Goal: Task Accomplishment & Management: Use online tool/utility

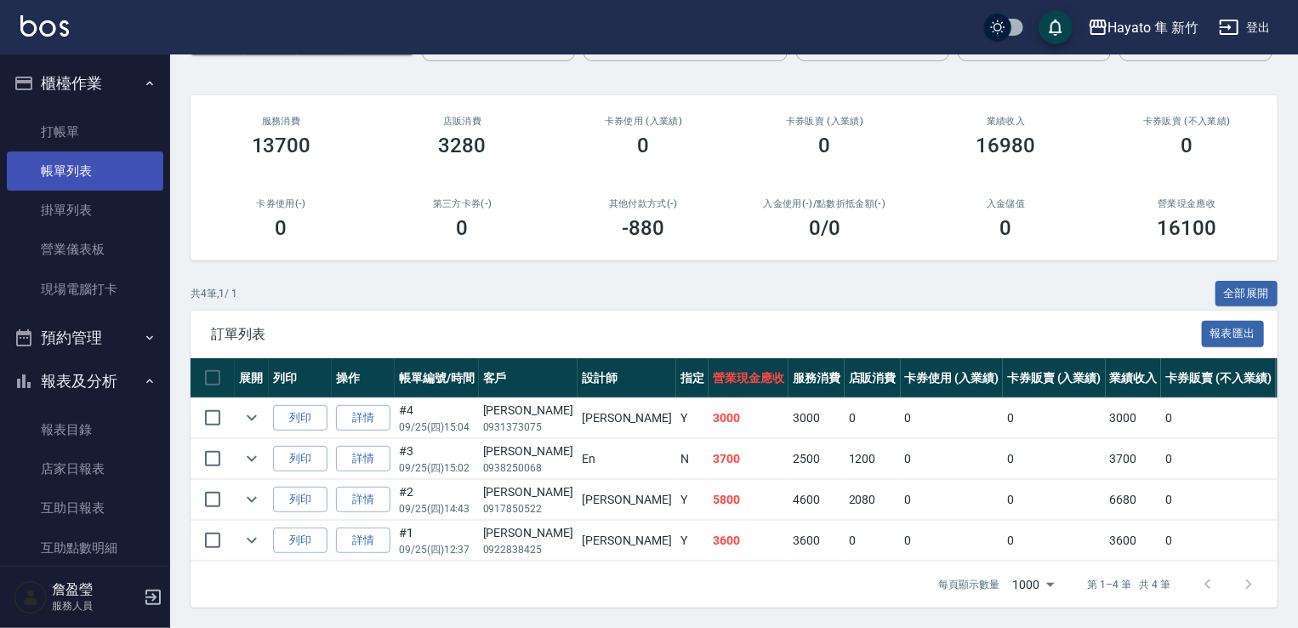
scroll to position [94, 0]
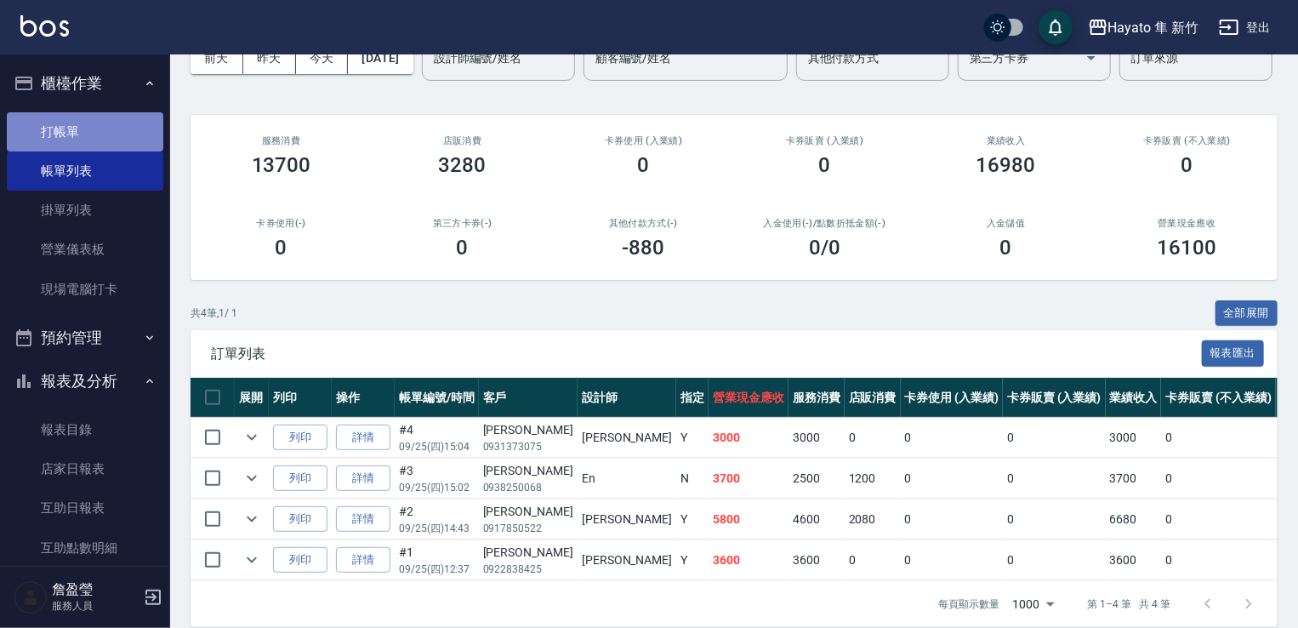
click at [111, 144] on link "打帳單" at bounding box center [85, 131] width 156 height 39
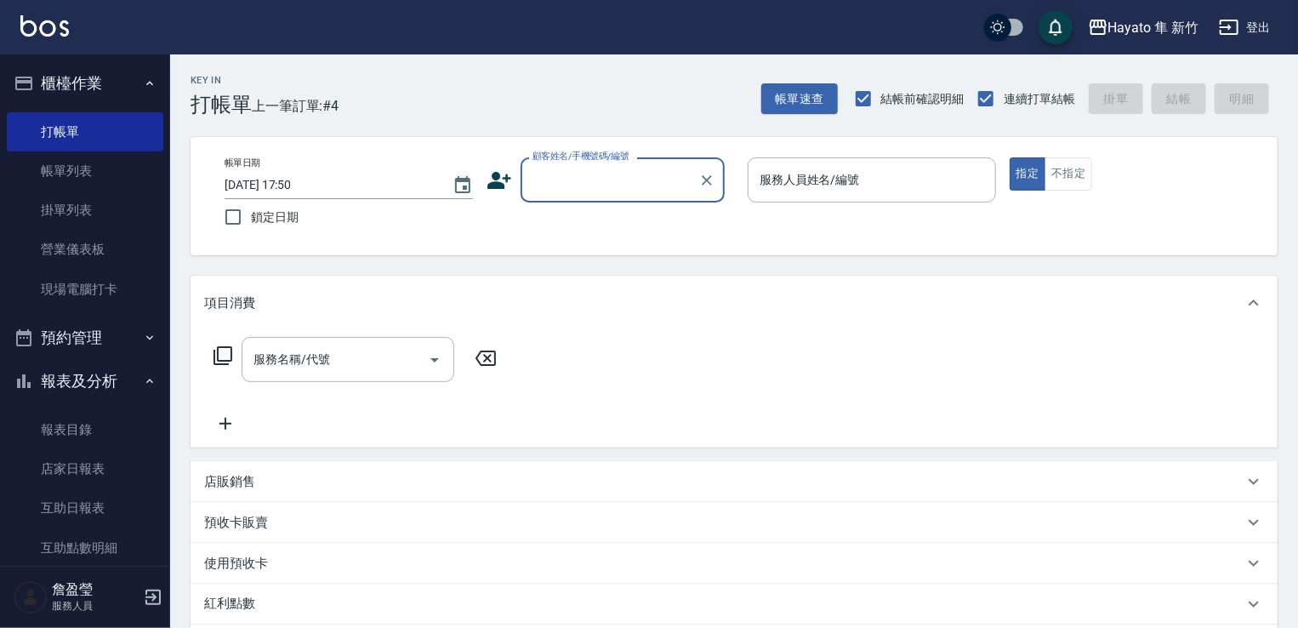
click at [498, 179] on icon at bounding box center [499, 181] width 26 height 26
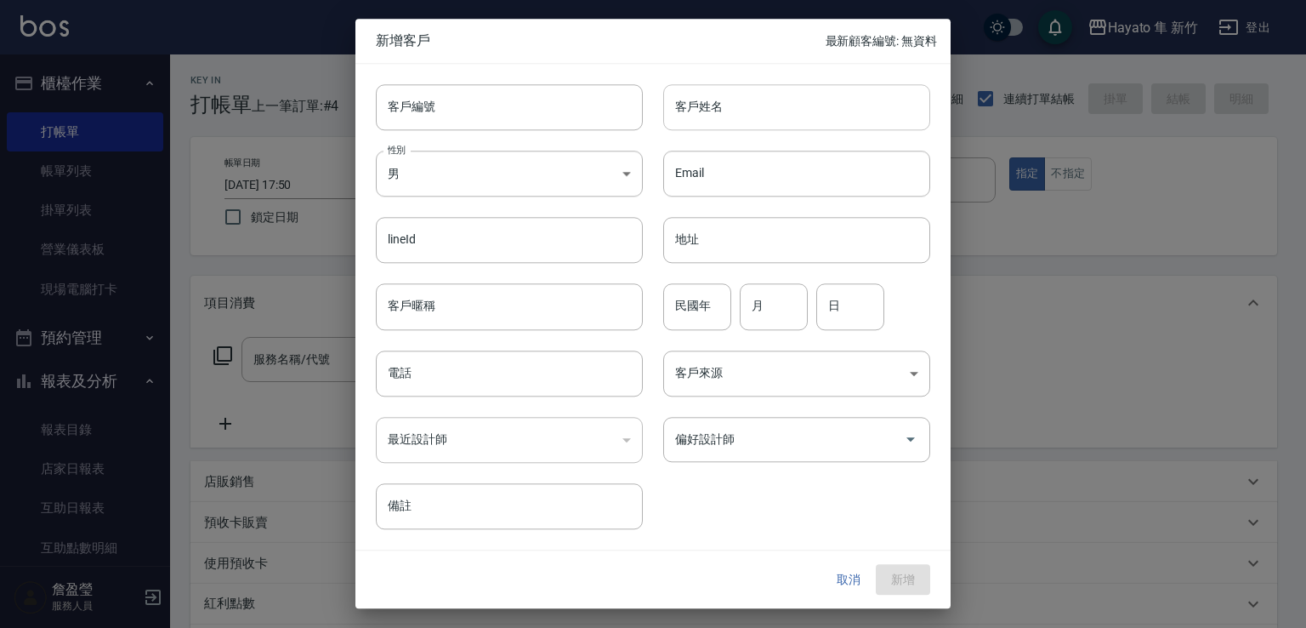
click at [773, 113] on input "客戶姓名" at bounding box center [796, 107] width 267 height 46
type input "[PERSON_NAME]"
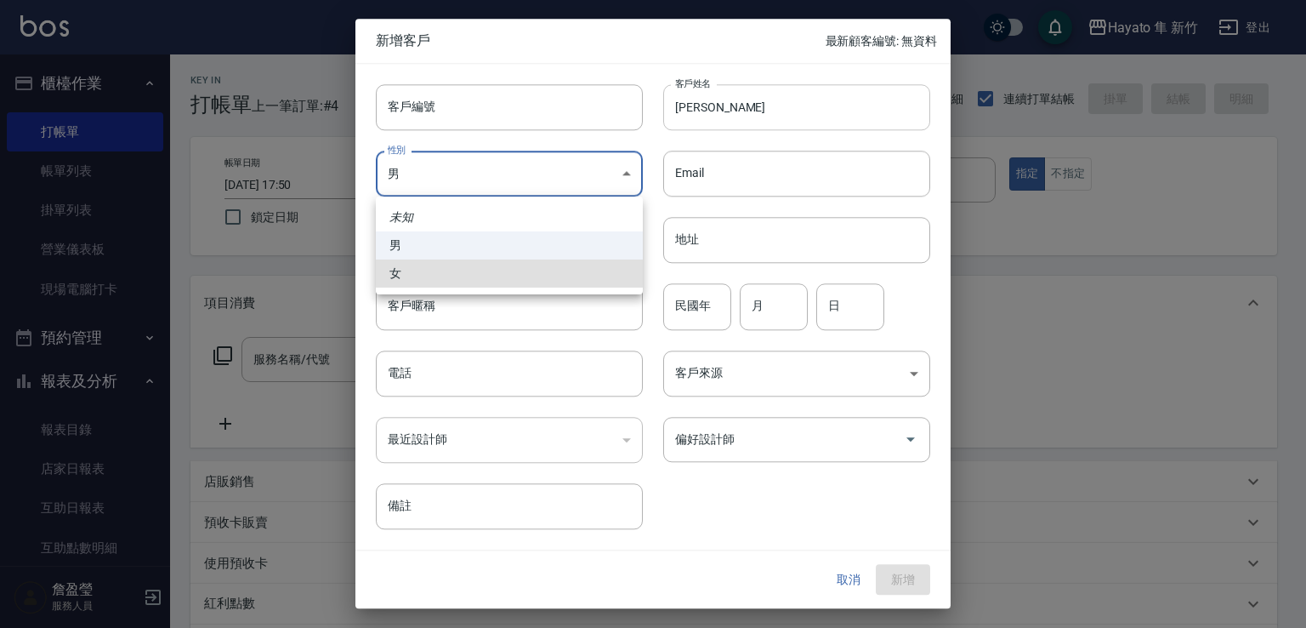
type input "[DEMOGRAPHIC_DATA]"
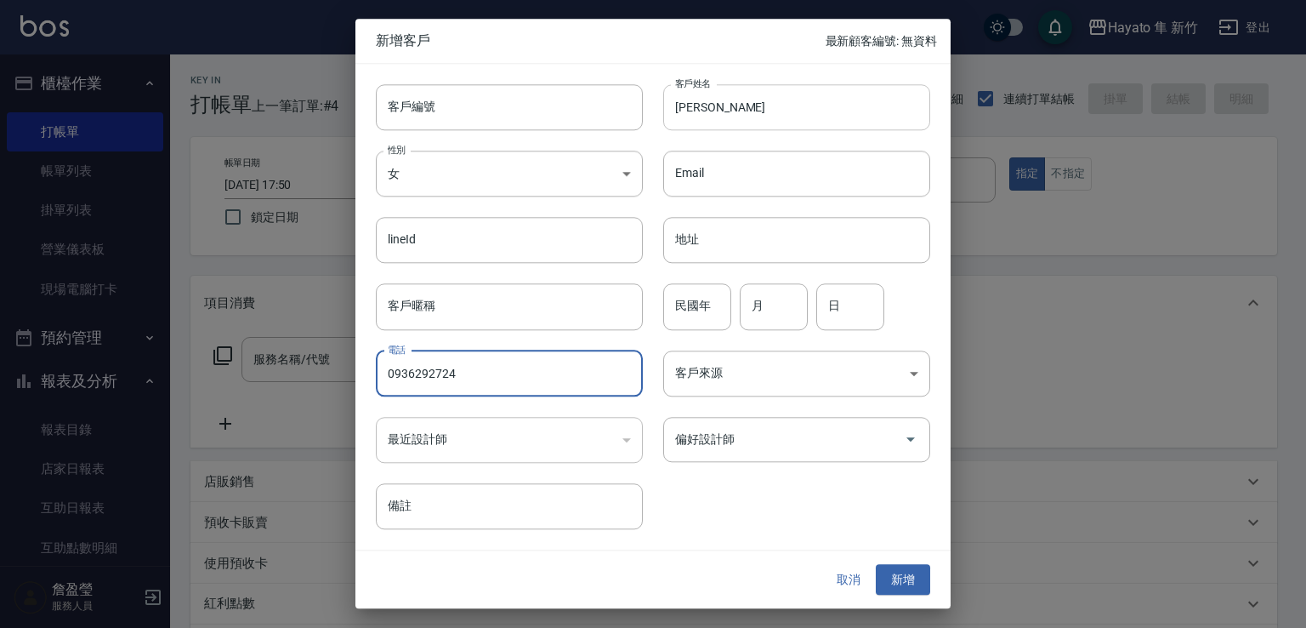
type input "0936292724"
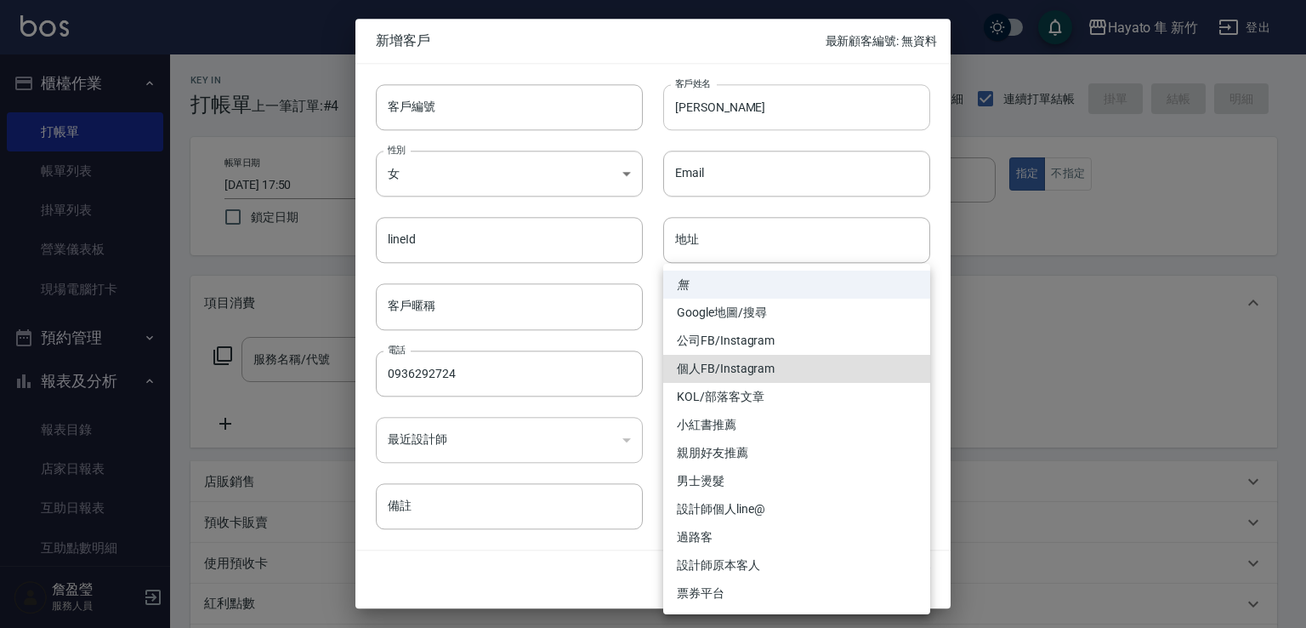
type input "個人FB/Instagram"
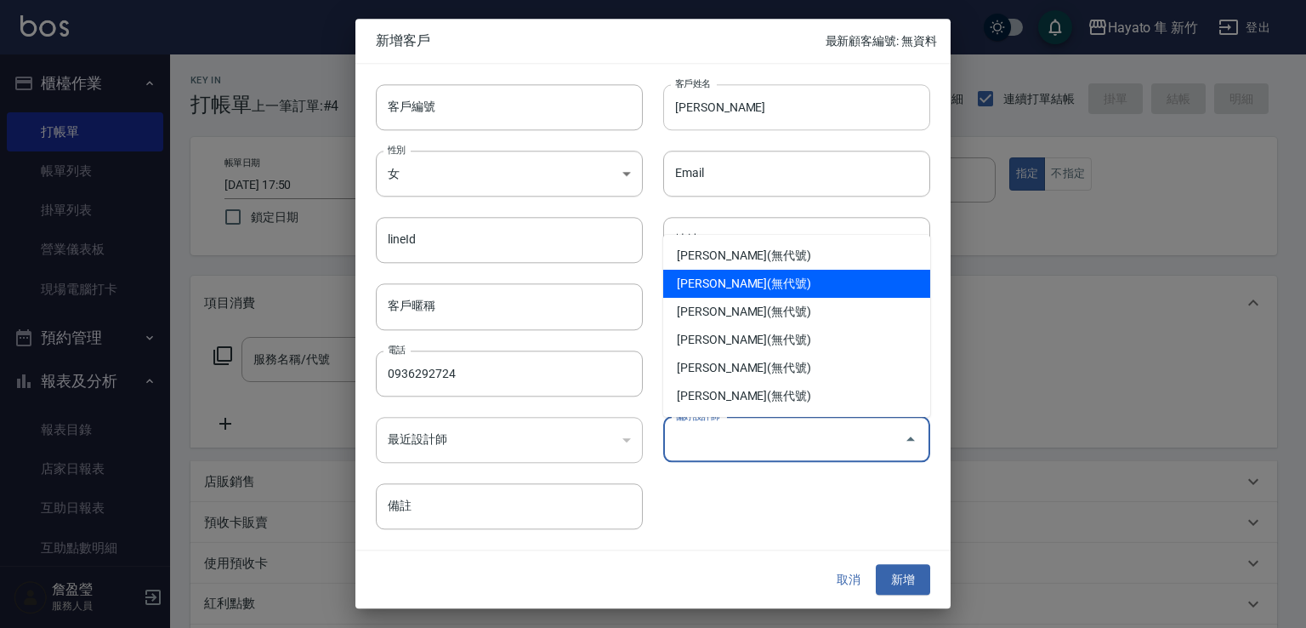
type input "柯芷蓉"
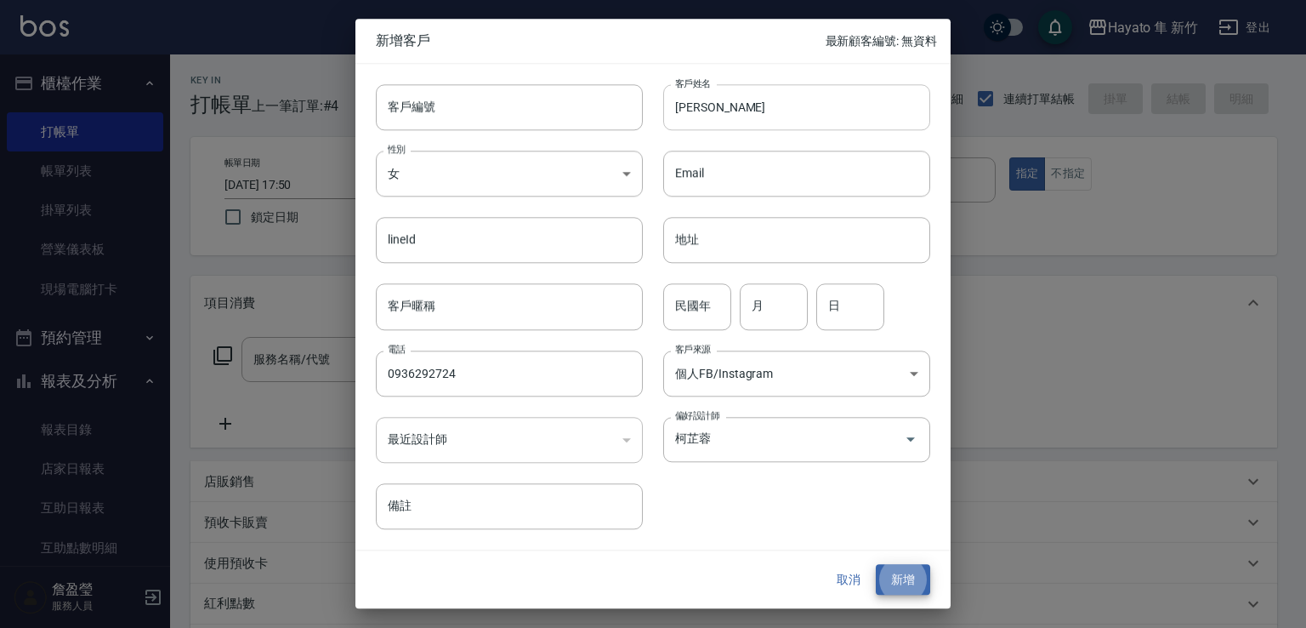
click at [876, 564] on button "新增" at bounding box center [903, 579] width 54 height 31
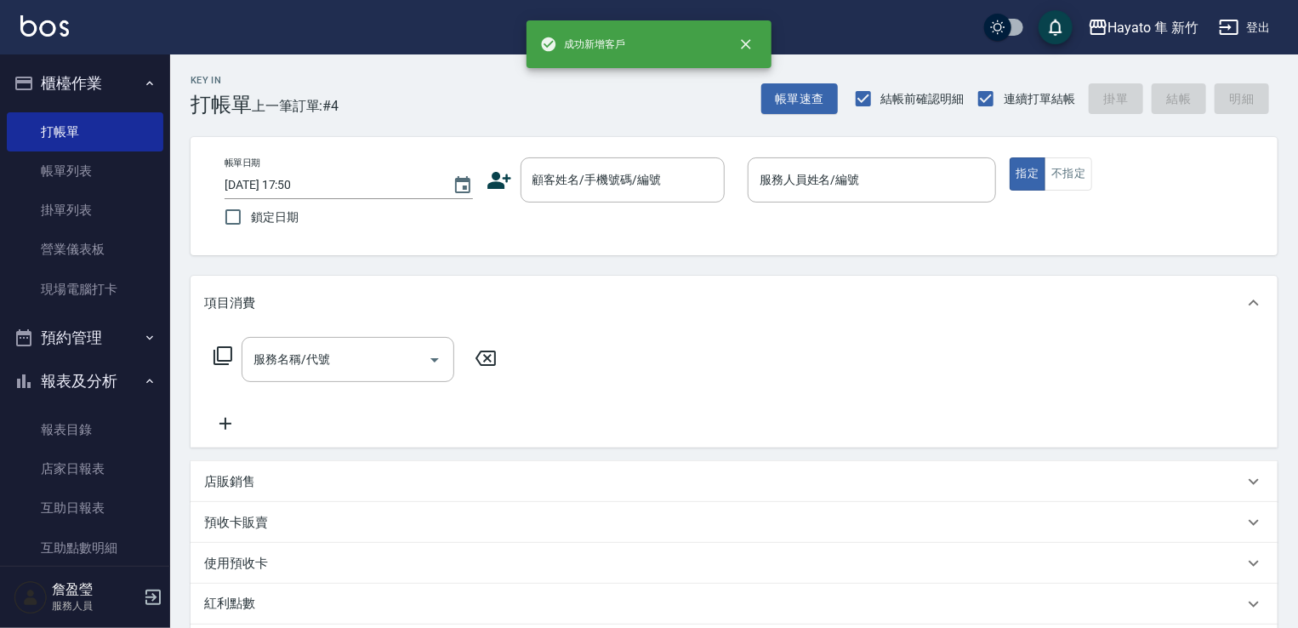
click at [497, 185] on icon at bounding box center [499, 180] width 24 height 17
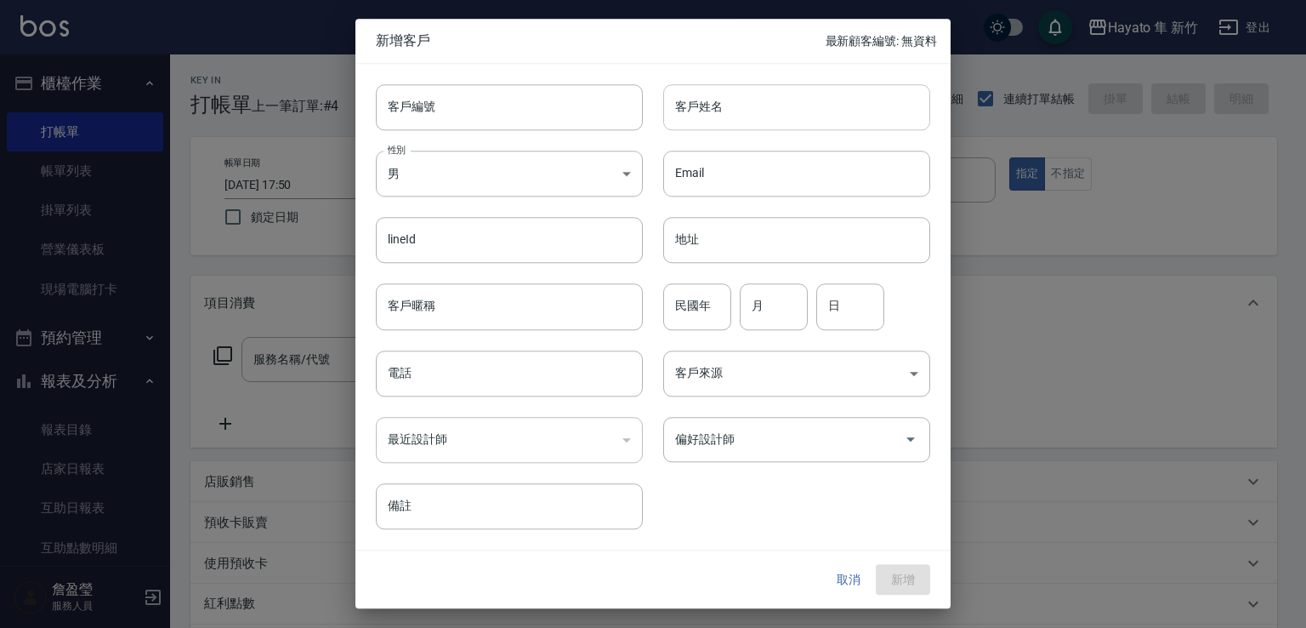
click at [718, 111] on div "客戶姓名 客戶姓名" at bounding box center [796, 107] width 267 height 46
type input "V"
type input "v"
type input "ㄘ"
type input "[PERSON_NAME]"
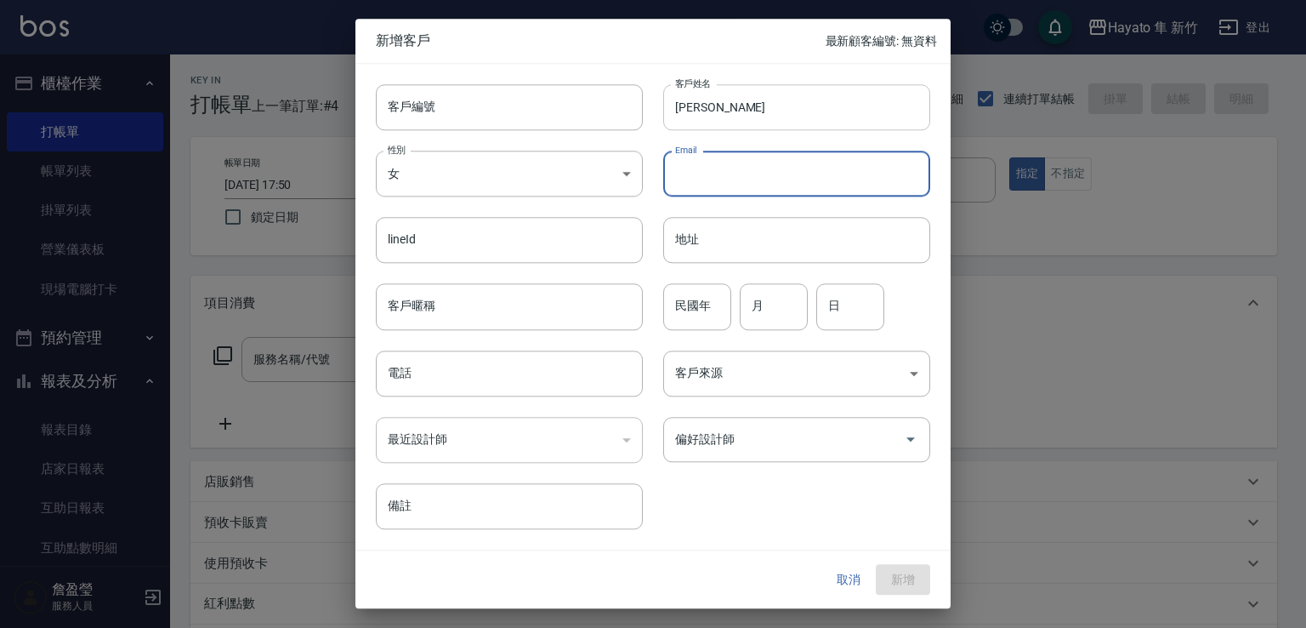
type input "[DEMOGRAPHIC_DATA]"
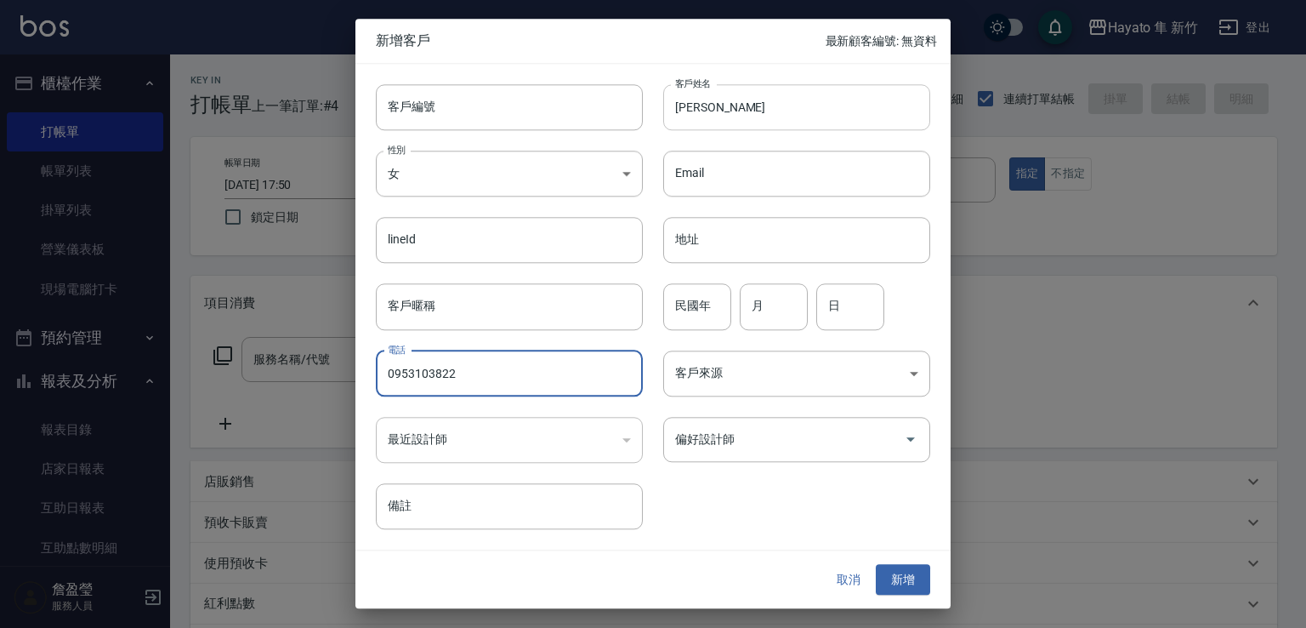
type input "0953103822"
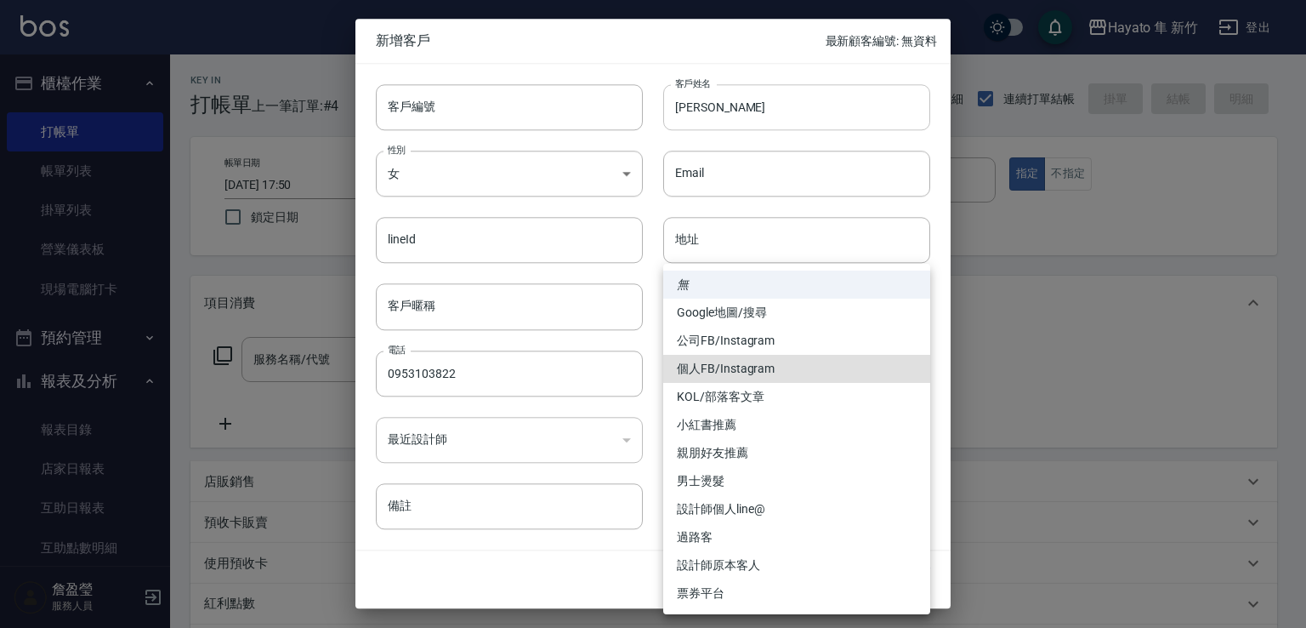
type input "個人FB/Instagram"
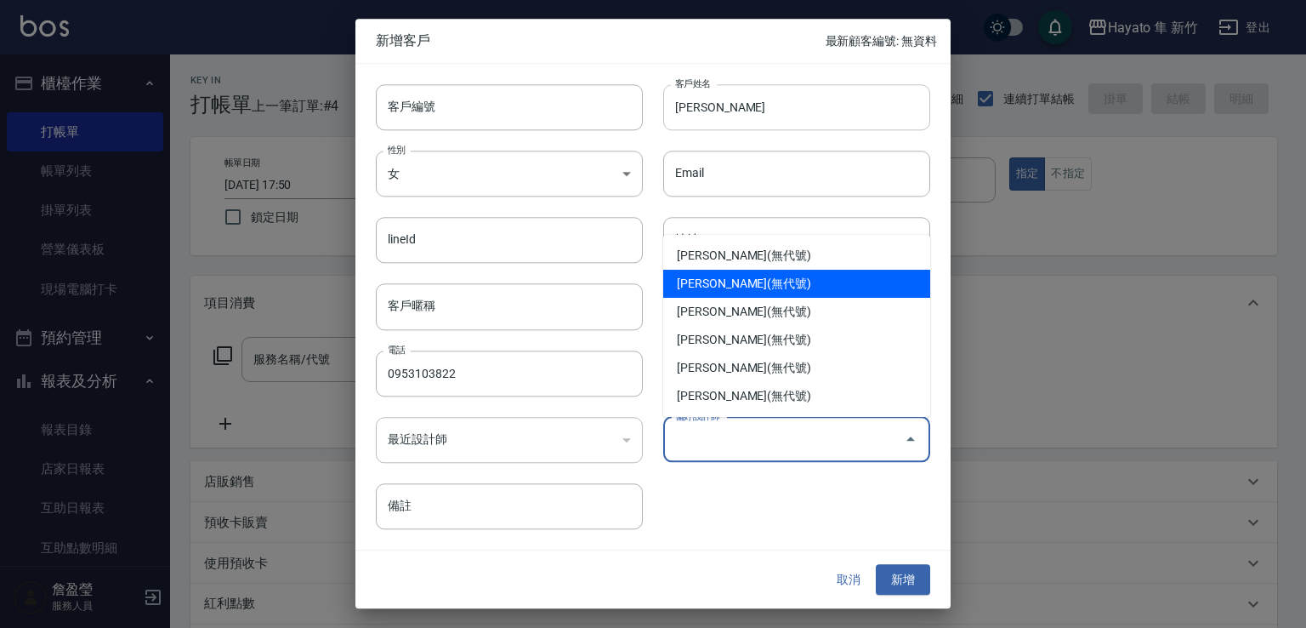
type input "柯芷蓉"
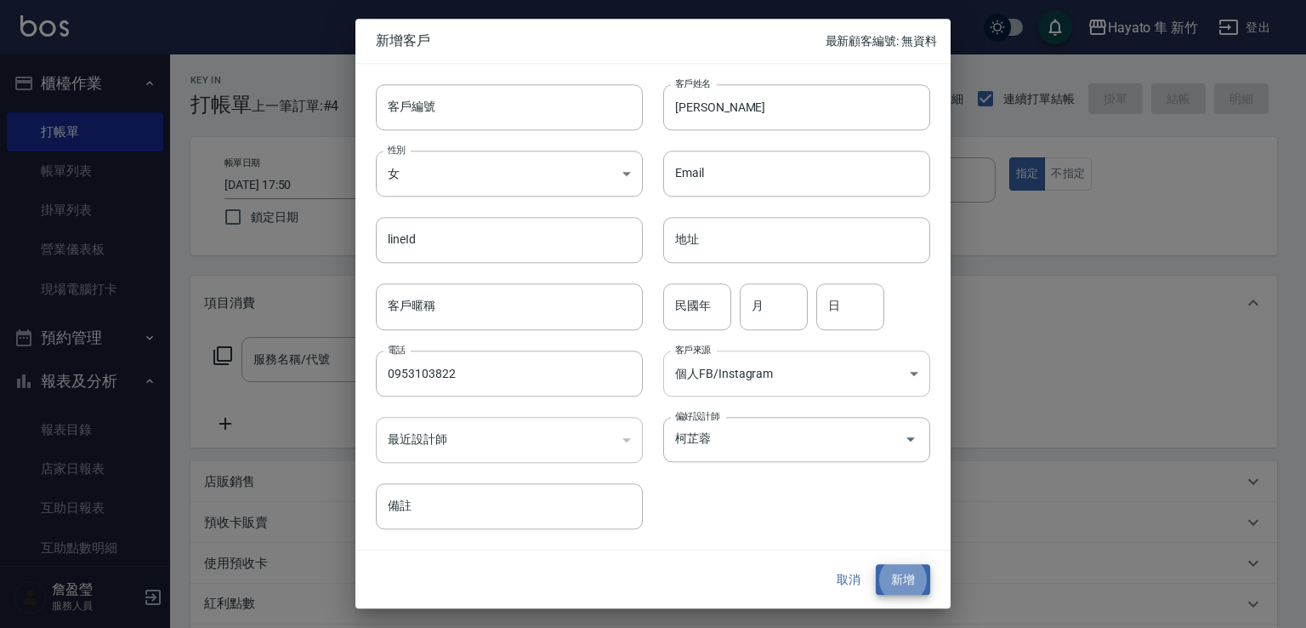
click at [872, 372] on body "Hayato 隼 新竹 登出 櫃檯作業 打帳單 帳單列表 掛單列表 營業儀表板 現場電腦打卡 預約管理 預約管理 報表及分析 報表目錄 店家日報表 互助日報表…" at bounding box center [653, 445] width 1306 height 890
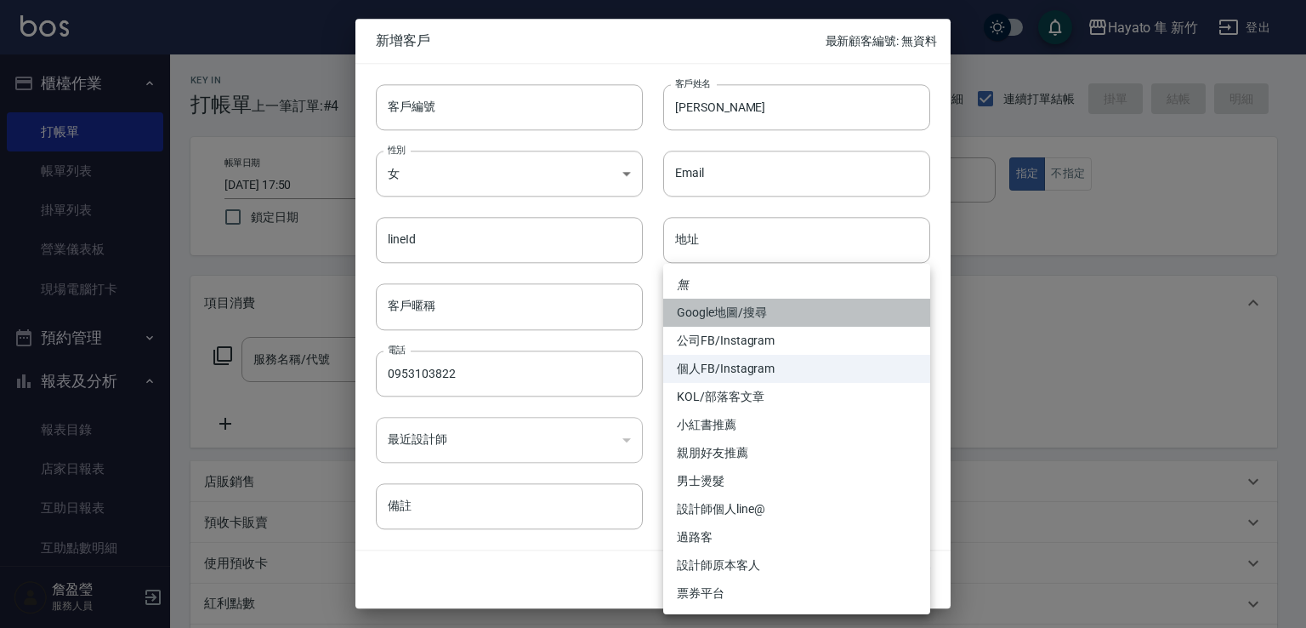
click at [765, 310] on li "Google地圖/搜尋" at bounding box center [796, 312] width 267 height 28
type input "Google地圖/搜尋"
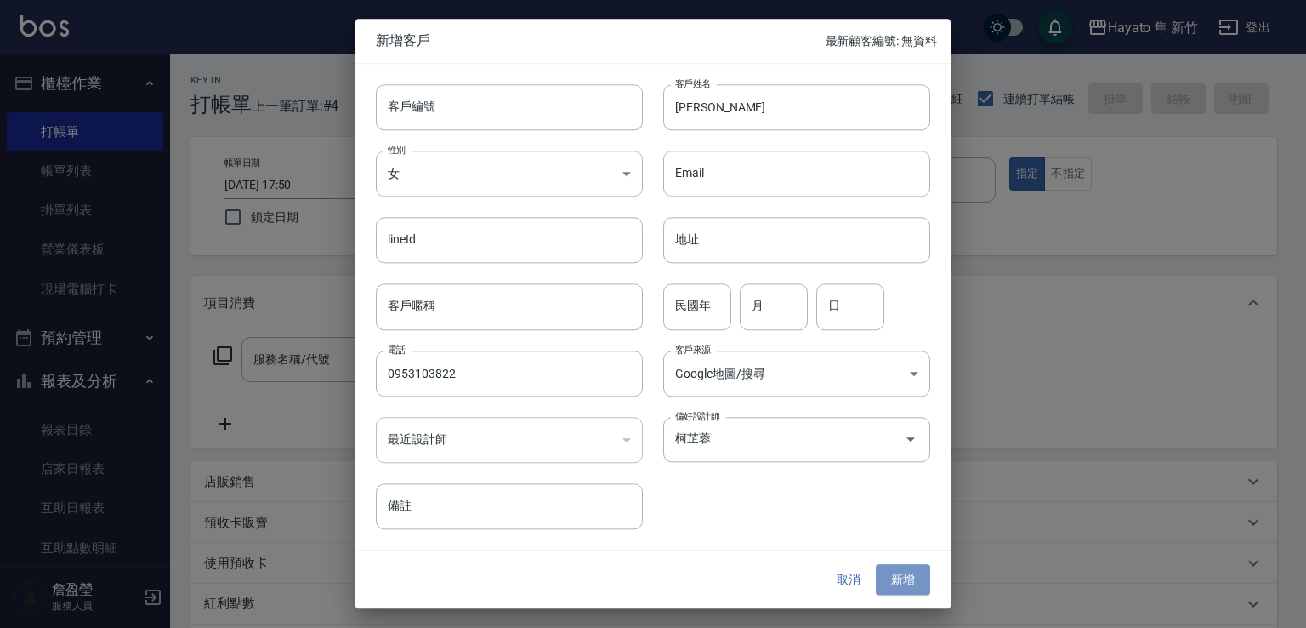
drag, startPoint x: 914, startPoint y: 579, endPoint x: 933, endPoint y: 586, distance: 19.9
click at [933, 586] on div "取消 新增" at bounding box center [652, 579] width 595 height 59
click at [898, 555] on div "取消 新增" at bounding box center [652, 579] width 595 height 59
click at [915, 569] on button "新增" at bounding box center [903, 579] width 54 height 31
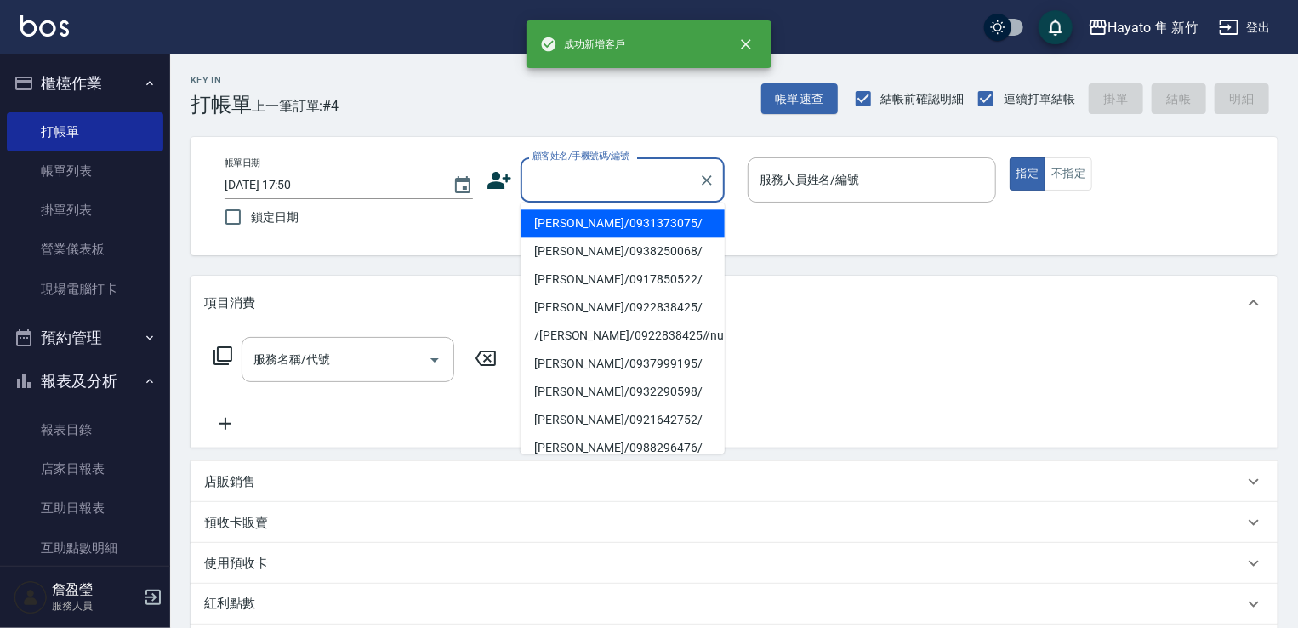
click at [588, 168] on input "顧客姓名/手機號碼/編號" at bounding box center [609, 180] width 163 height 30
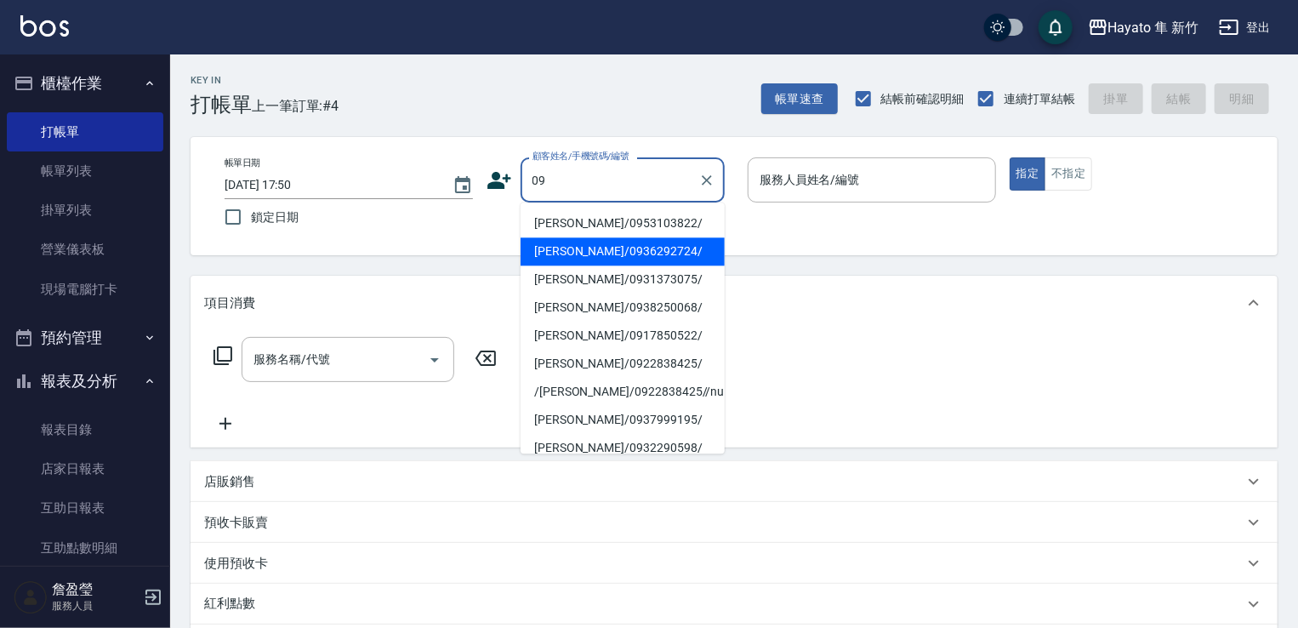
click at [669, 257] on li "[PERSON_NAME]/0936292724/" at bounding box center [622, 251] width 204 height 28
type input "[PERSON_NAME]/0936292724/"
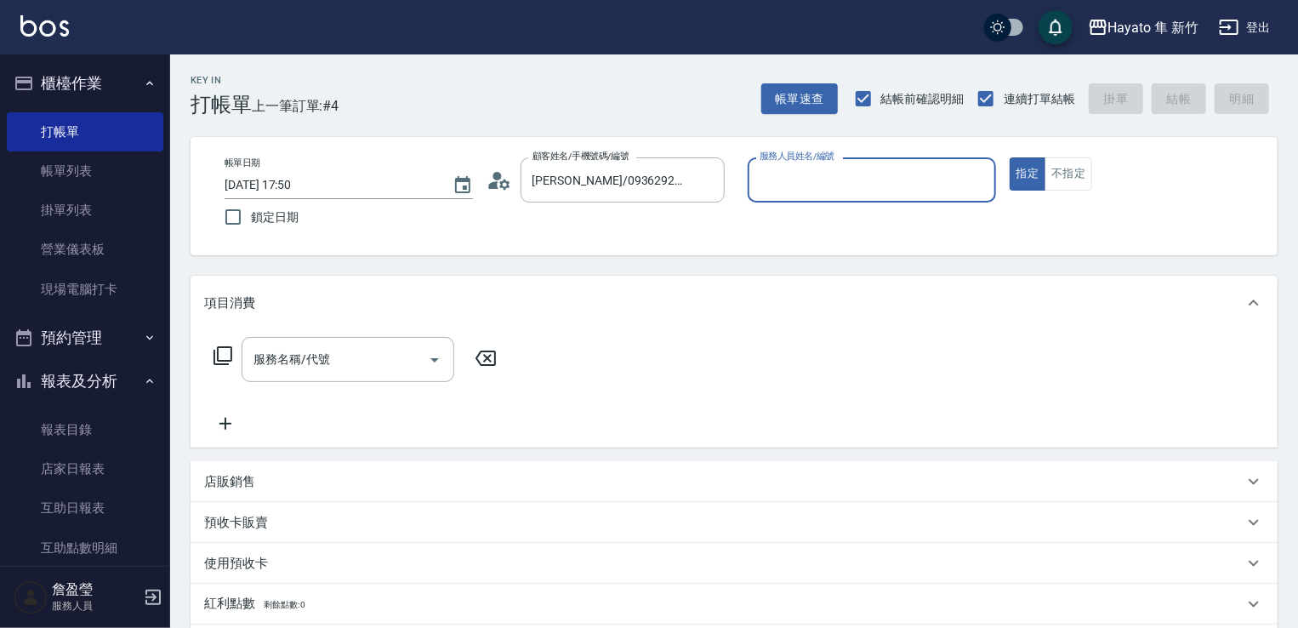
type input "Kimi(無代號)"
click at [1092, 175] on div "指定 不指定" at bounding box center [1133, 173] width 248 height 33
click at [1053, 181] on button "不指定" at bounding box center [1068, 173] width 48 height 33
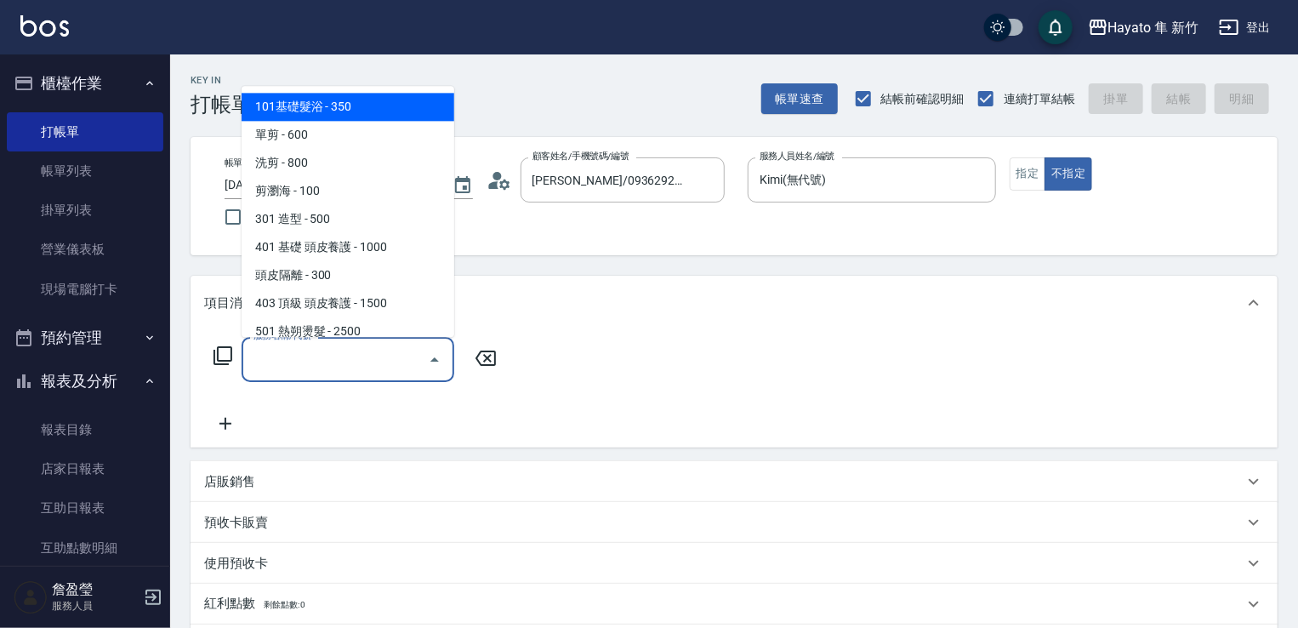
click at [299, 367] on input "服務名稱/代號" at bounding box center [335, 359] width 172 height 30
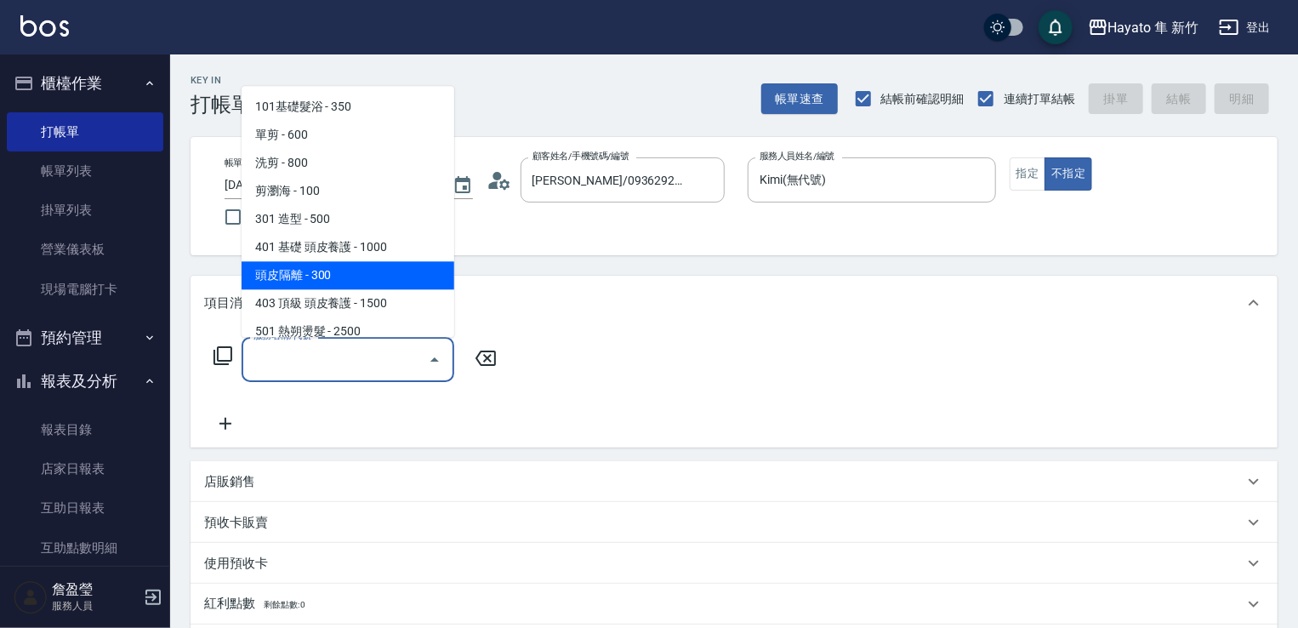
scroll to position [296, 0]
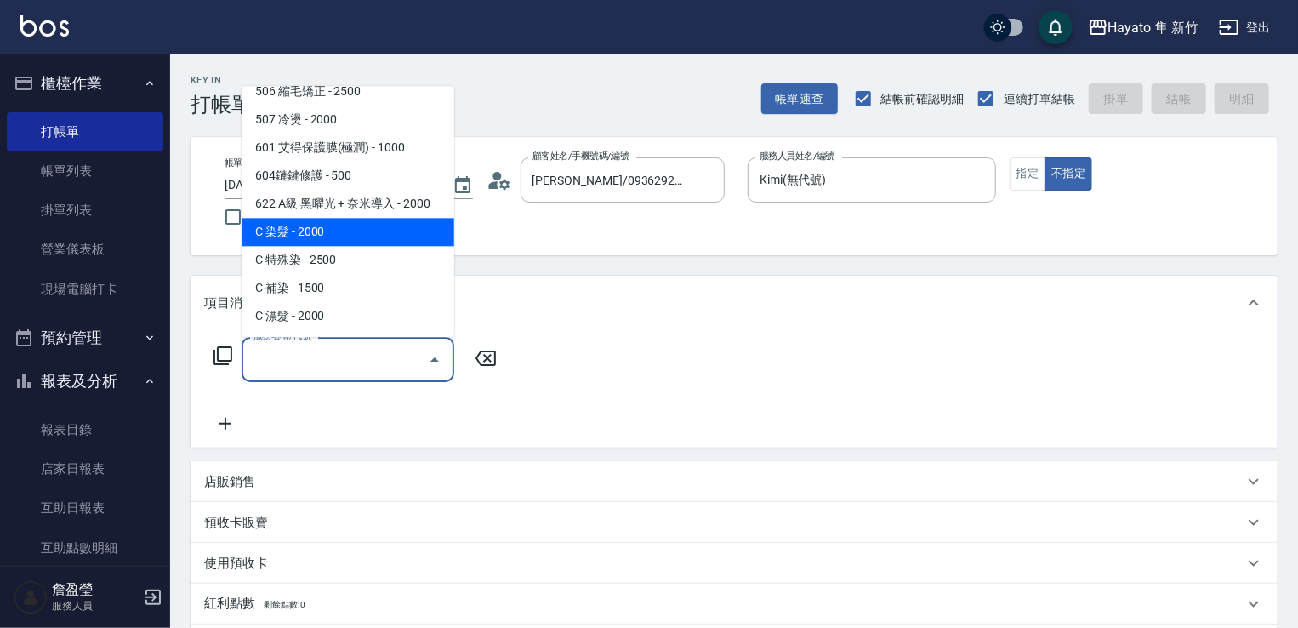
click at [350, 223] on span "C 染髮 - 2000" at bounding box center [347, 232] width 213 height 28
type input "C 染髮(701)"
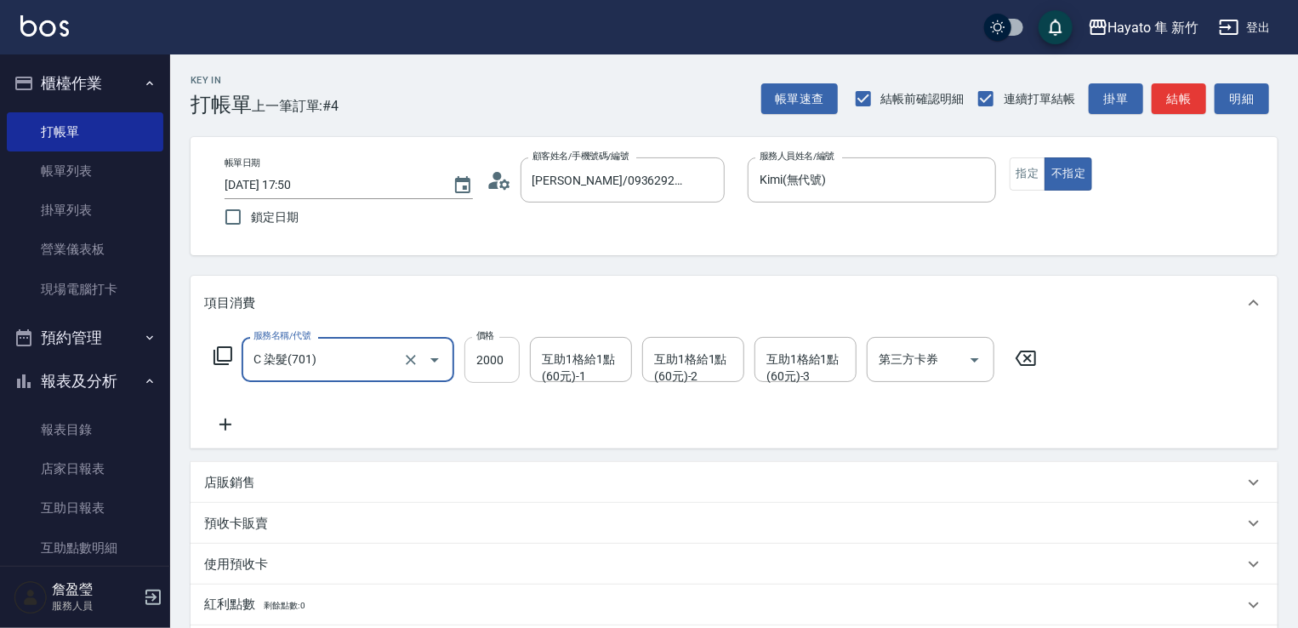
click at [514, 365] on input "2000" at bounding box center [491, 360] width 55 height 46
type input "1500"
click at [232, 429] on icon at bounding box center [225, 424] width 43 height 20
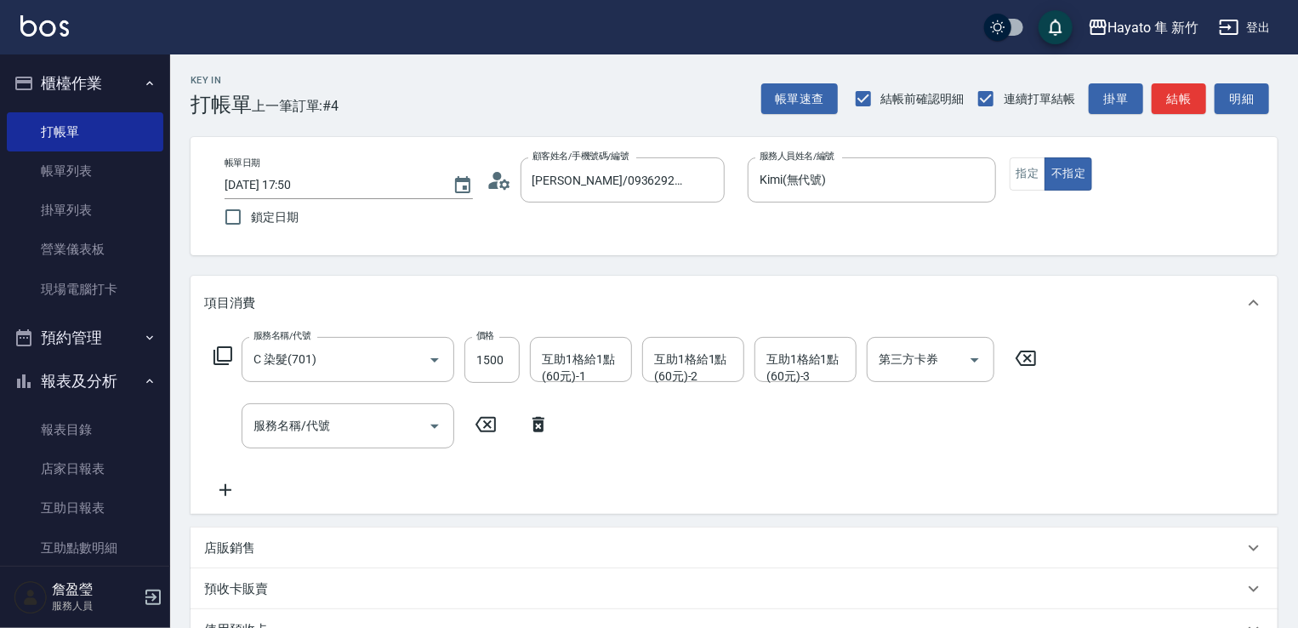
click at [232, 424] on div "服務名稱/代號 服務名稱/代號" at bounding box center [381, 425] width 355 height 45
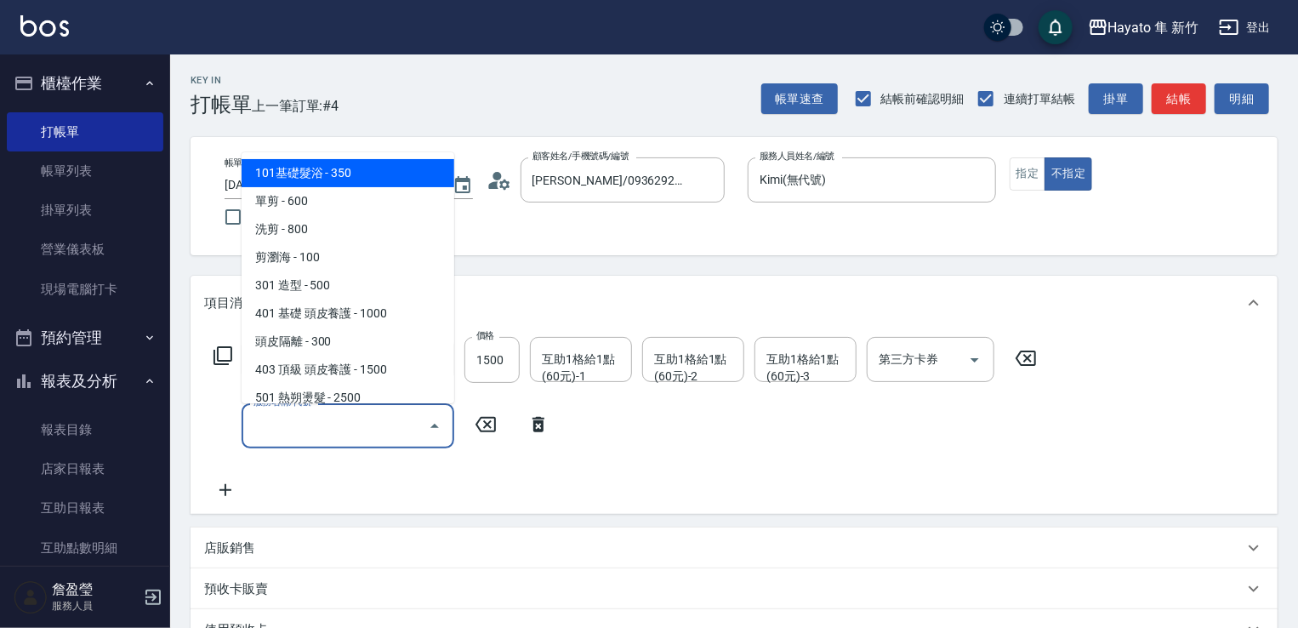
click at [325, 414] on input "服務名稱/代號" at bounding box center [335, 426] width 172 height 30
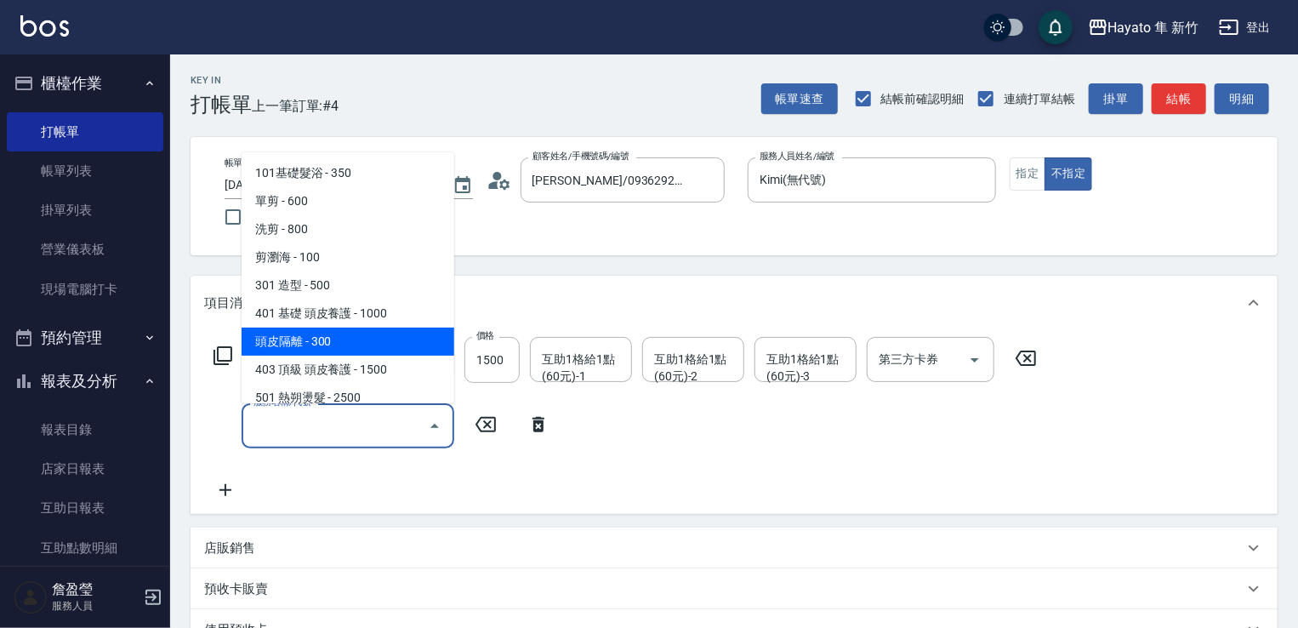
click at [432, 345] on span "頭皮隔離 - 300" at bounding box center [347, 341] width 213 height 28
type input "頭皮隔離(402)"
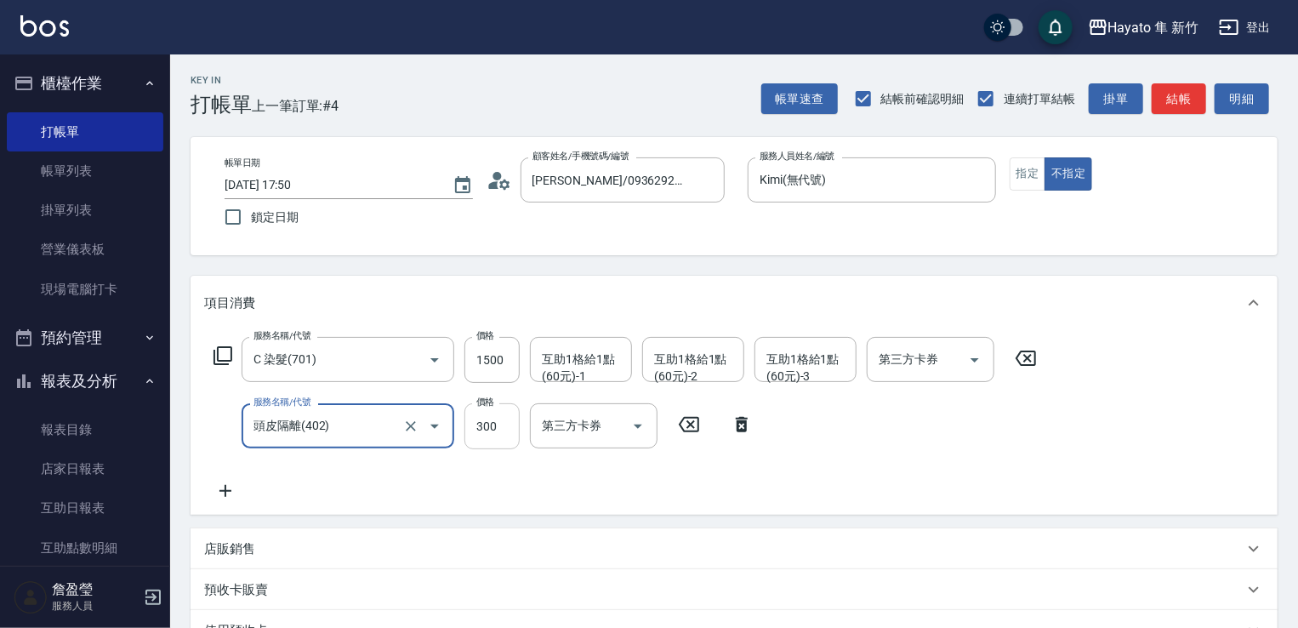
click at [496, 427] on input "300" at bounding box center [491, 426] width 55 height 46
type input "200"
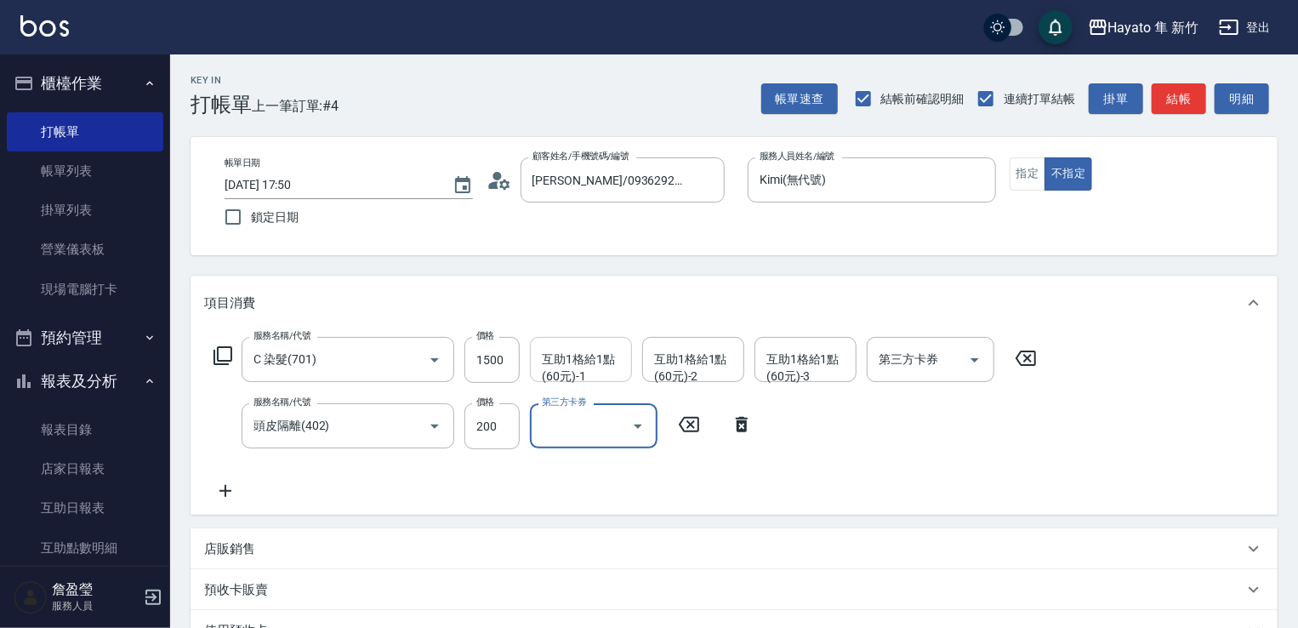
scroll to position [255, 0]
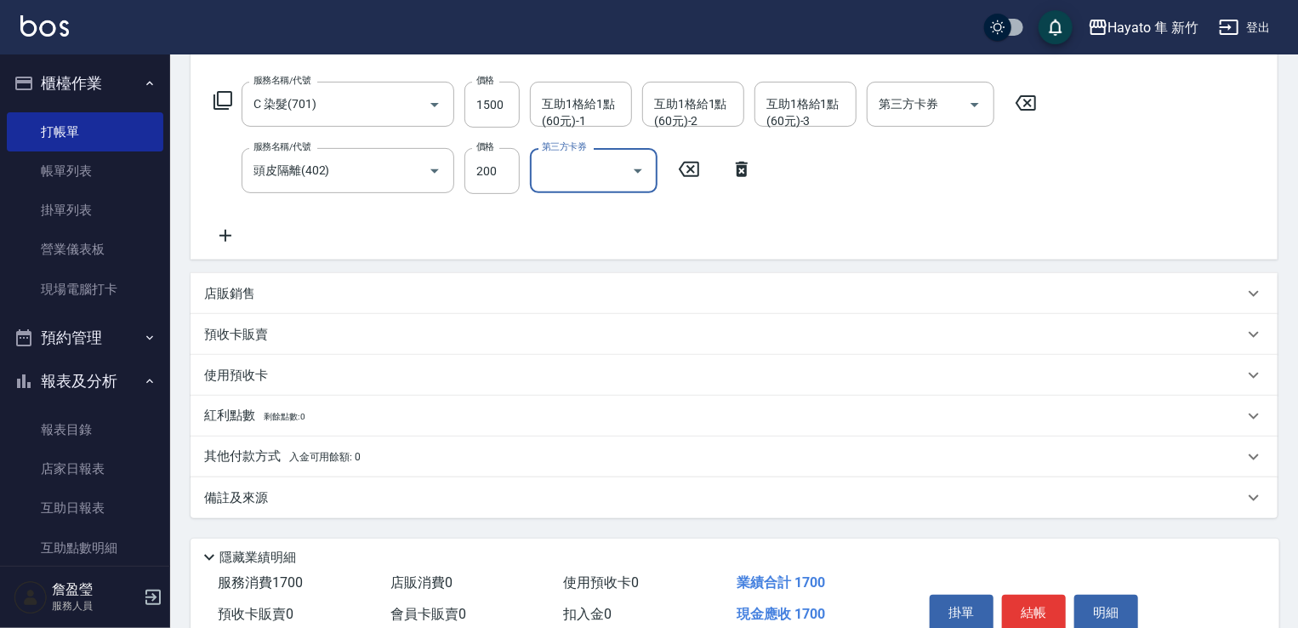
click at [402, 494] on div "備註及來源" at bounding box center [723, 498] width 1039 height 18
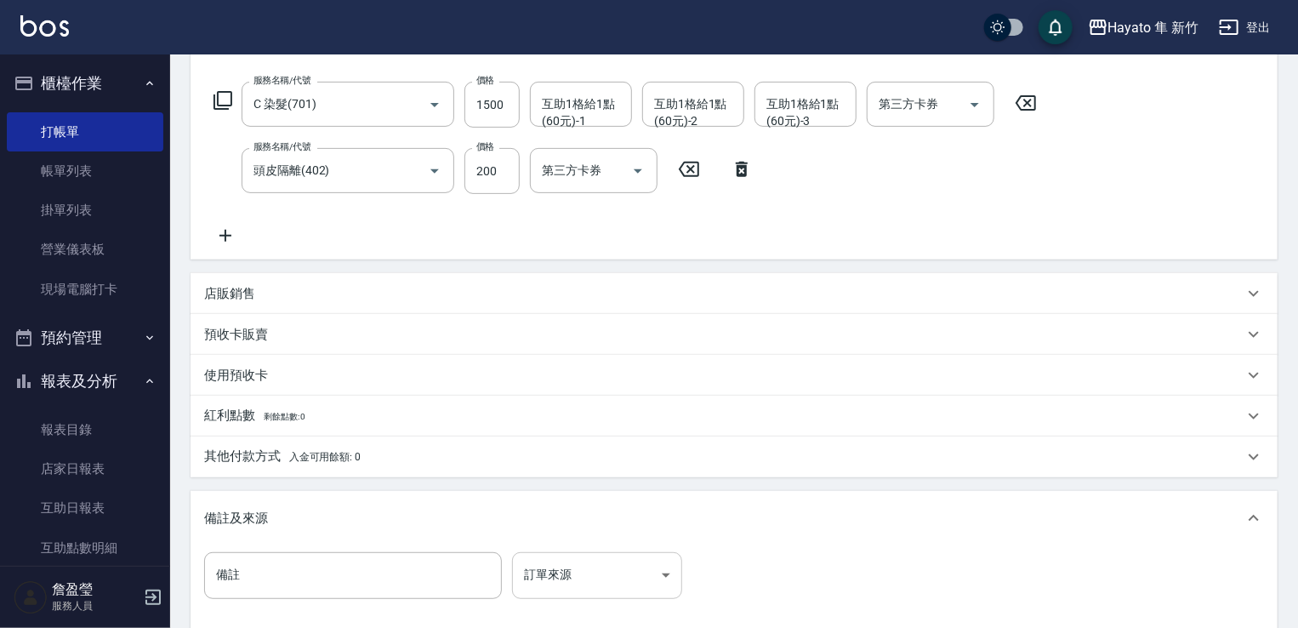
click at [571, 583] on body "Hayato 隼 新竹 登出 櫃檯作業 打帳單 帳單列表 掛單列表 營業儀表板 現場電腦打卡 預約管理 預約管理 報表及分析 報表目錄 店家日報表 互助日報表…" at bounding box center [649, 281] width 1298 height 1072
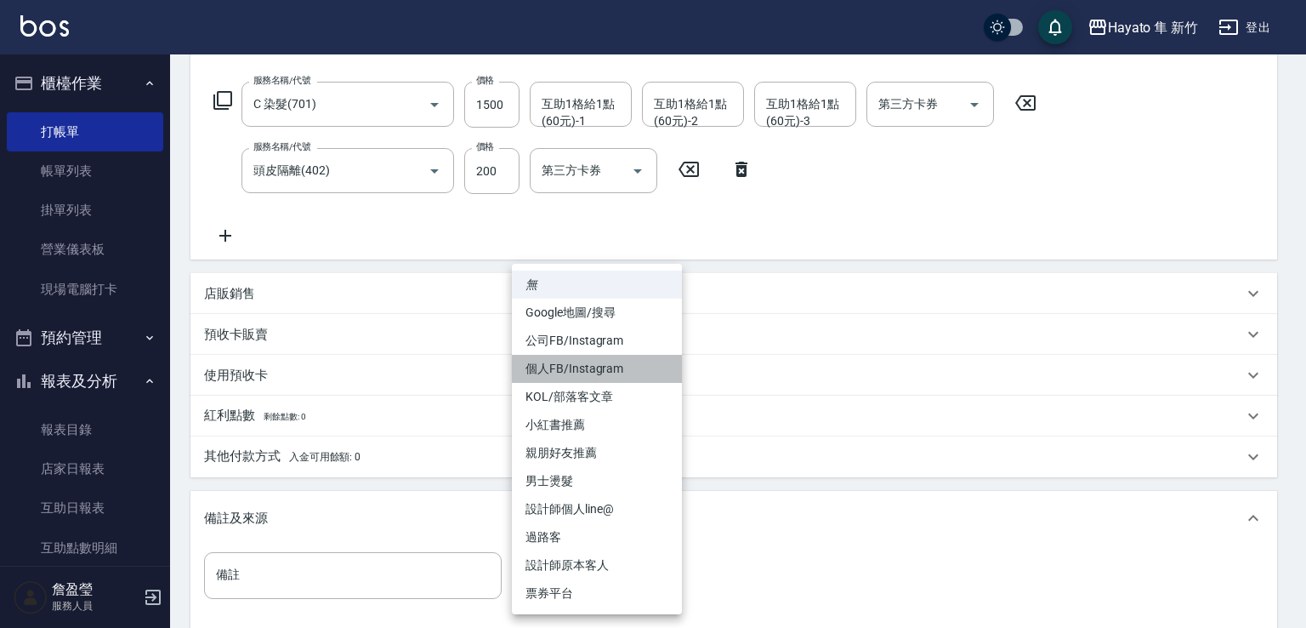
click at [633, 378] on li "個人FB/Instagram" at bounding box center [597, 369] width 170 height 28
type input "個人FB/Instagram"
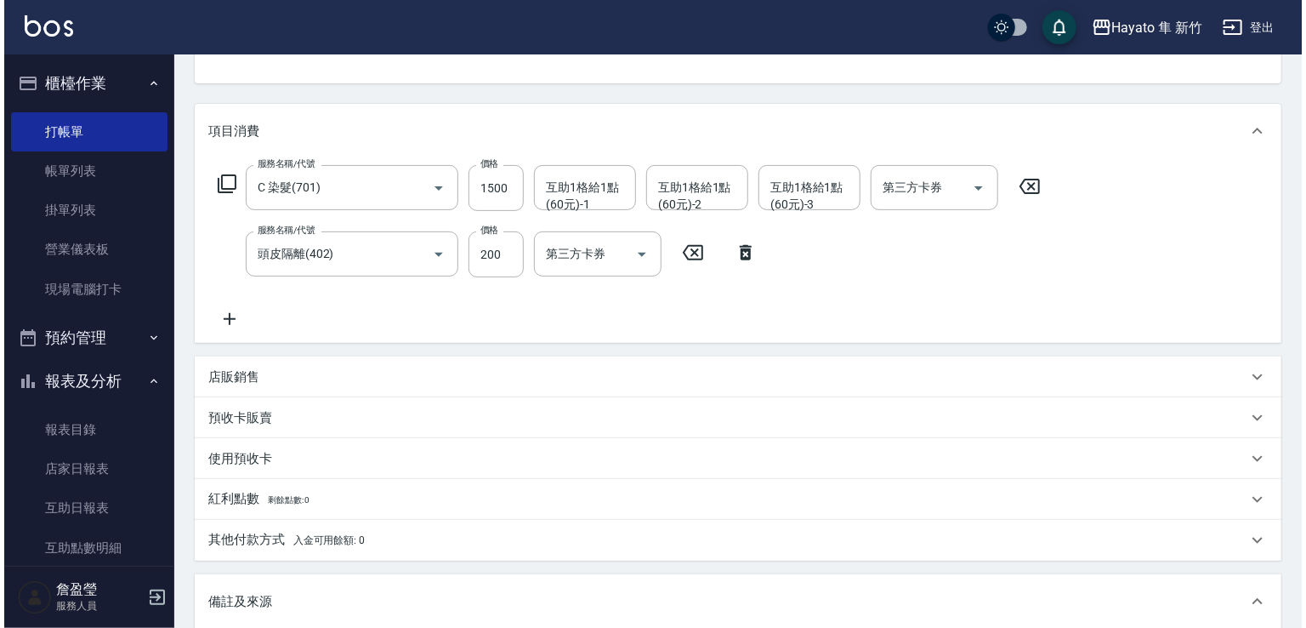
scroll to position [365, 0]
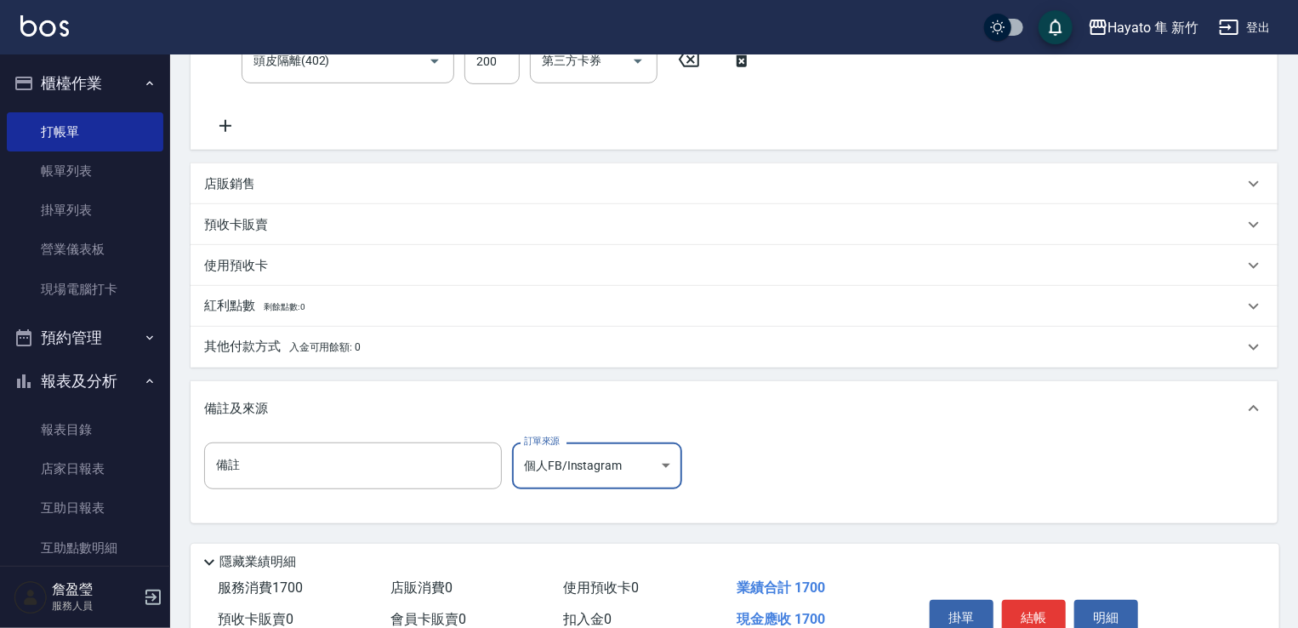
click at [1050, 594] on div "掛單 結帳 明細" at bounding box center [1034, 620] width 222 height 54
click at [1042, 611] on button "結帳" at bounding box center [1034, 617] width 64 height 36
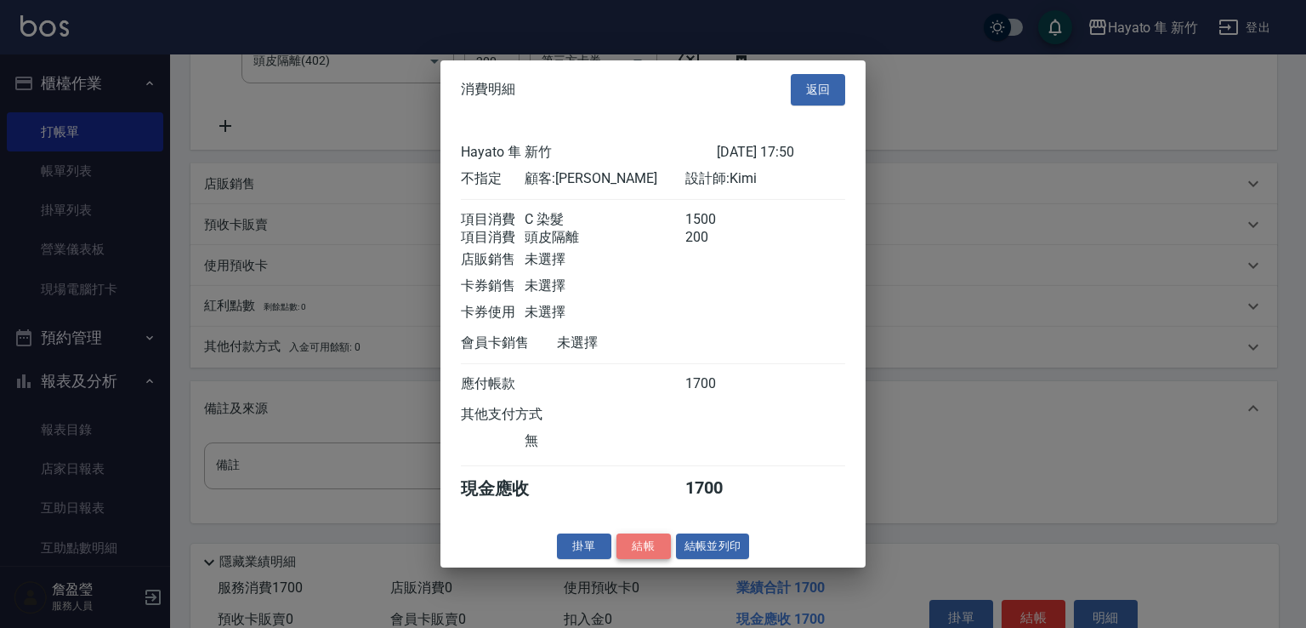
click at [649, 558] on button "結帳" at bounding box center [643, 545] width 54 height 26
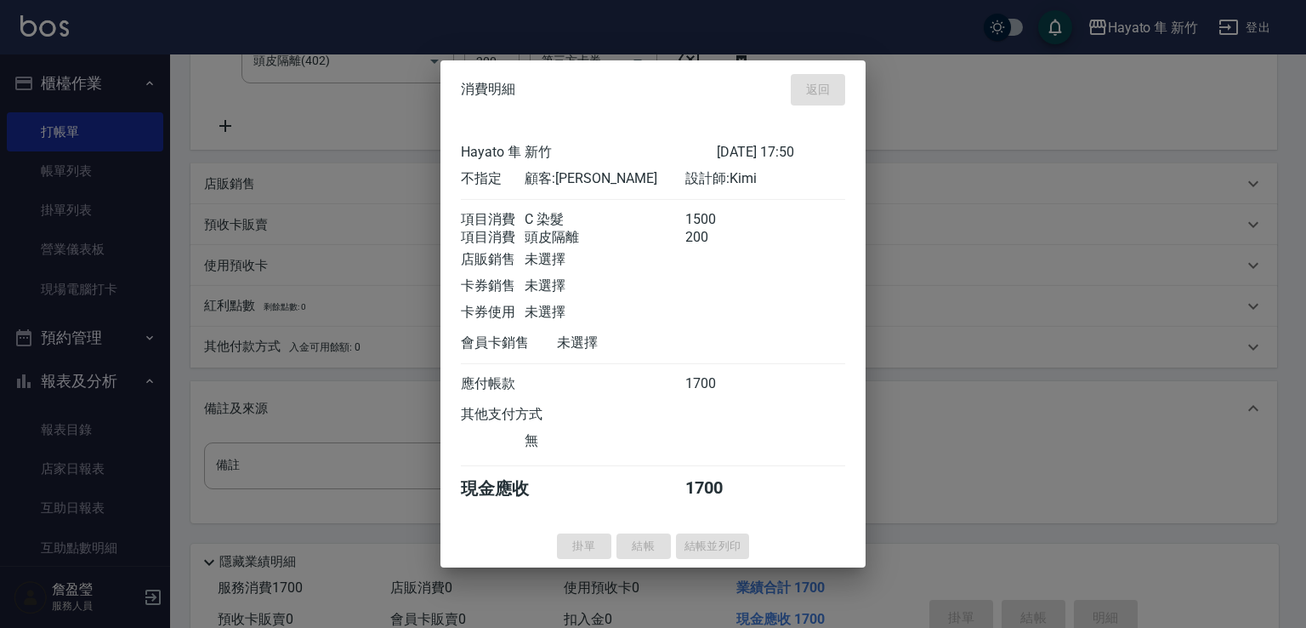
type input "[DATE] 17:55"
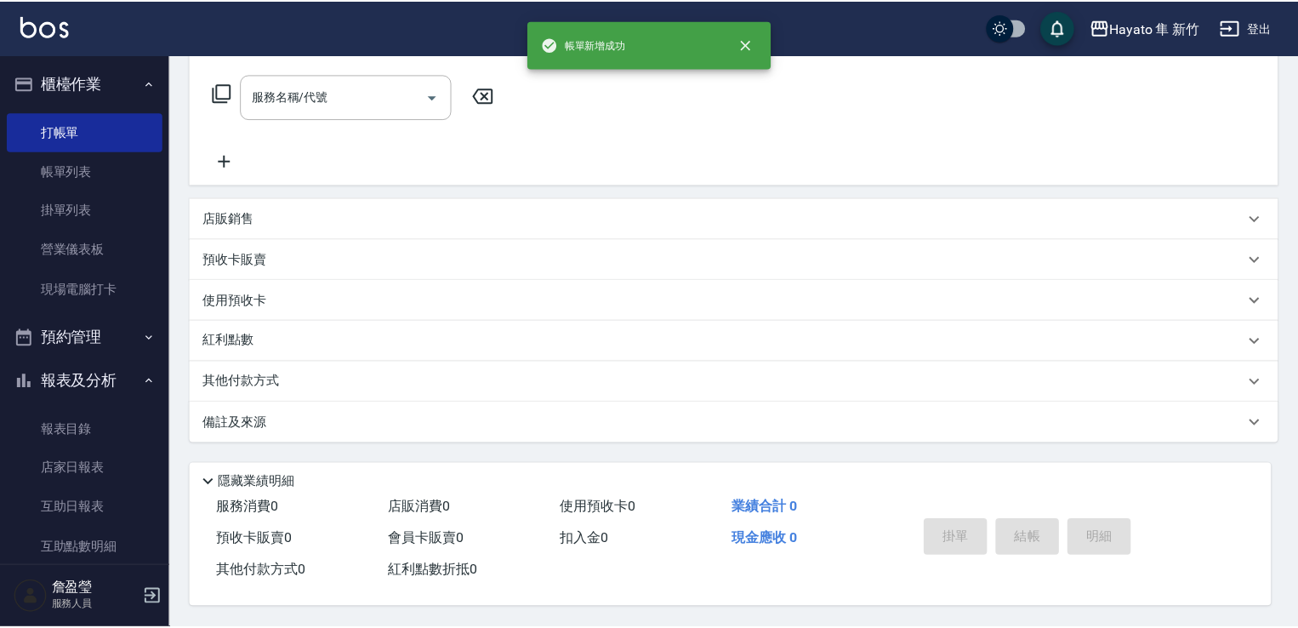
scroll to position [0, 0]
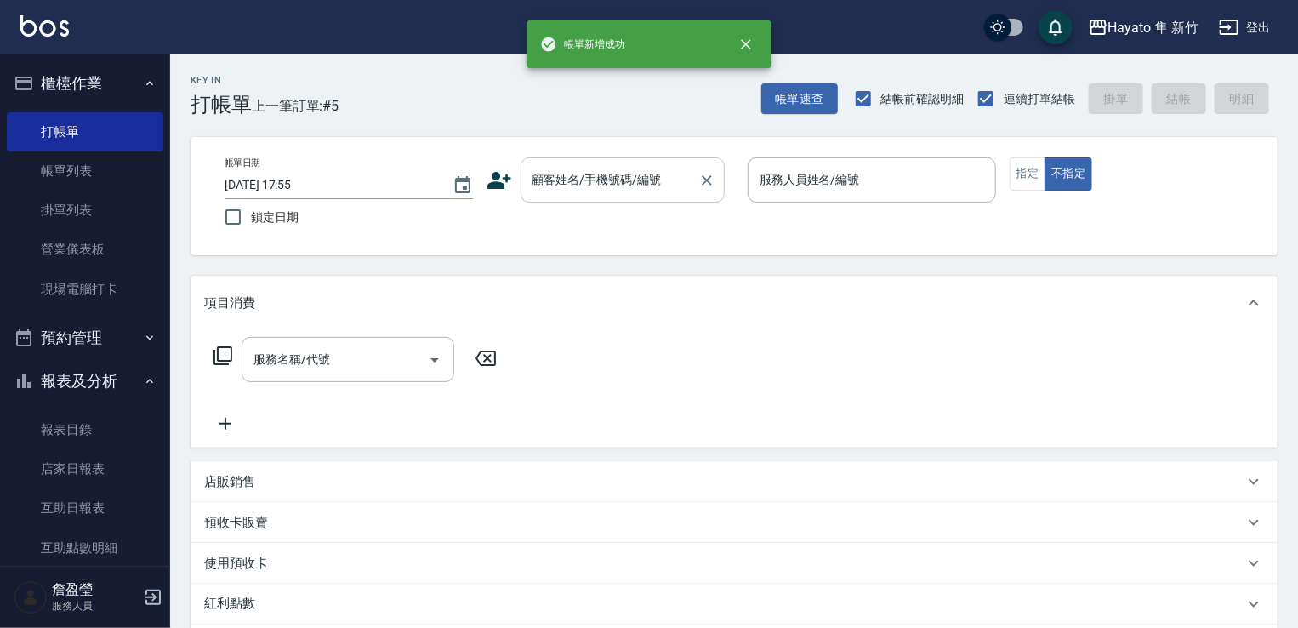
click at [593, 186] on input "顧客姓名/手機號碼/編號" at bounding box center [609, 180] width 163 height 30
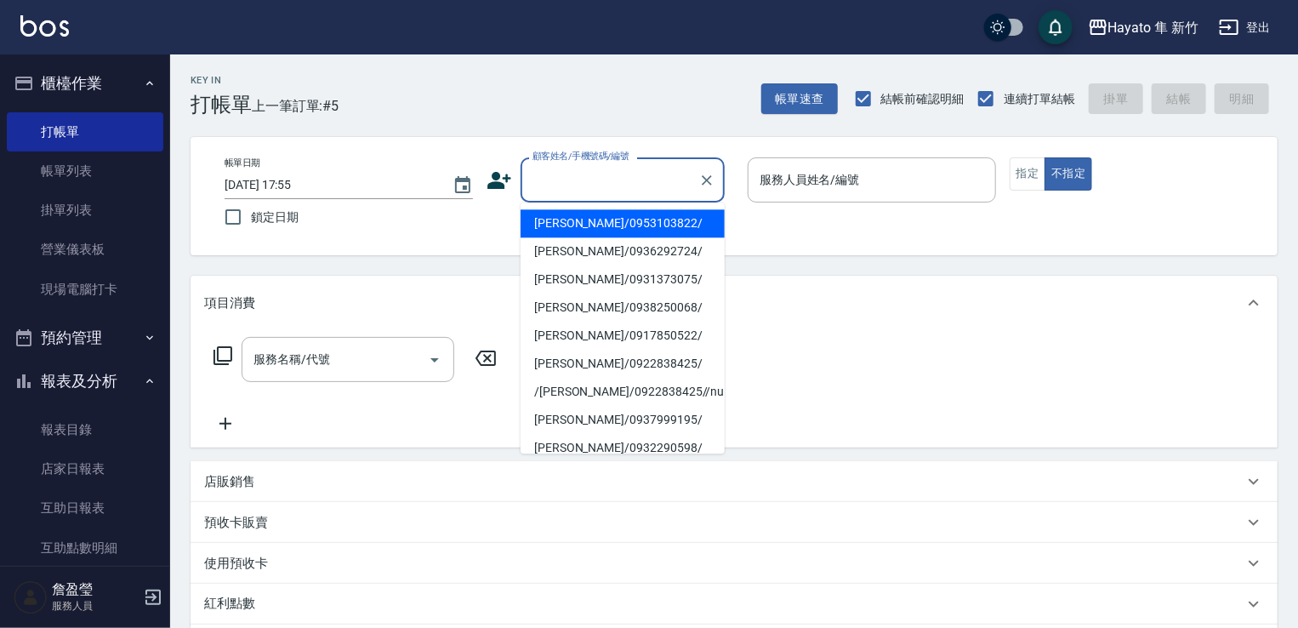
click at [625, 225] on li "[PERSON_NAME]/0953103822/" at bounding box center [622, 223] width 204 height 28
type input "[PERSON_NAME]/0953103822/"
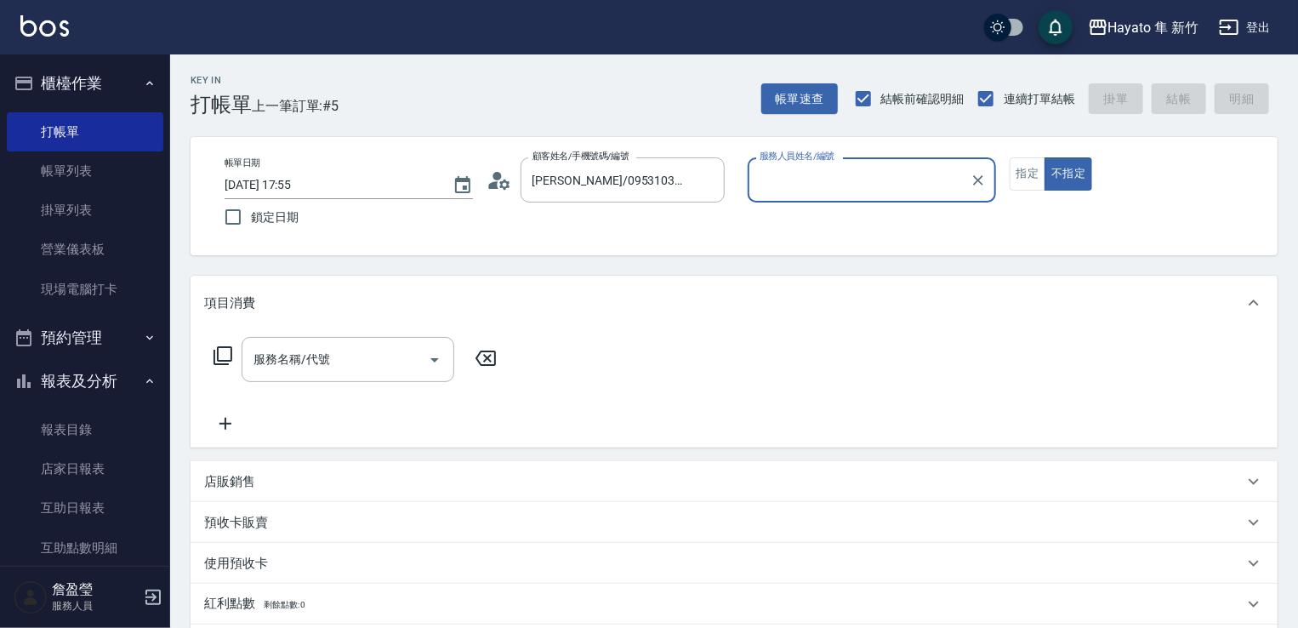
type input "Kimi(無代號)"
click at [408, 376] on div "服務名稱/代號" at bounding box center [347, 359] width 213 height 45
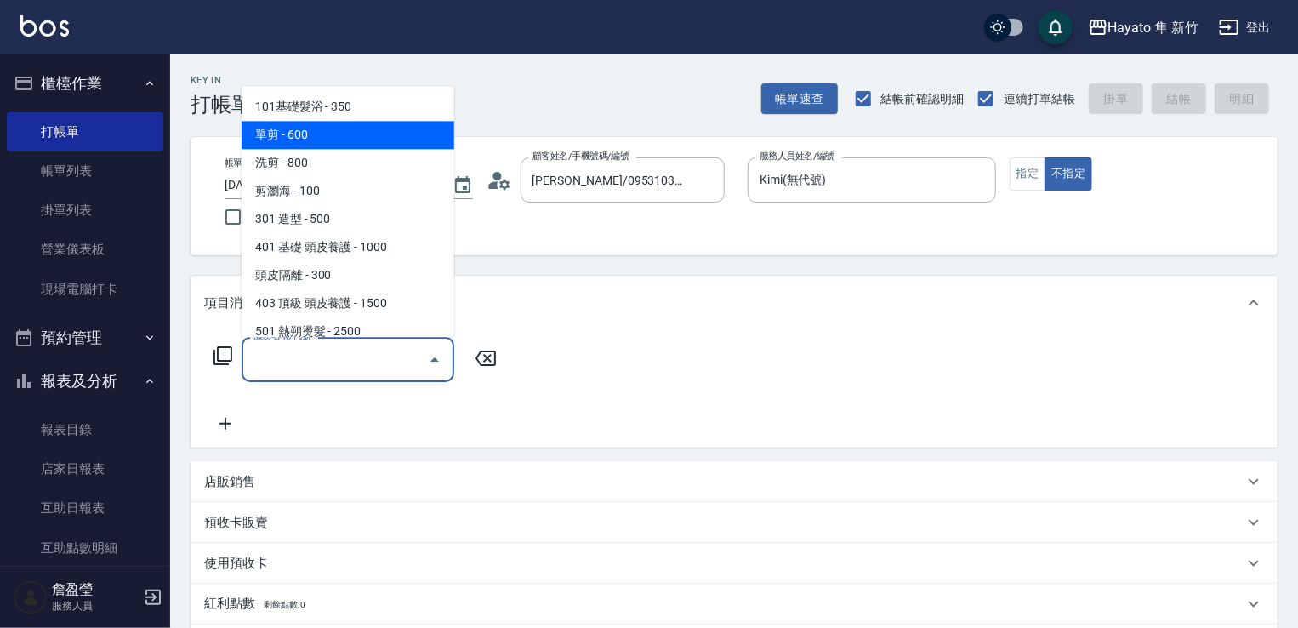
click at [378, 129] on span "單剪 - 600" at bounding box center [347, 135] width 213 height 28
type input "單剪(102)"
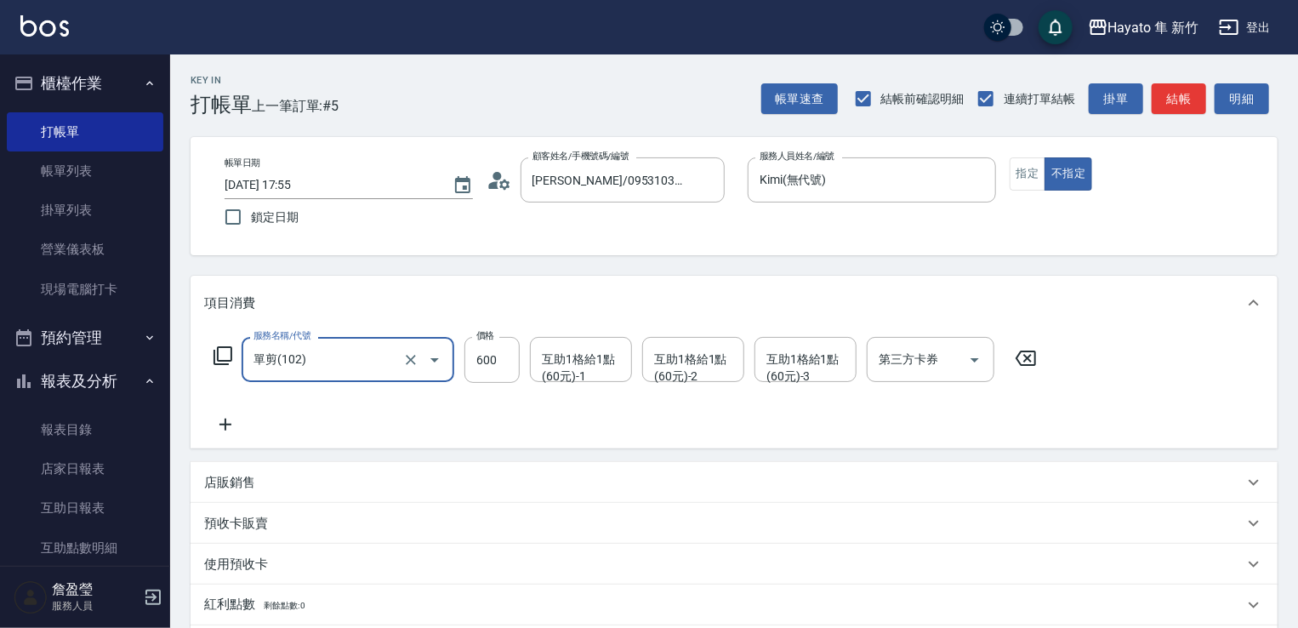
click at [224, 419] on icon at bounding box center [225, 424] width 43 height 20
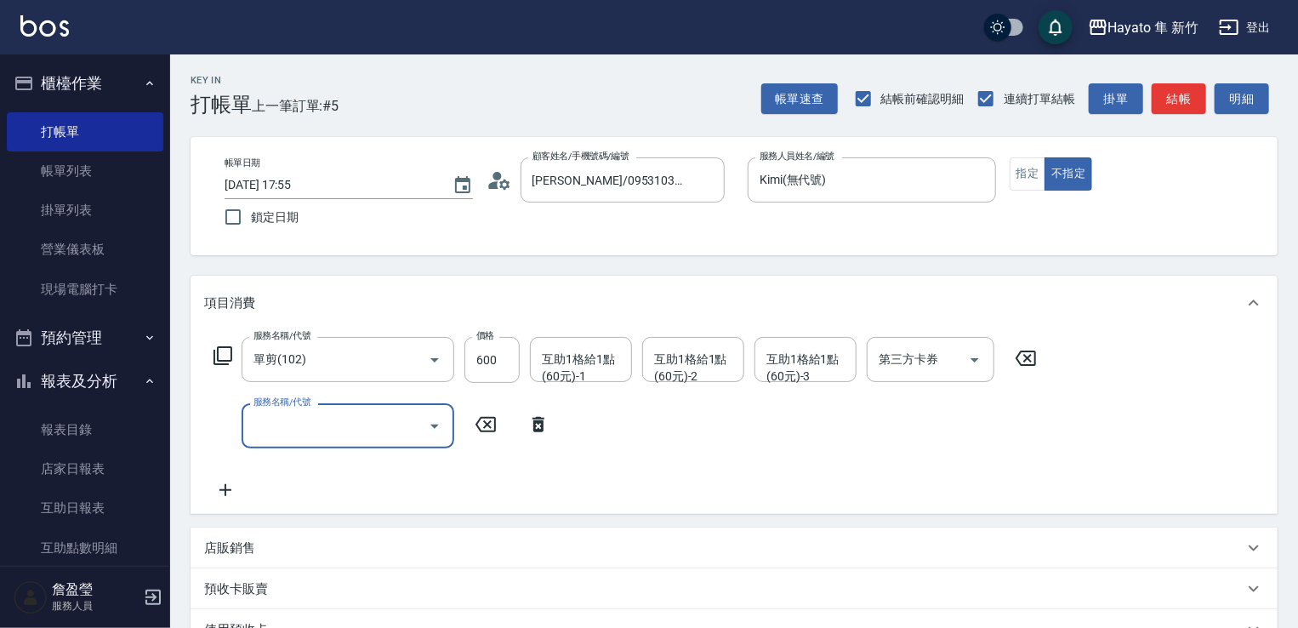
click at [282, 407] on label "服務名稱/代號" at bounding box center [281, 401] width 57 height 13
click at [282, 411] on input "服務名稱/代號" at bounding box center [335, 426] width 172 height 30
click at [299, 409] on div "服務名稱/代號" at bounding box center [347, 425] width 213 height 45
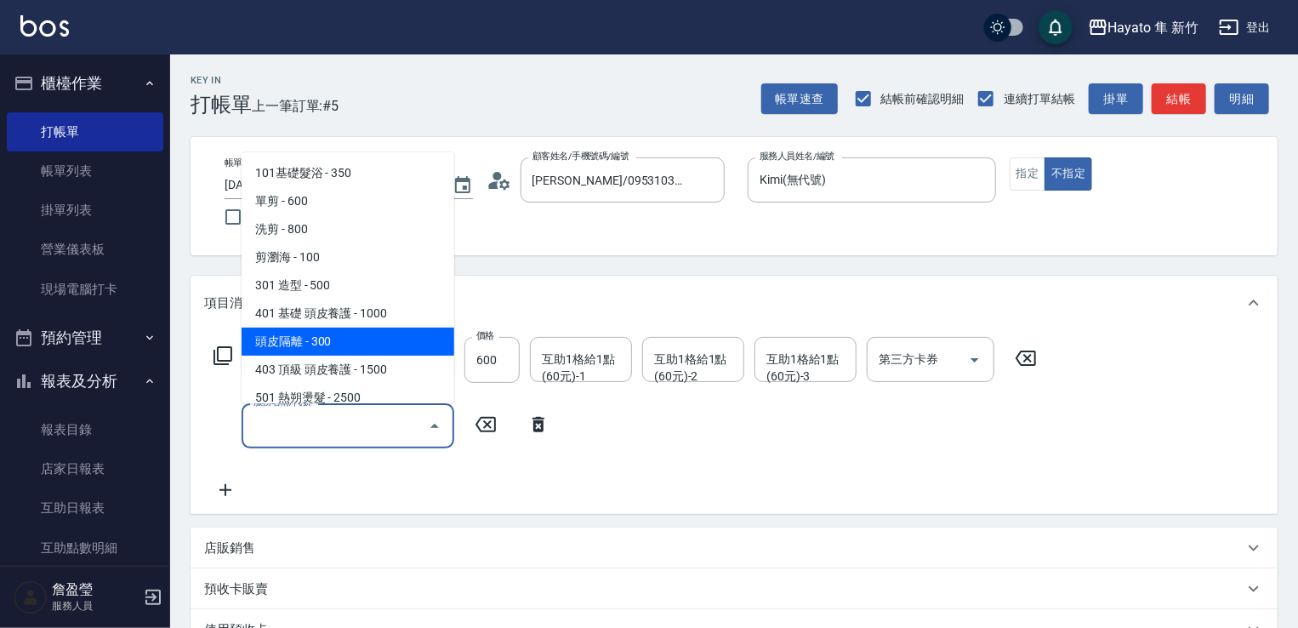
click at [366, 351] on span "頭皮隔離 - 300" at bounding box center [347, 341] width 213 height 28
type input "頭皮隔離(402)"
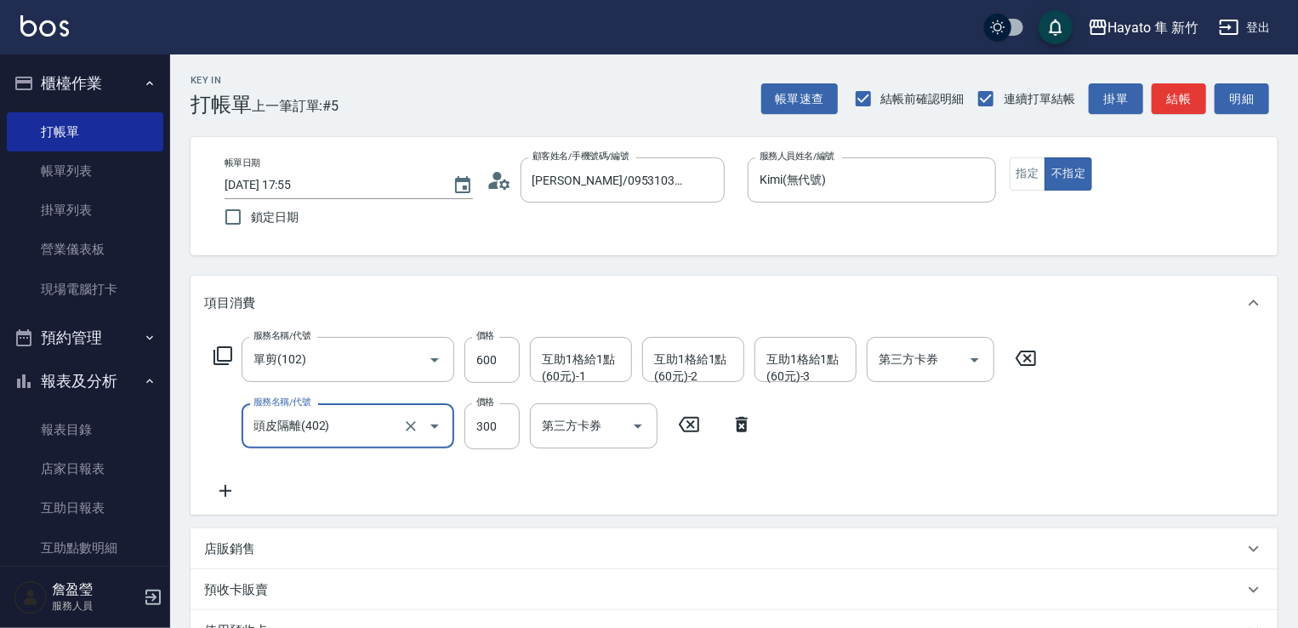
click at [224, 491] on icon at bounding box center [225, 491] width 12 height 12
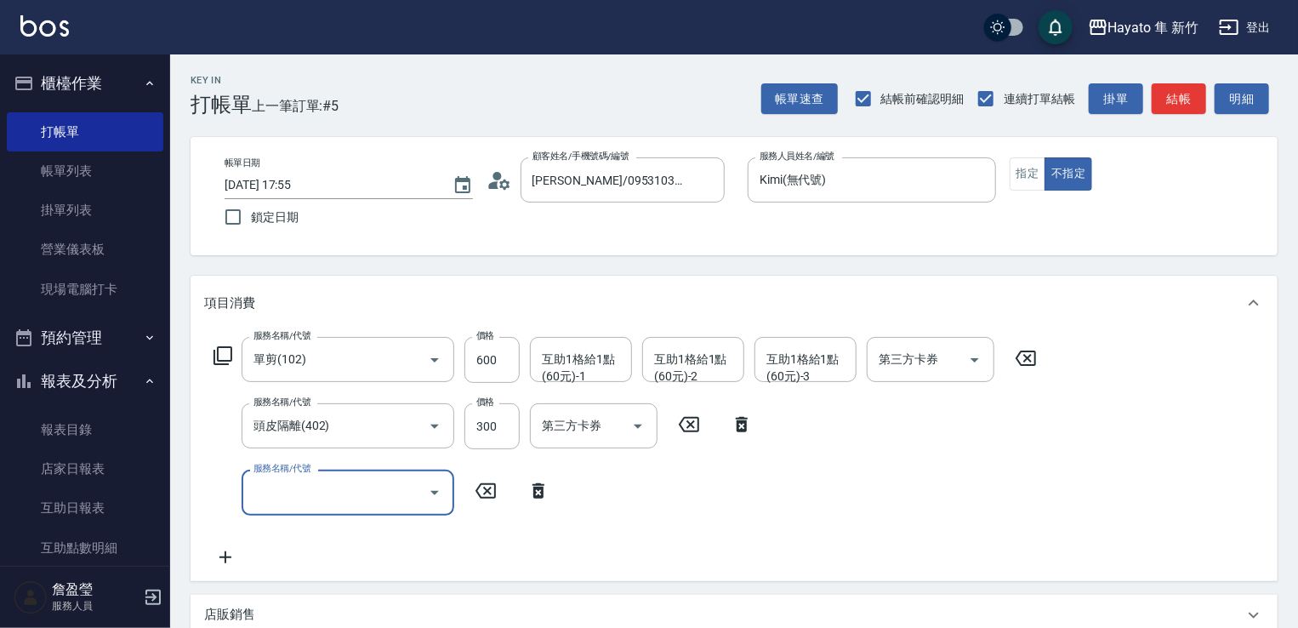
click at [304, 480] on input "服務名稱/代號" at bounding box center [335, 492] width 172 height 30
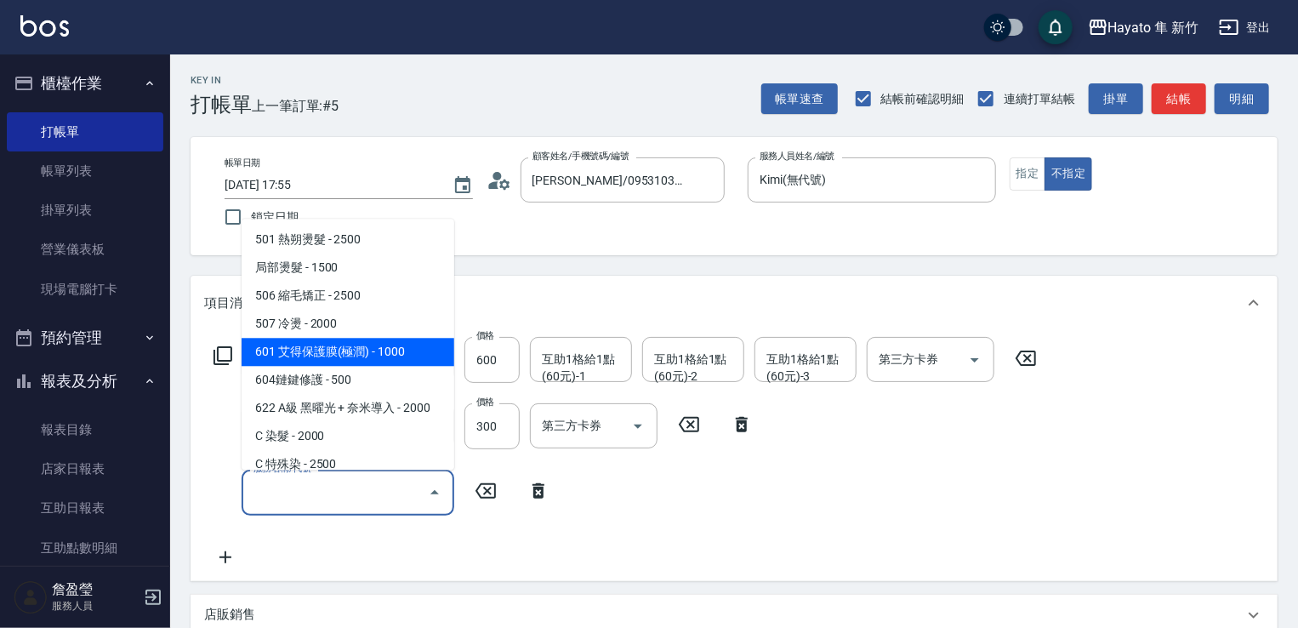
scroll to position [296, 0]
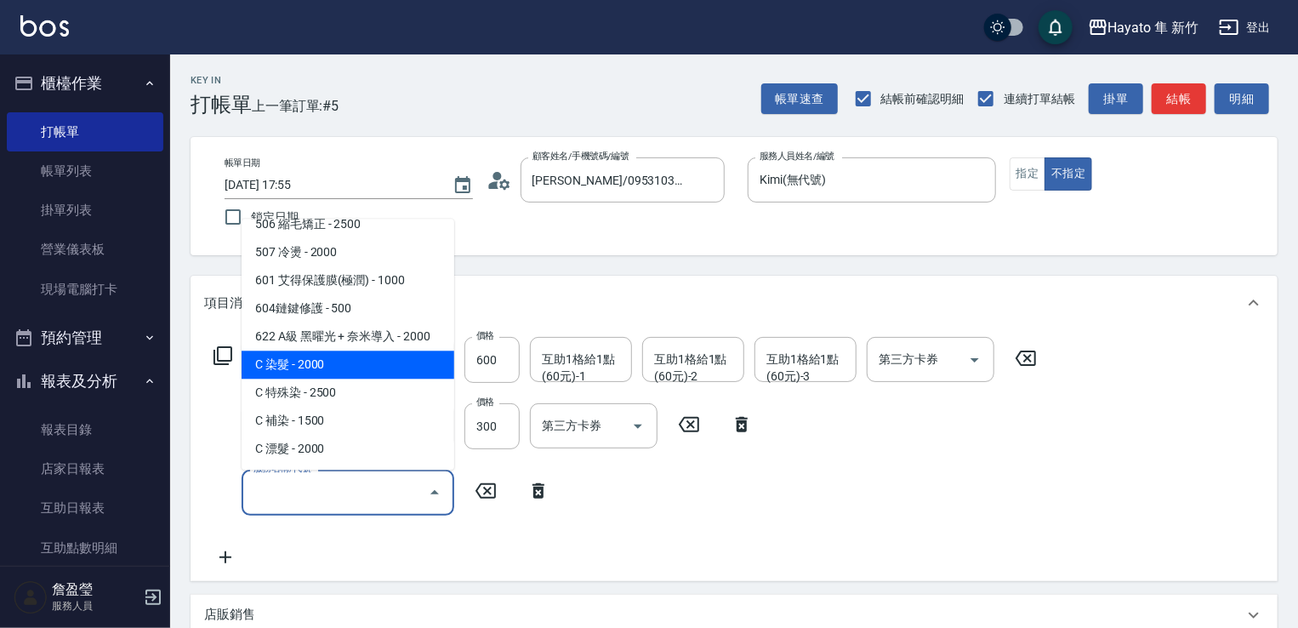
click at [343, 361] on span "C 染髮 - 2000" at bounding box center [347, 364] width 213 height 28
type input "C 染髮(701)"
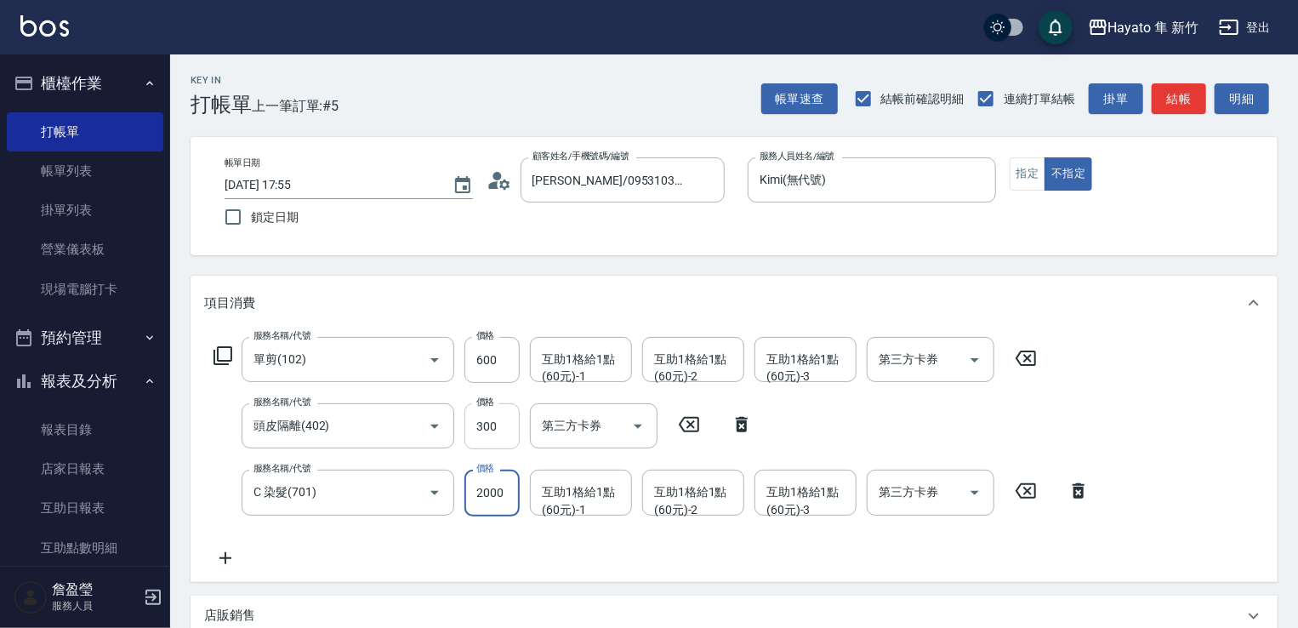
click at [493, 429] on input "300" at bounding box center [491, 426] width 55 height 46
type input "1800"
click at [497, 441] on input "300" at bounding box center [491, 426] width 55 height 46
click at [497, 418] on input "300" at bounding box center [491, 426] width 55 height 46
type input "200"
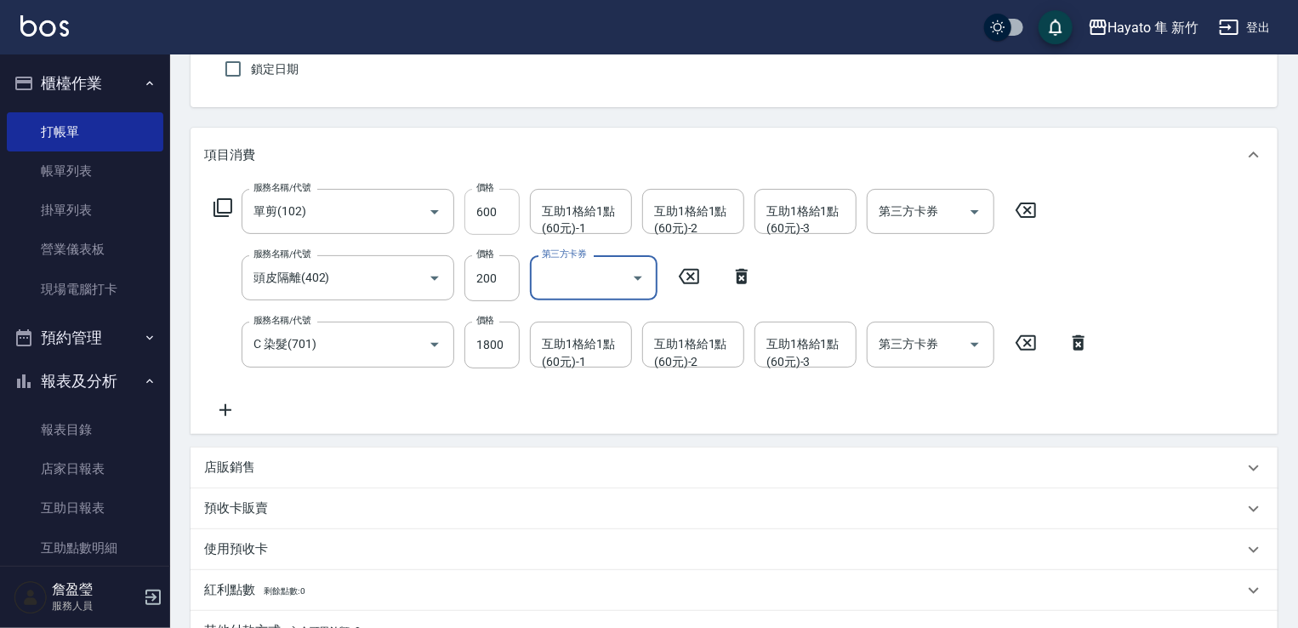
scroll to position [255, 0]
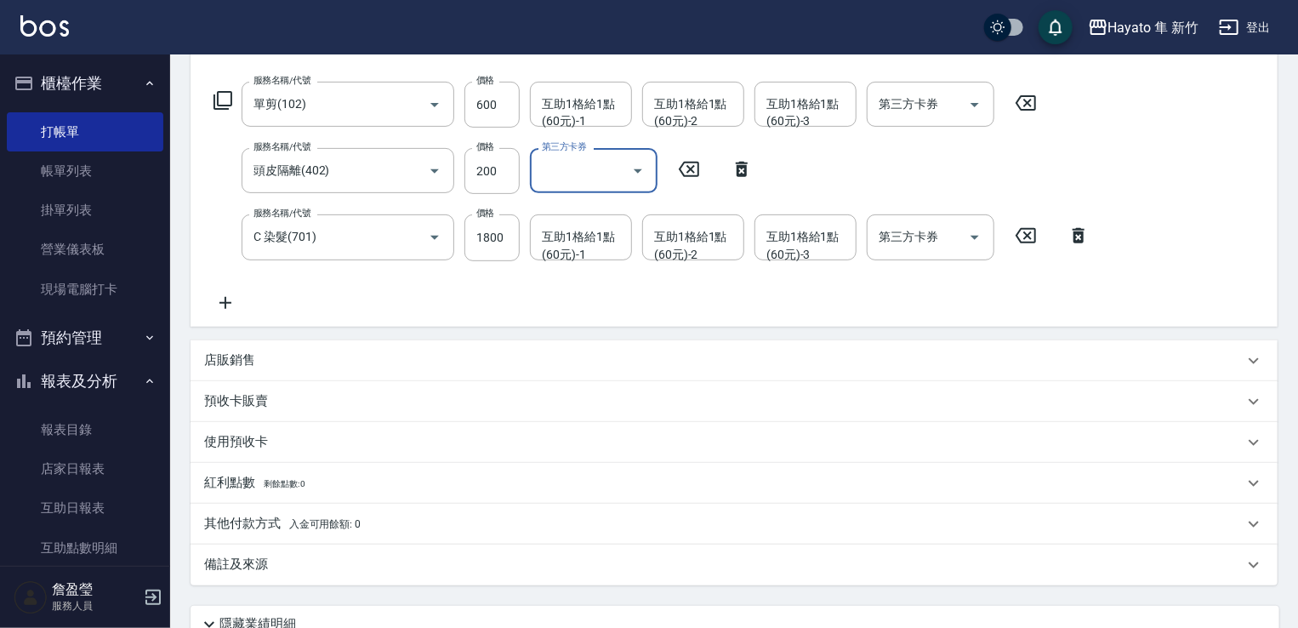
click at [350, 563] on div "備註及來源" at bounding box center [723, 564] width 1039 height 18
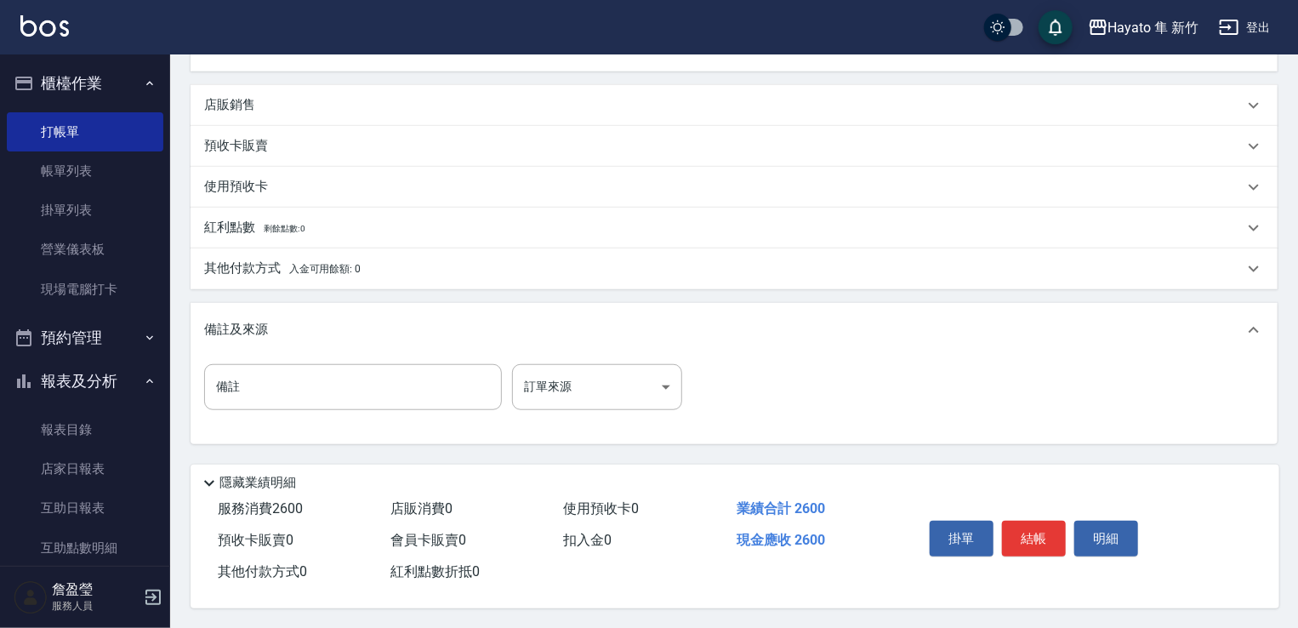
scroll to position [517, 0]
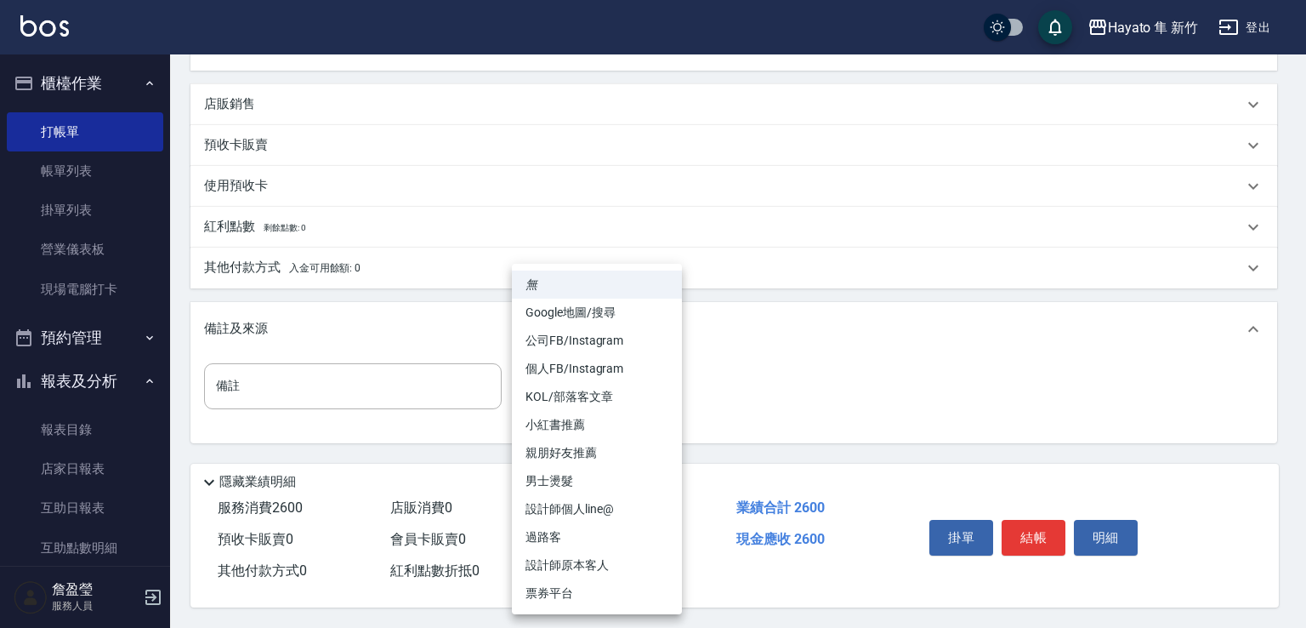
click at [561, 376] on body "Hayato 隼 新竹 登出 櫃檯作業 打帳單 帳單列表 掛單列表 營業儀表板 現場電腦打卡 預約管理 預約管理 報表及分析 報表目錄 店家日報表 互助日報表…" at bounding box center [653, 58] width 1306 height 1139
click at [593, 310] on li "Google地圖/搜尋" at bounding box center [597, 312] width 170 height 28
type input "Google地圖/搜尋"
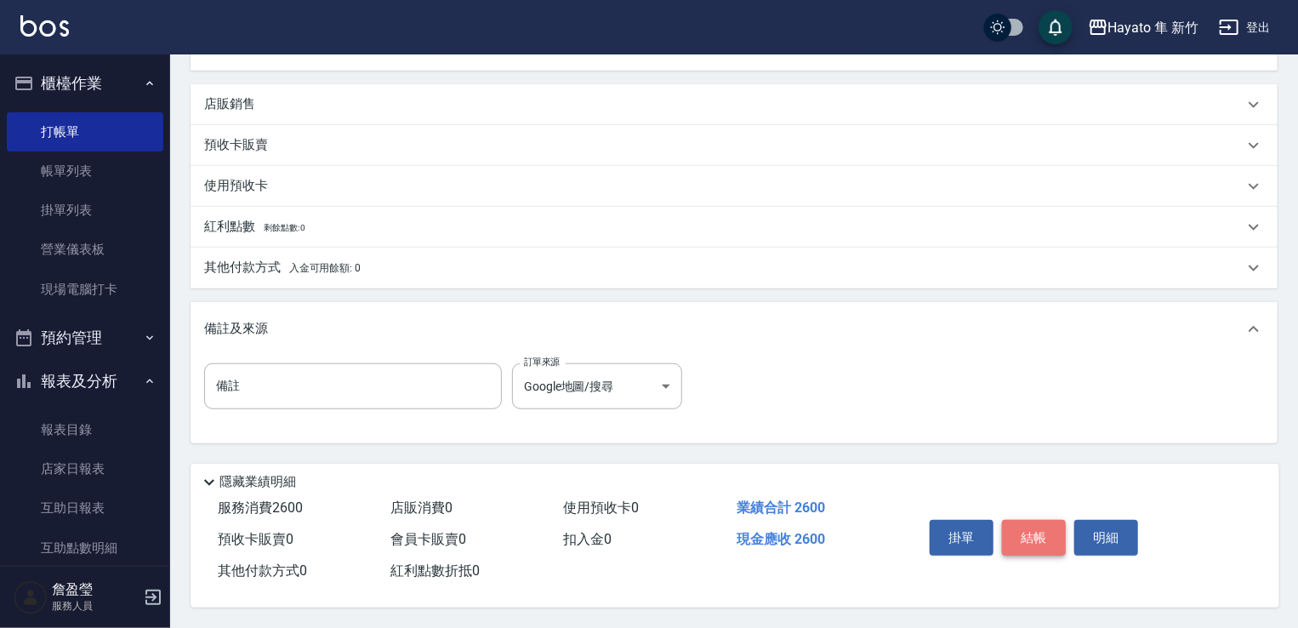
click at [1020, 531] on button "結帳" at bounding box center [1034, 538] width 64 height 36
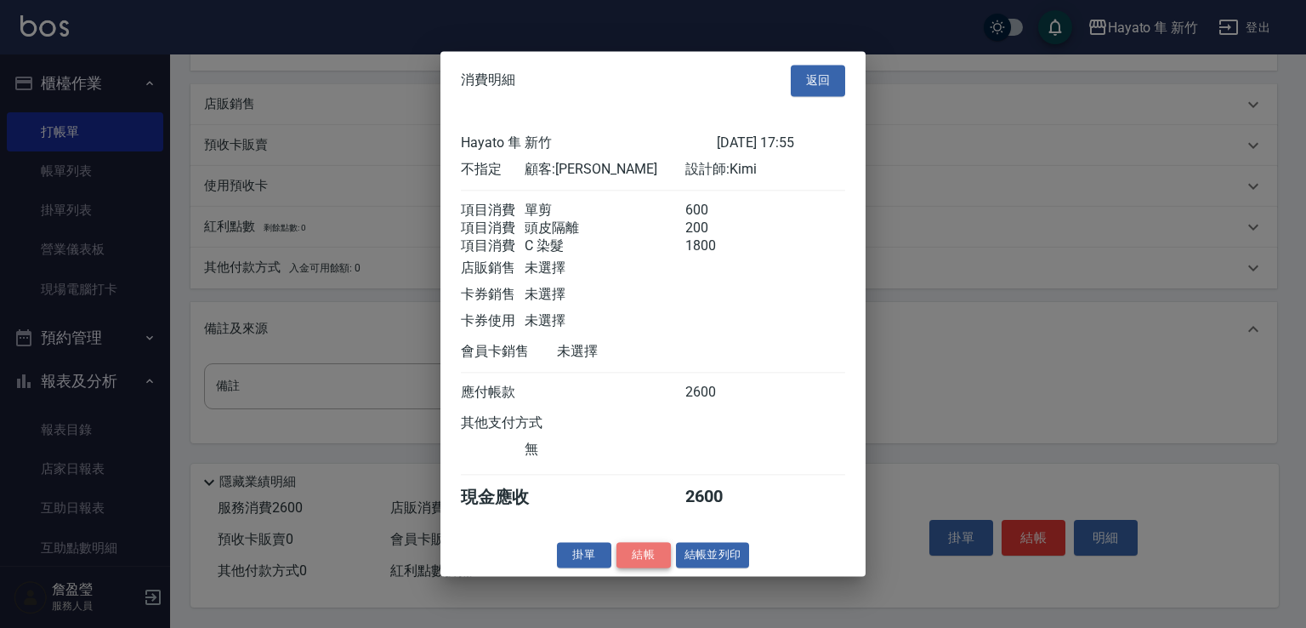
click at [633, 559] on button "結帳" at bounding box center [643, 555] width 54 height 26
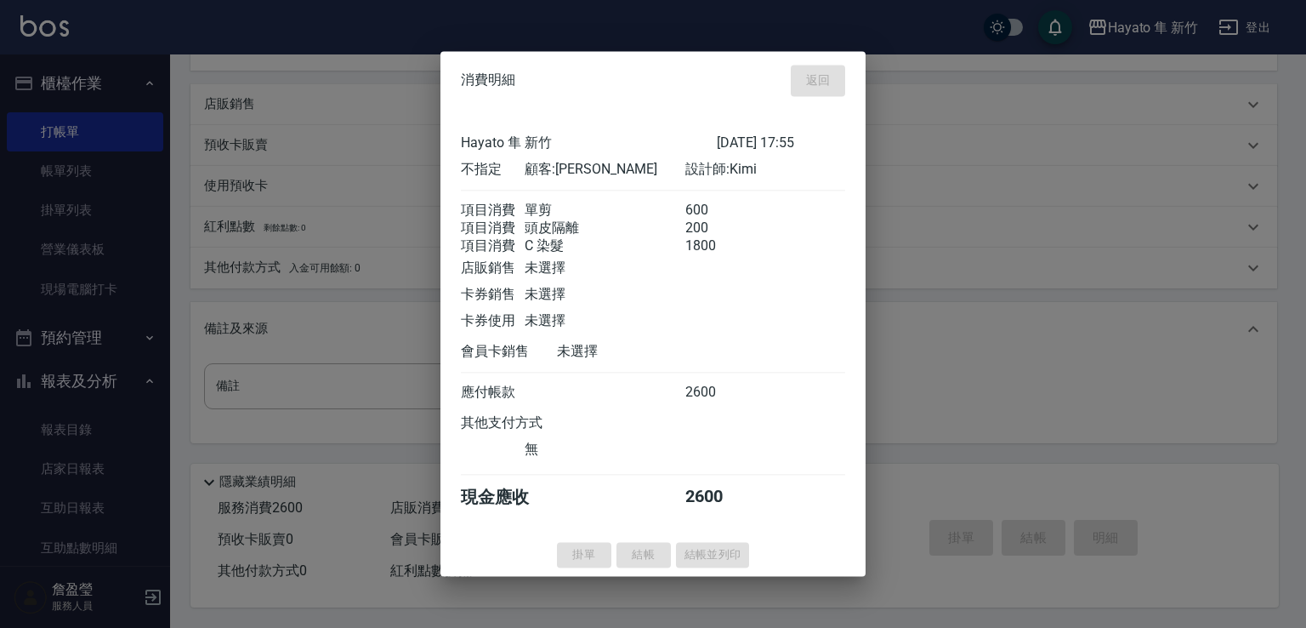
type input "[DATE] 17:56"
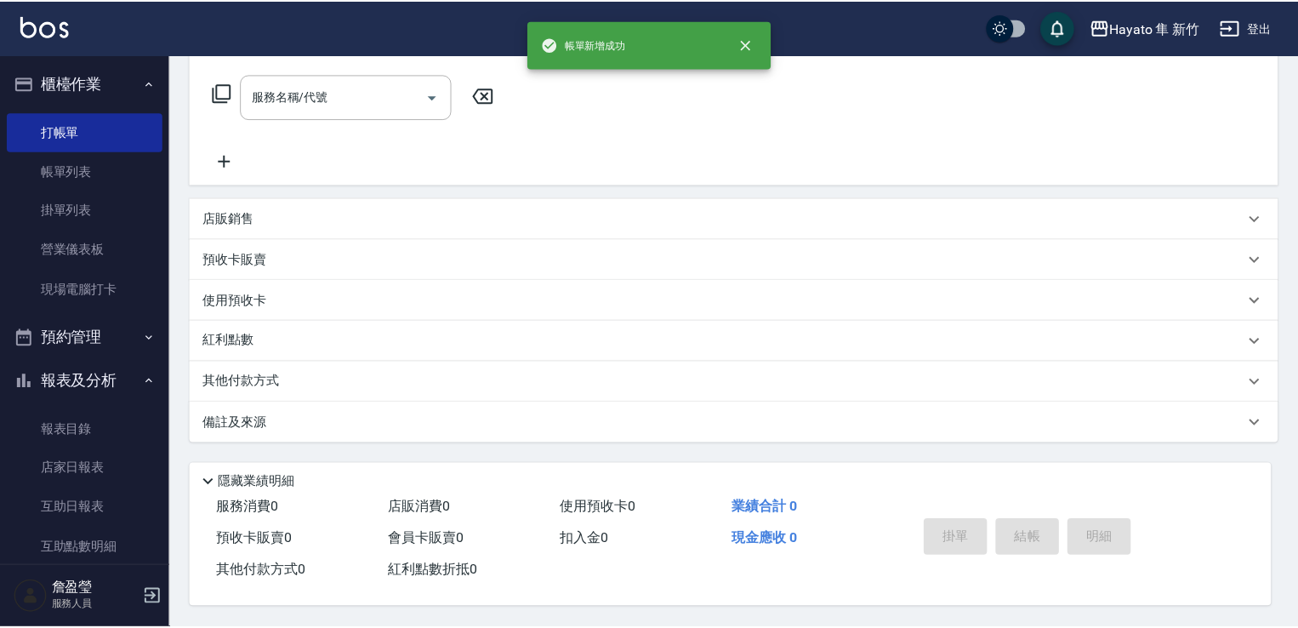
scroll to position [0, 0]
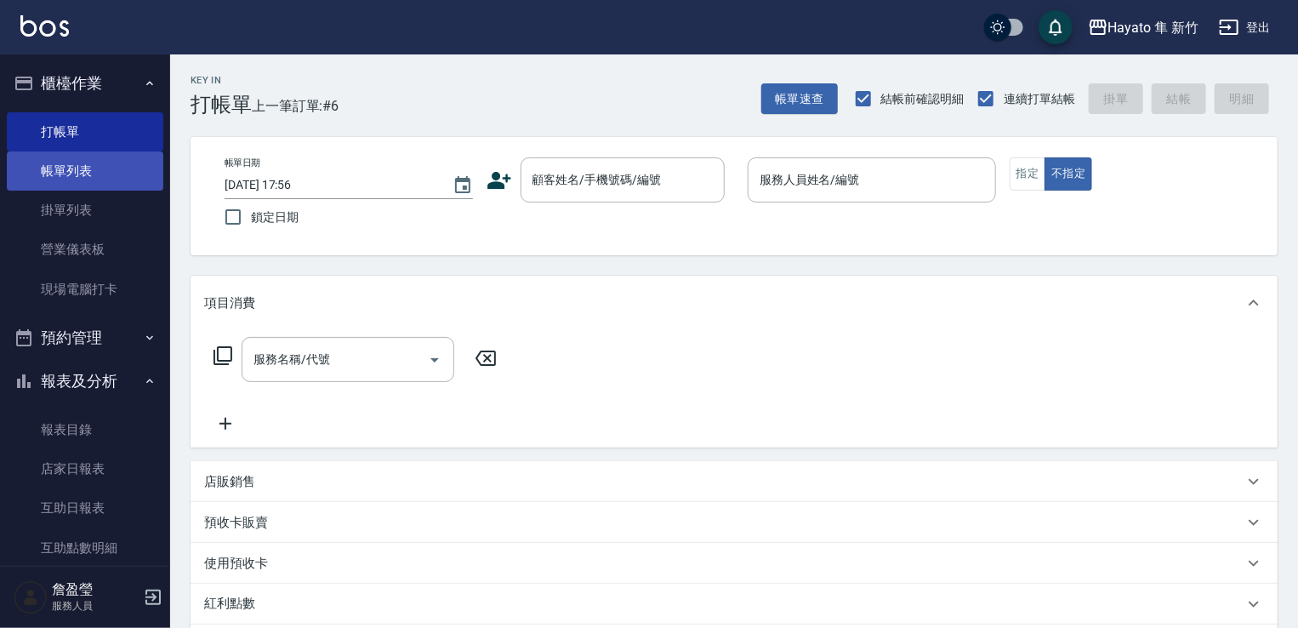
click at [78, 173] on link "帳單列表" at bounding box center [85, 170] width 156 height 39
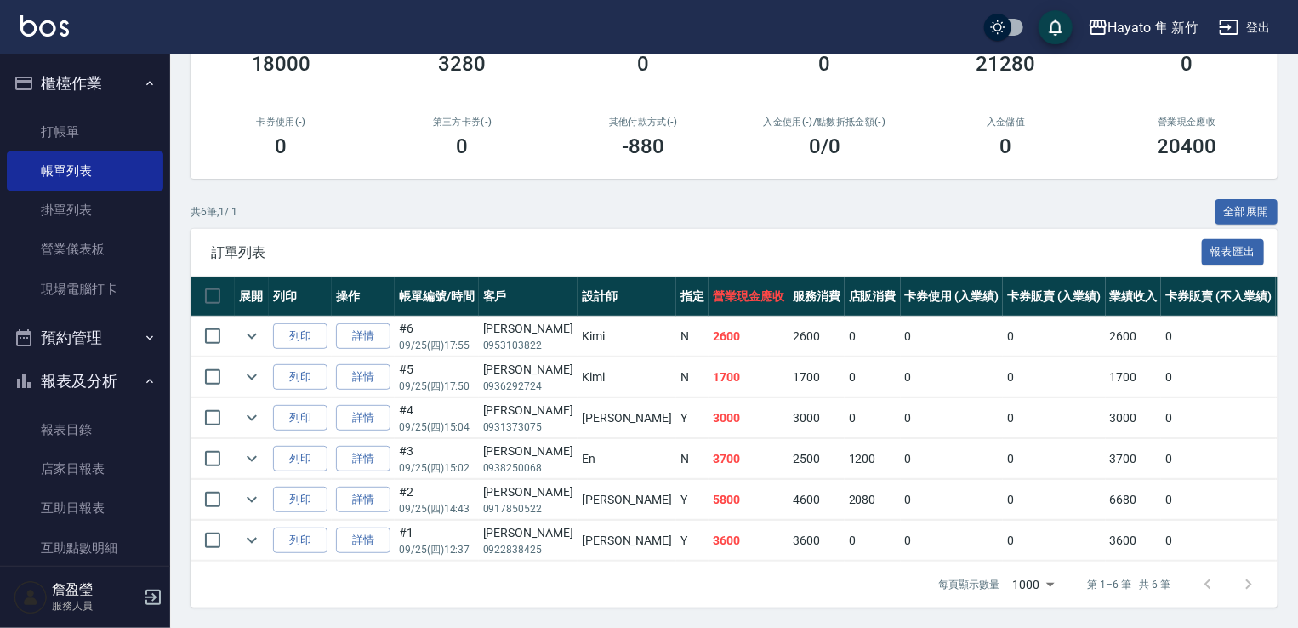
scroll to position [255, 0]
drag, startPoint x: 741, startPoint y: 552, endPoint x: 1124, endPoint y: 605, distance: 386.4
click at [1124, 605] on div "訂單列表 報表匯出 展開 列印 操作 帳單編號/時間 客戶 設計師 指定 營業現金應收 服務消費 店販消費 卡券使用 (入業績) 卡券販賣 (入業績) 業績收…" at bounding box center [733, 418] width 1087 height 378
click at [889, 589] on div "每頁顯示數量 1000 1000 第 1–6 筆 共 6 筆" at bounding box center [733, 584] width 1087 height 46
click at [774, 580] on div "每頁顯示數量 1000 1000 第 1–6 筆 共 6 筆" at bounding box center [733, 584] width 1087 height 46
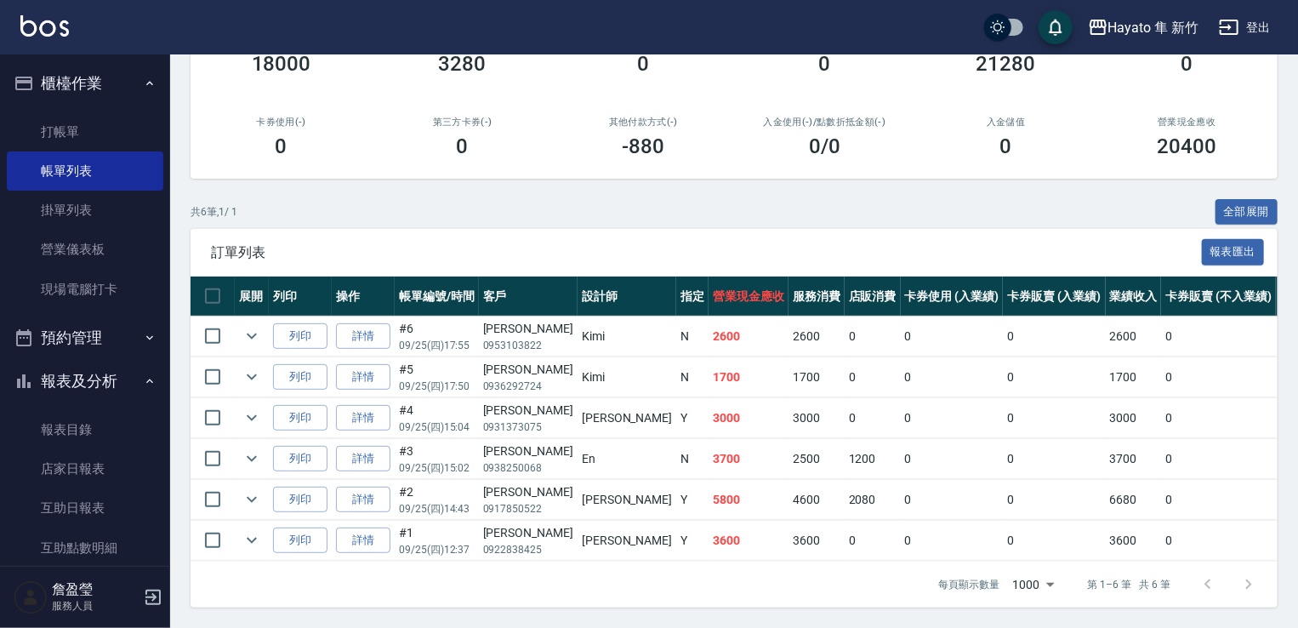
scroll to position [0, 0]
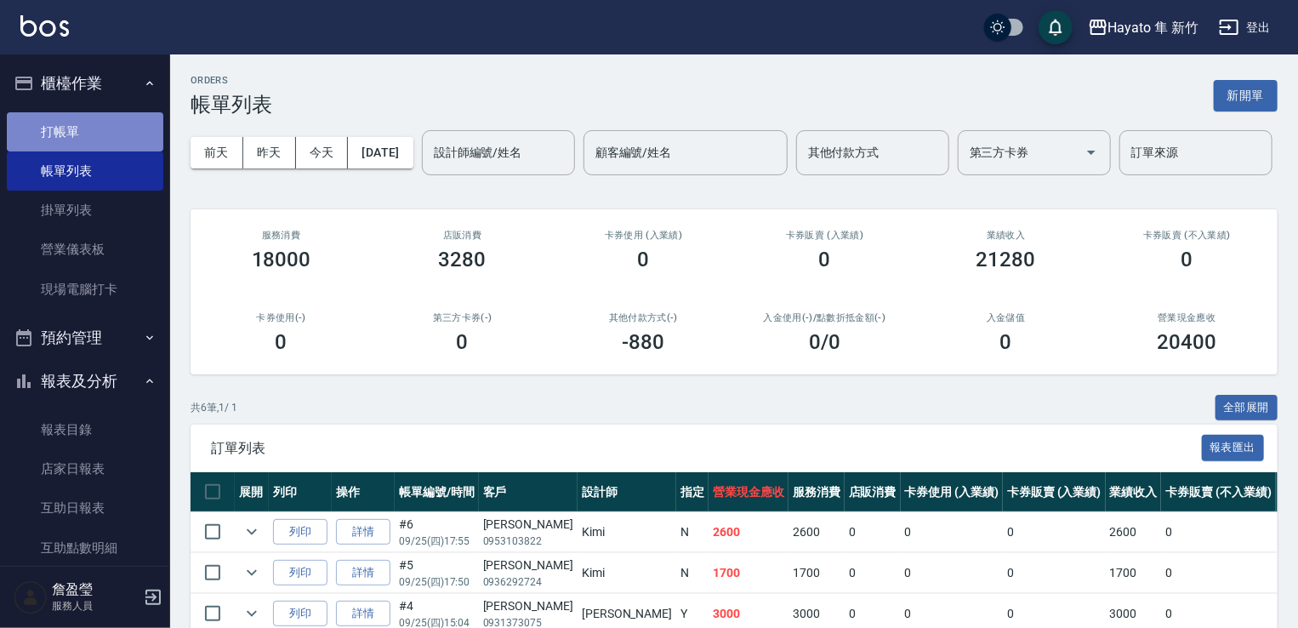
click at [93, 127] on link "打帳單" at bounding box center [85, 131] width 156 height 39
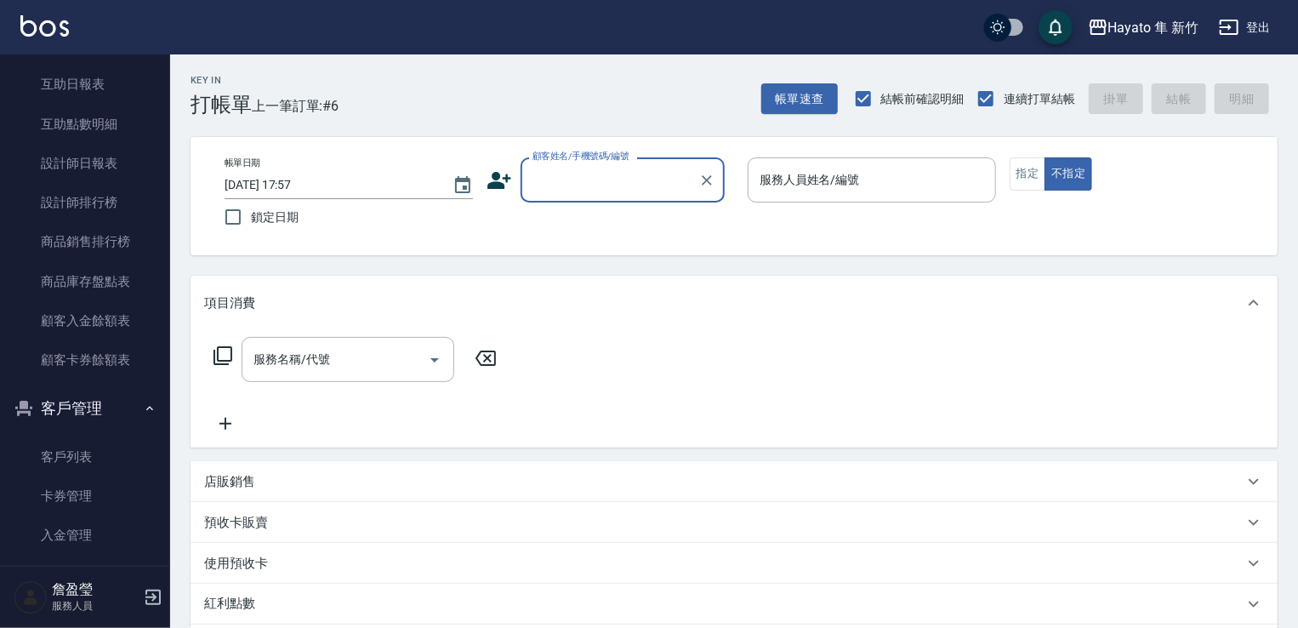
scroll to position [425, 0]
click at [69, 156] on link "設計師日報表" at bounding box center [85, 161] width 156 height 39
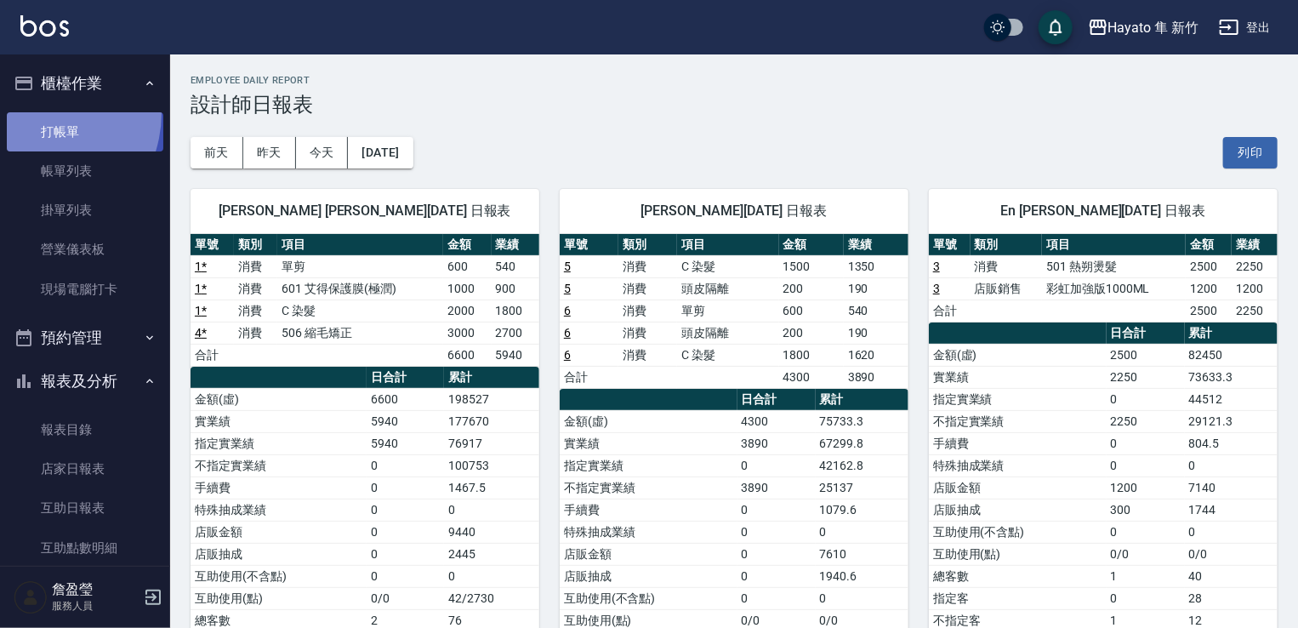
click at [27, 112] on link "打帳單" at bounding box center [85, 131] width 156 height 39
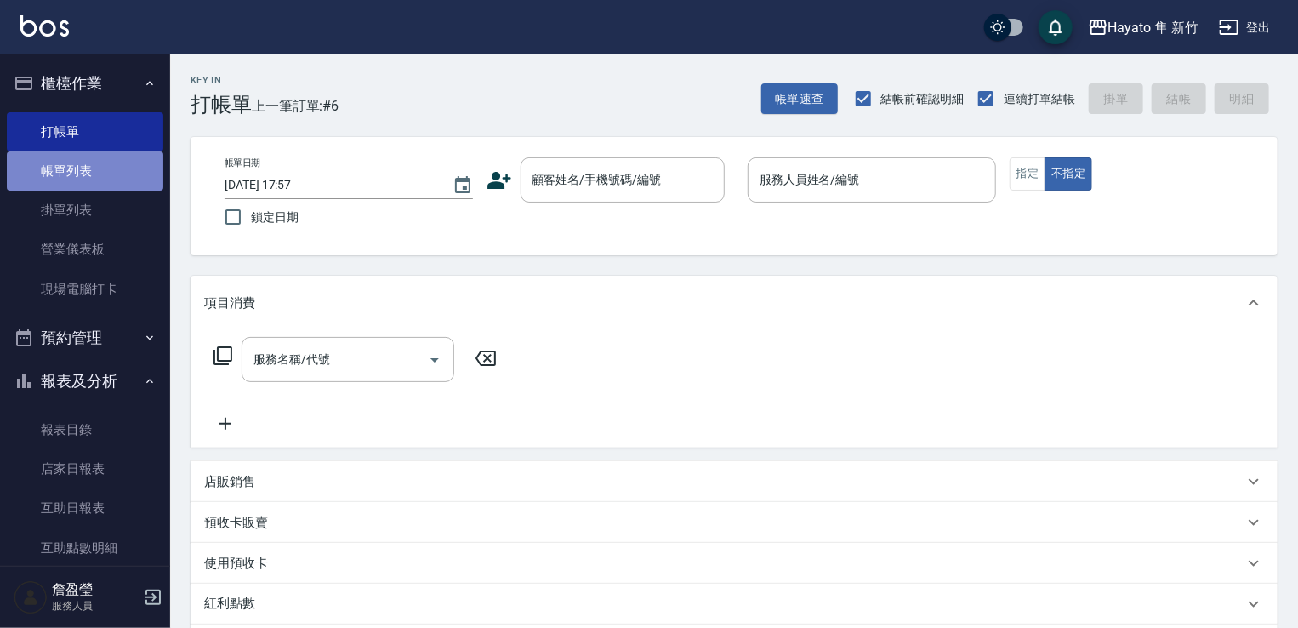
click at [95, 158] on link "帳單列表" at bounding box center [85, 170] width 156 height 39
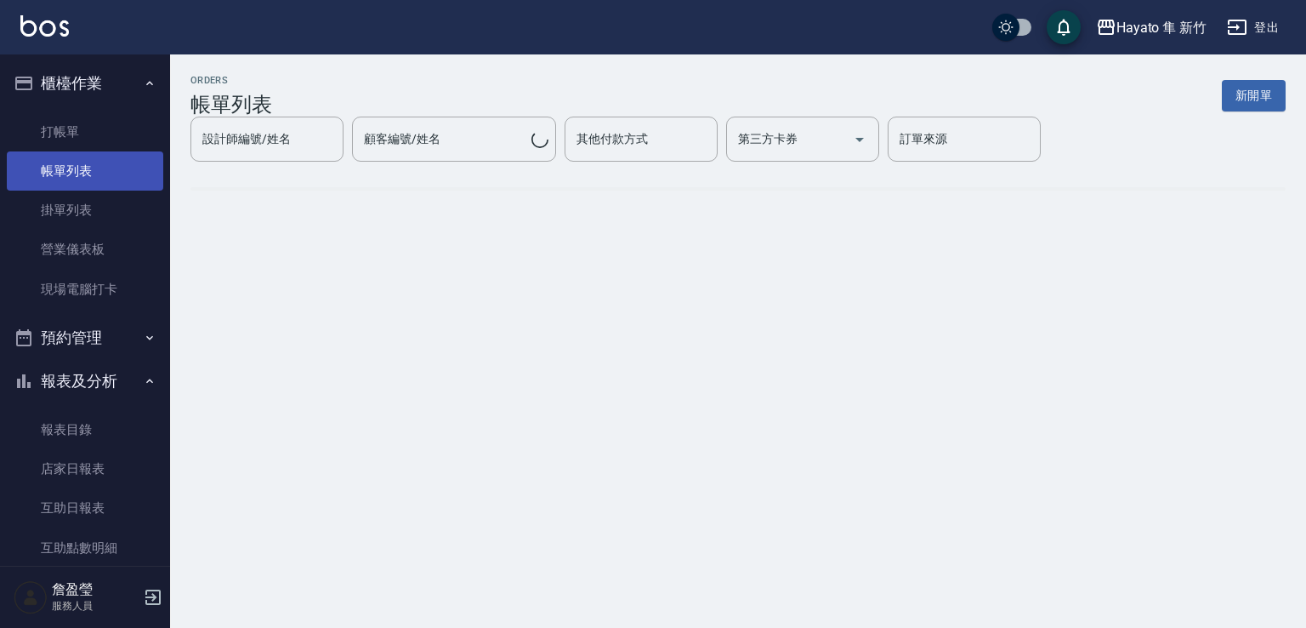
click at [88, 167] on link "帳單列表" at bounding box center [85, 170] width 156 height 39
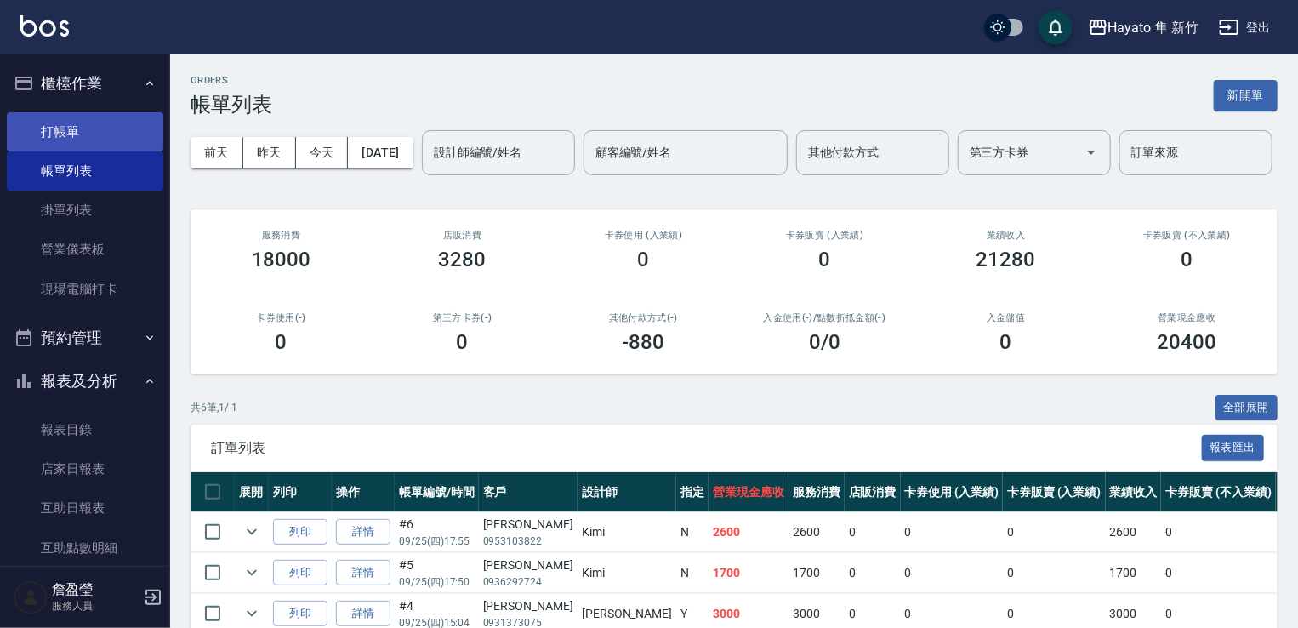
click at [71, 135] on link "打帳單" at bounding box center [85, 131] width 156 height 39
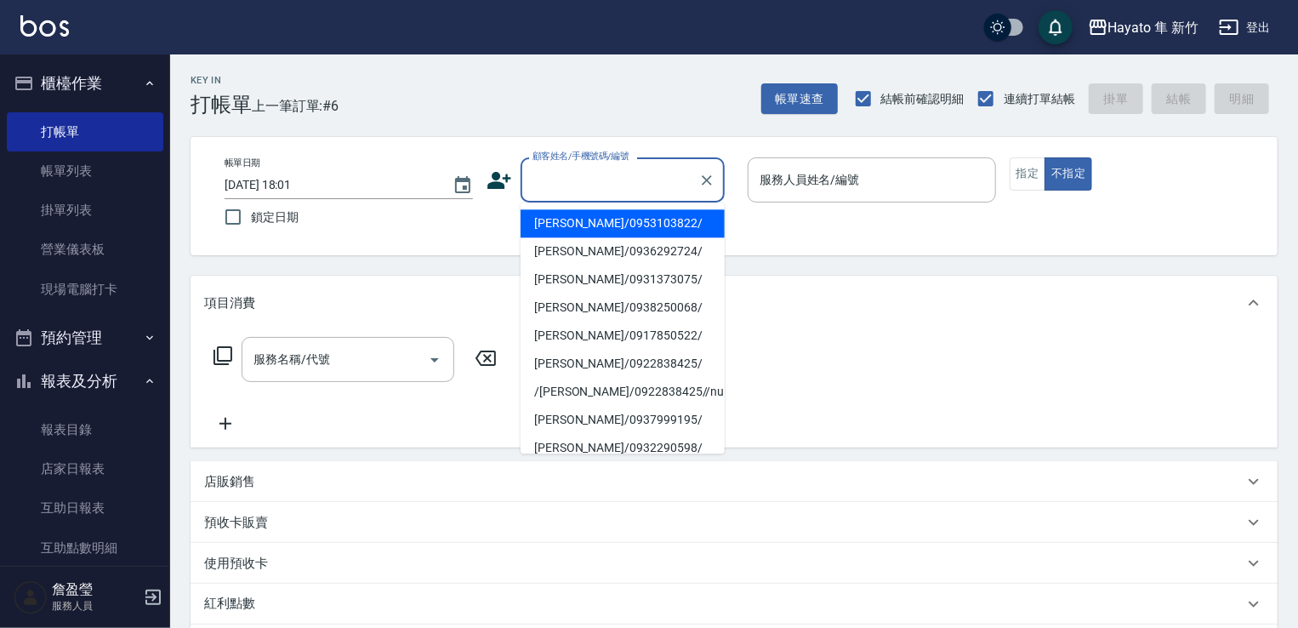
click at [539, 188] on input "顧客姓名/手機號碼/編號" at bounding box center [609, 180] width 163 height 30
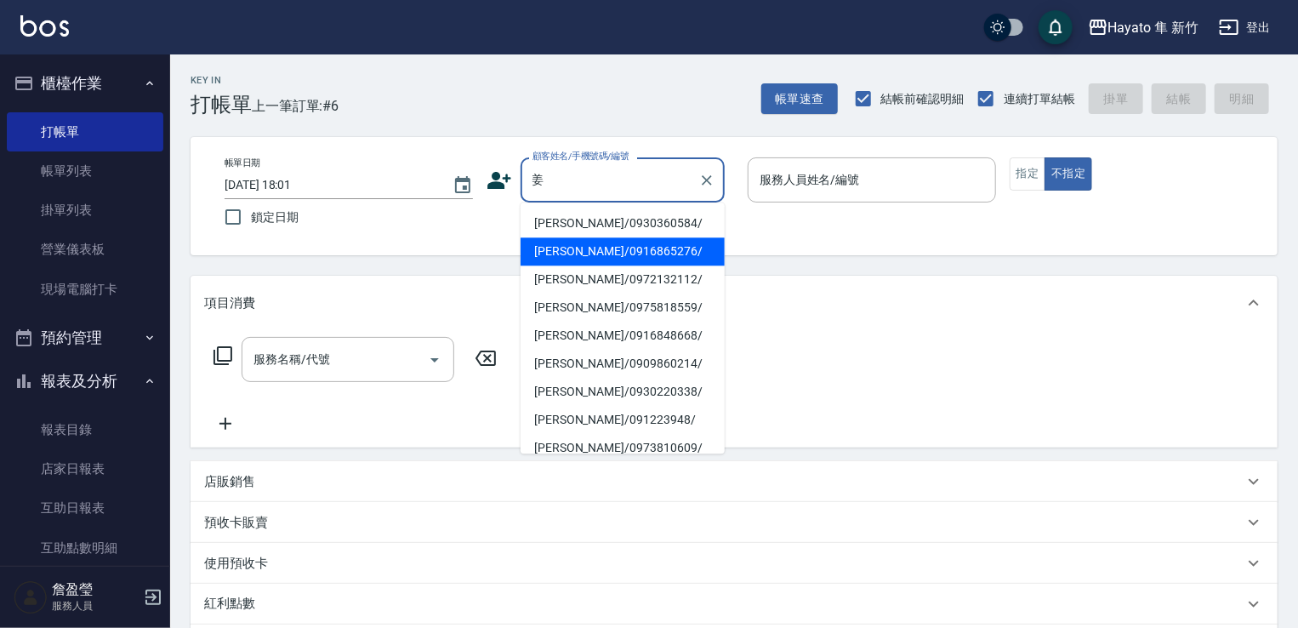
click at [594, 246] on li "[PERSON_NAME]/0916865276/" at bounding box center [622, 251] width 204 height 28
type input "[PERSON_NAME]/0916865276/"
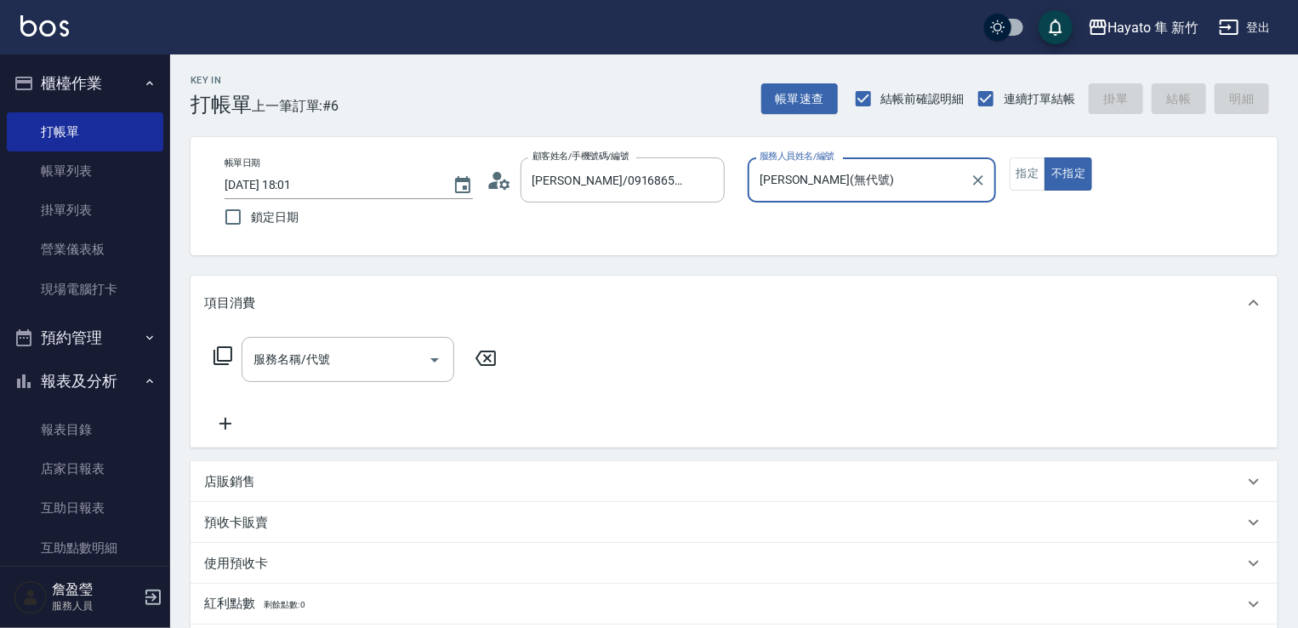
type input "[PERSON_NAME](無代號)"
click at [1024, 171] on button "指定" at bounding box center [1027, 173] width 37 height 33
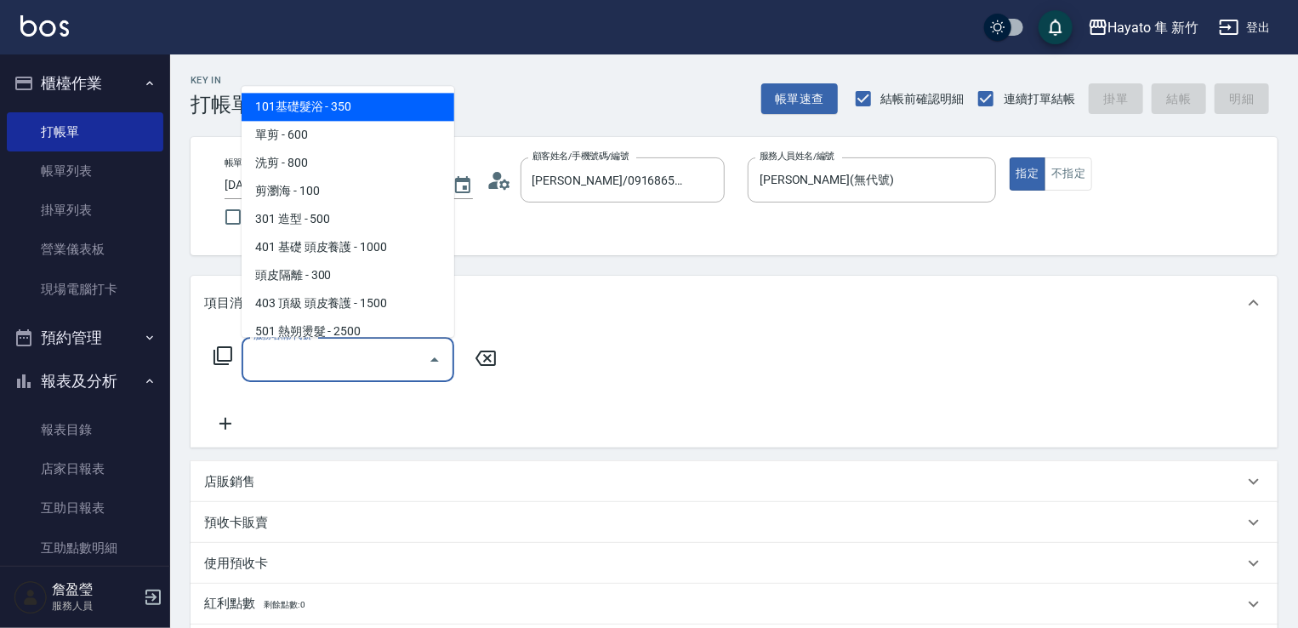
click at [350, 369] on input "服務名稱/代號" at bounding box center [335, 359] width 172 height 30
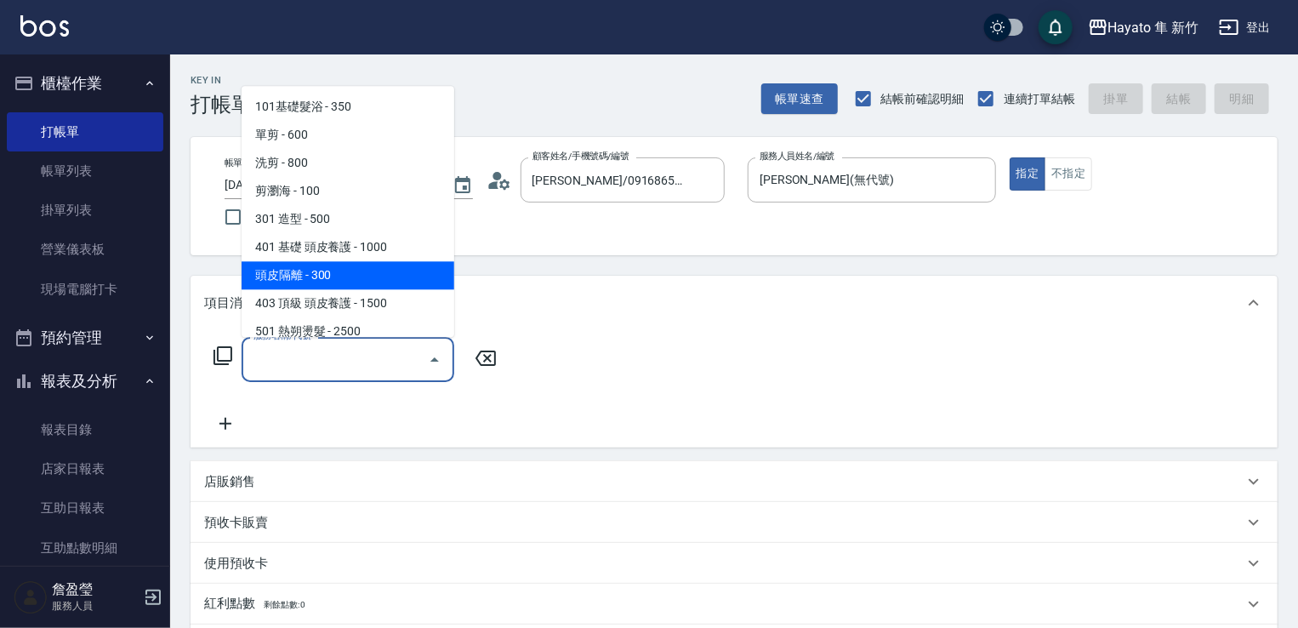
scroll to position [296, 0]
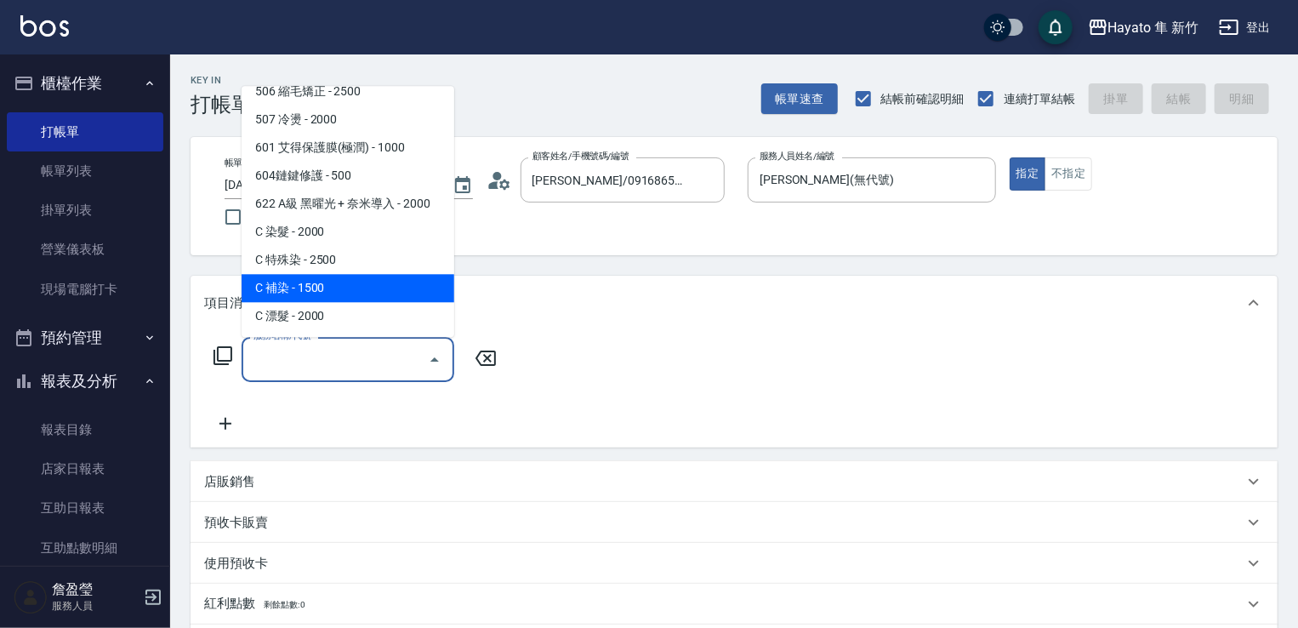
drag, startPoint x: 355, startPoint y: 290, endPoint x: 437, endPoint y: 371, distance: 115.4
click at [353, 292] on span "C 補染 - 1500" at bounding box center [347, 288] width 213 height 28
type input "C 補染(704)"
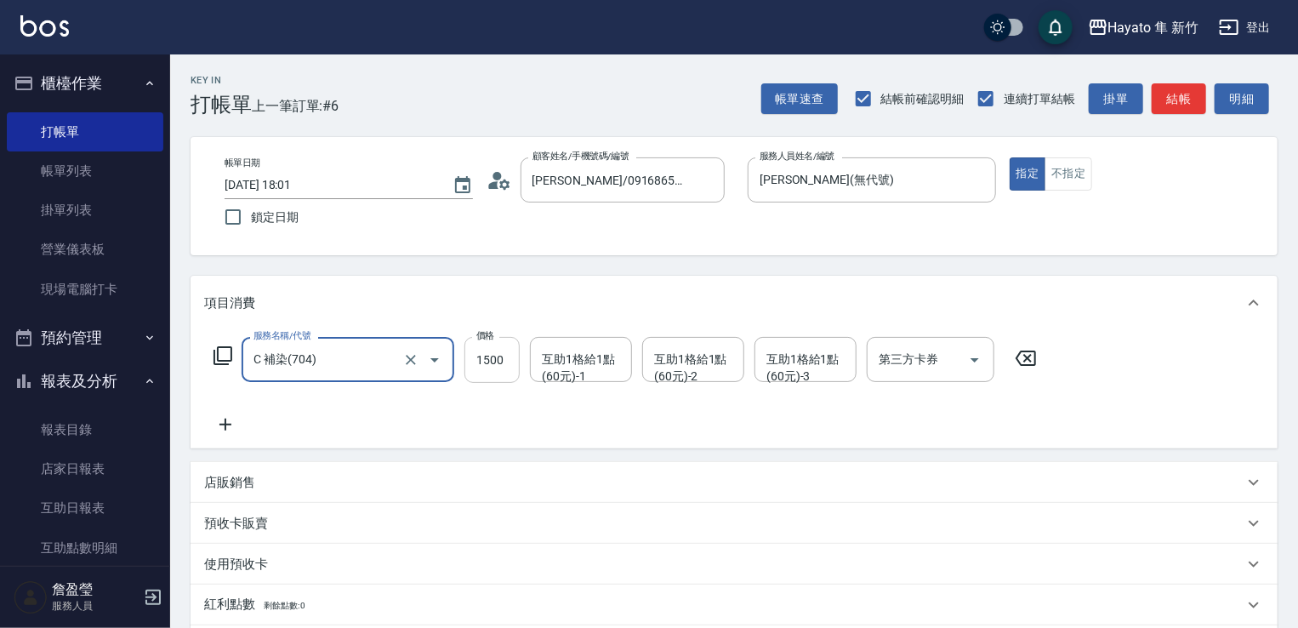
click at [518, 361] on input "1500" at bounding box center [491, 360] width 55 height 46
type input "1350"
click at [461, 422] on div "服務名稱/代號 C 補染(704) 服務名稱/代號 價格 1350 價格 互助1格給1點(60元)-1 互助1格給1點(60元)-1 互助1格給1點(60元)…" at bounding box center [625, 386] width 843 height 98
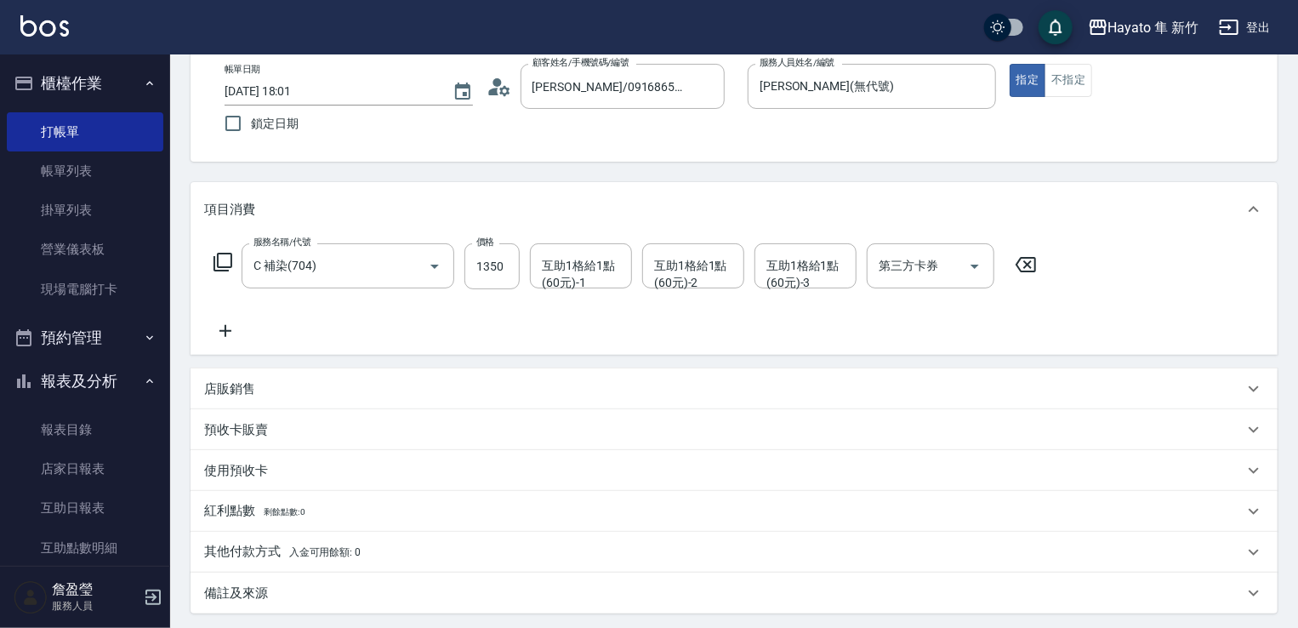
scroll to position [270, 0]
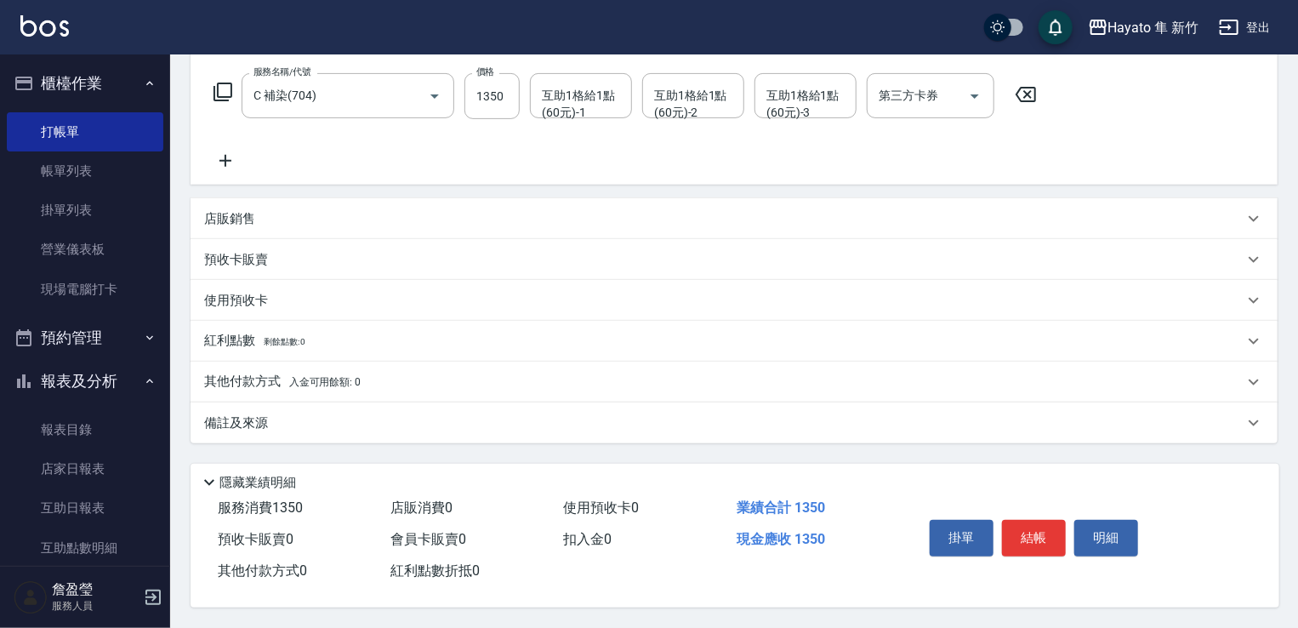
click at [271, 379] on p "其他付款方式 入金可用餘額: 0" at bounding box center [282, 381] width 156 height 19
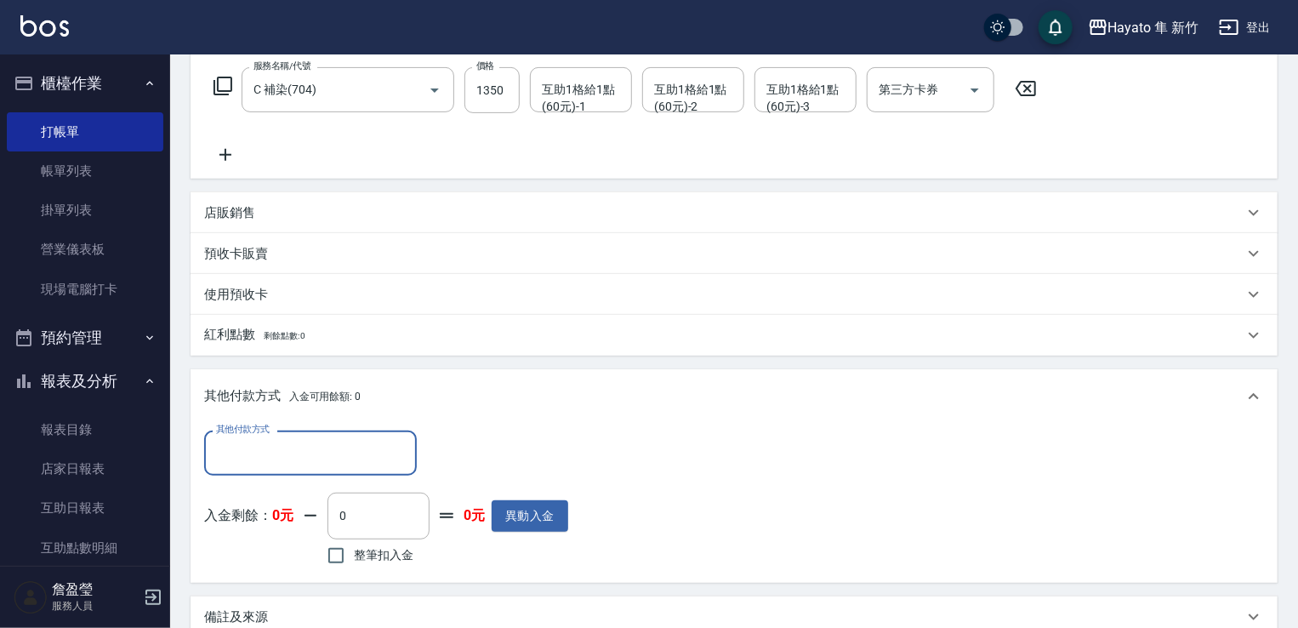
scroll to position [0, 0]
click at [265, 450] on input "其他付款方式" at bounding box center [310, 453] width 197 height 30
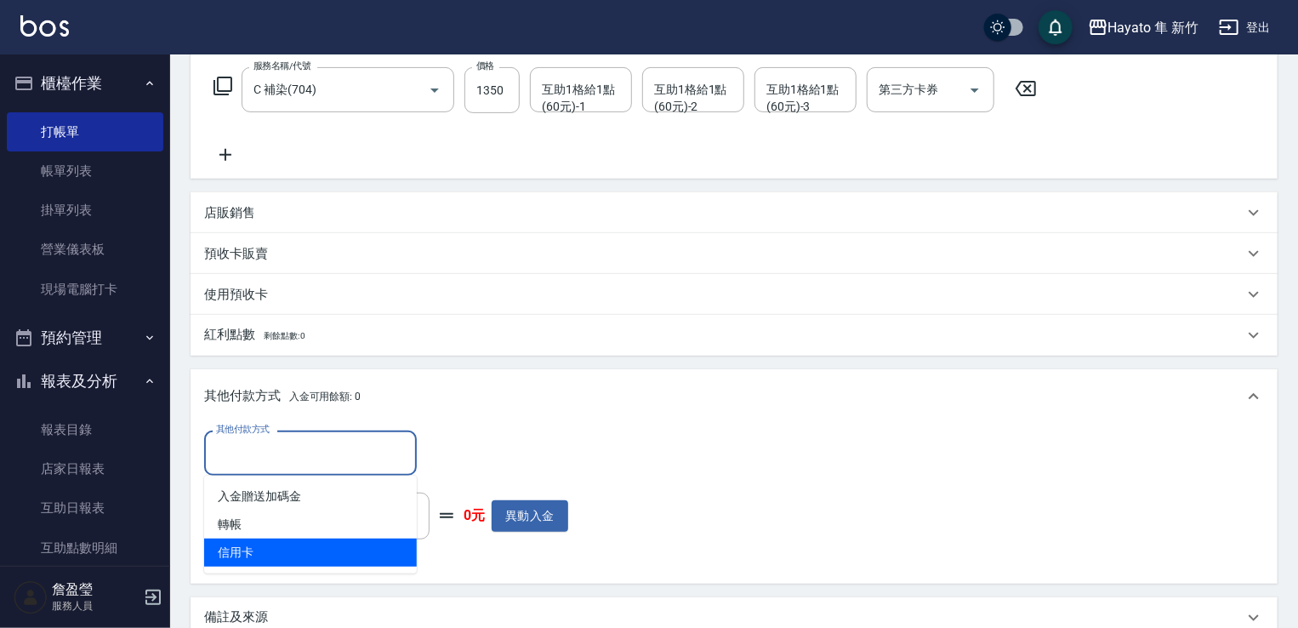
click at [255, 549] on span "信用卡" at bounding box center [310, 552] width 213 height 28
type input "信用卡"
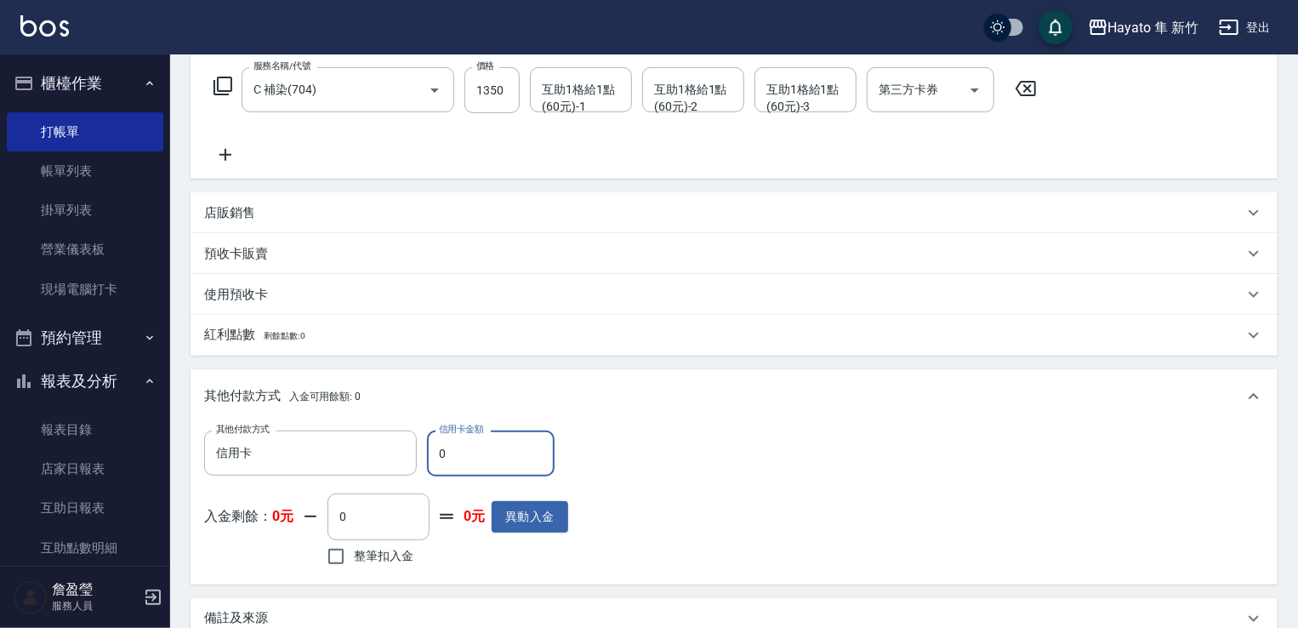
click at [439, 450] on input "0" at bounding box center [491, 453] width 128 height 46
click at [452, 450] on input "0" at bounding box center [491, 453] width 128 height 46
drag, startPoint x: 425, startPoint y: 464, endPoint x: 412, endPoint y: 469, distance: 14.3
click at [412, 469] on div "其他付款方式 信用卡 其他付款方式 信用卡金額 0 信用卡金額" at bounding box center [386, 453] width 364 height 46
type input "1350"
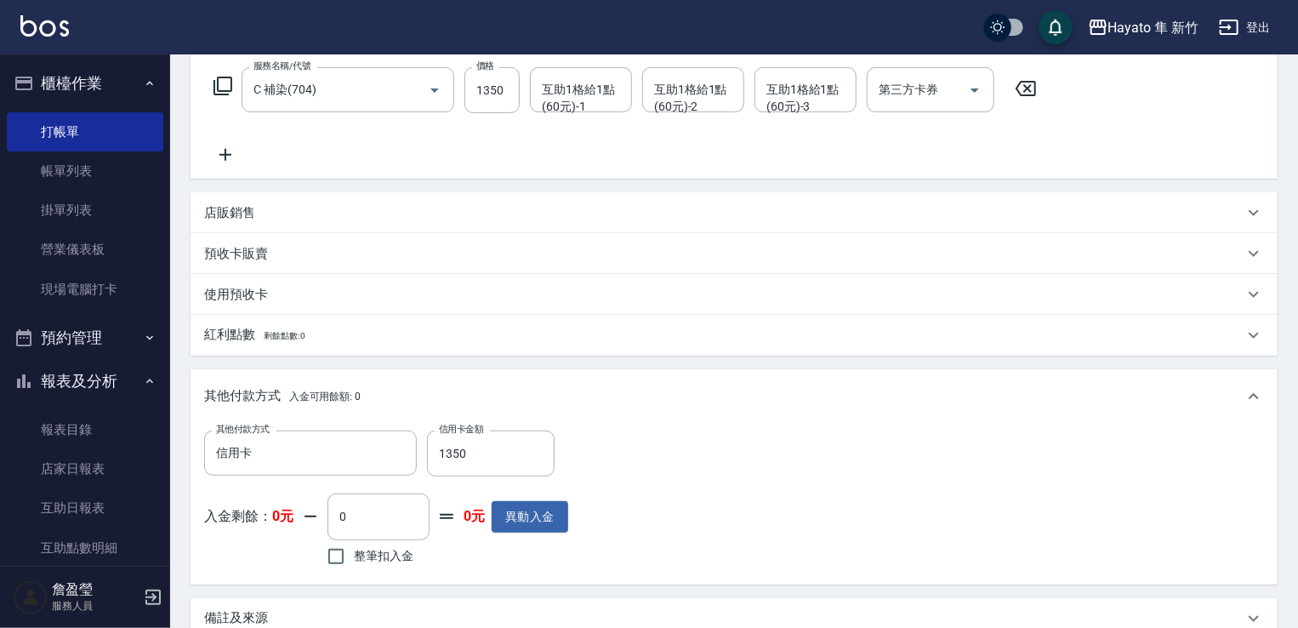
click at [596, 413] on div "其他付款方式 入金可用餘額: 0" at bounding box center [733, 396] width 1087 height 54
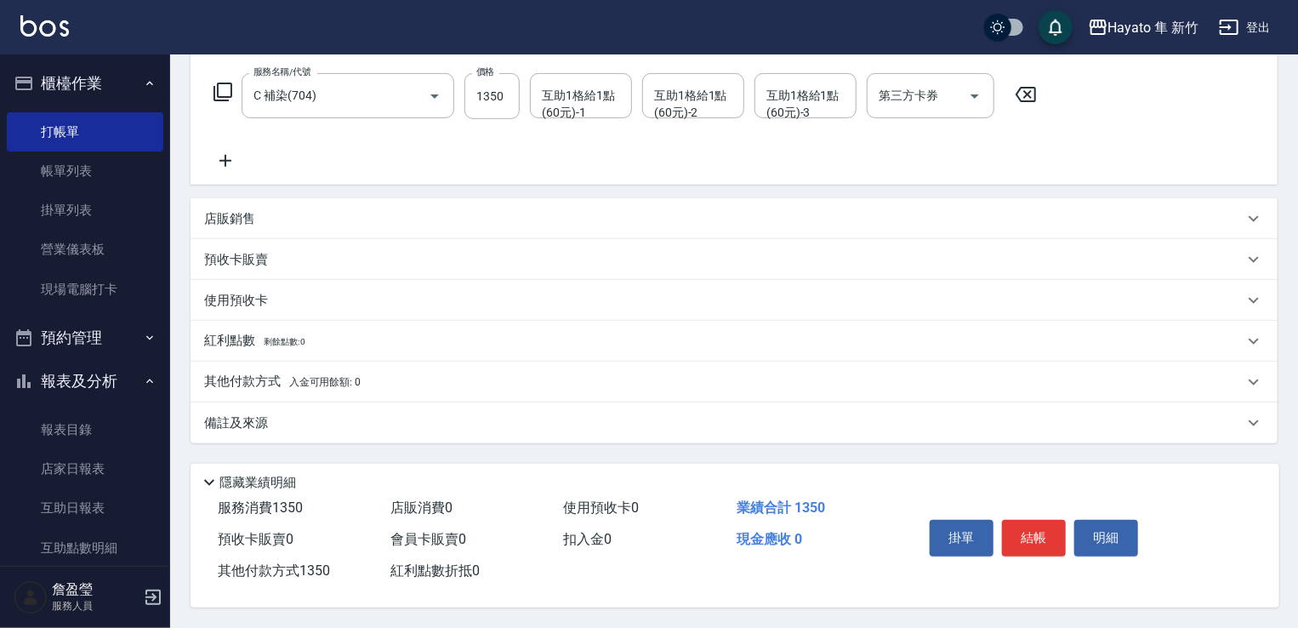
click at [506, 417] on div "備註及來源" at bounding box center [723, 423] width 1039 height 18
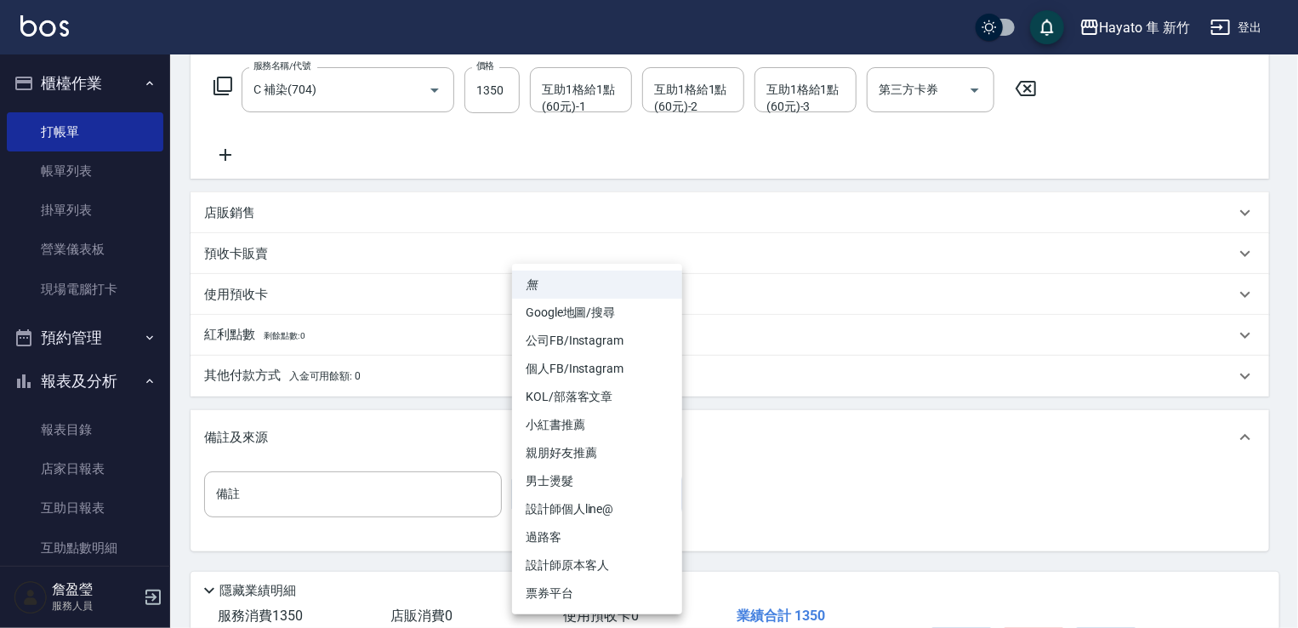
click at [610, 484] on body "Hayato 隼 新竹 登出 櫃檯作業 打帳單 帳單列表 掛單列表 營業儀表板 現場電腦打卡 預約管理 預約管理 報表及分析 報表目錄 店家日報表 互助日報表…" at bounding box center [649, 232] width 1298 height 1005
click at [567, 564] on li "設計師原本客人" at bounding box center [597, 565] width 170 height 28
type input "設計師原本客人"
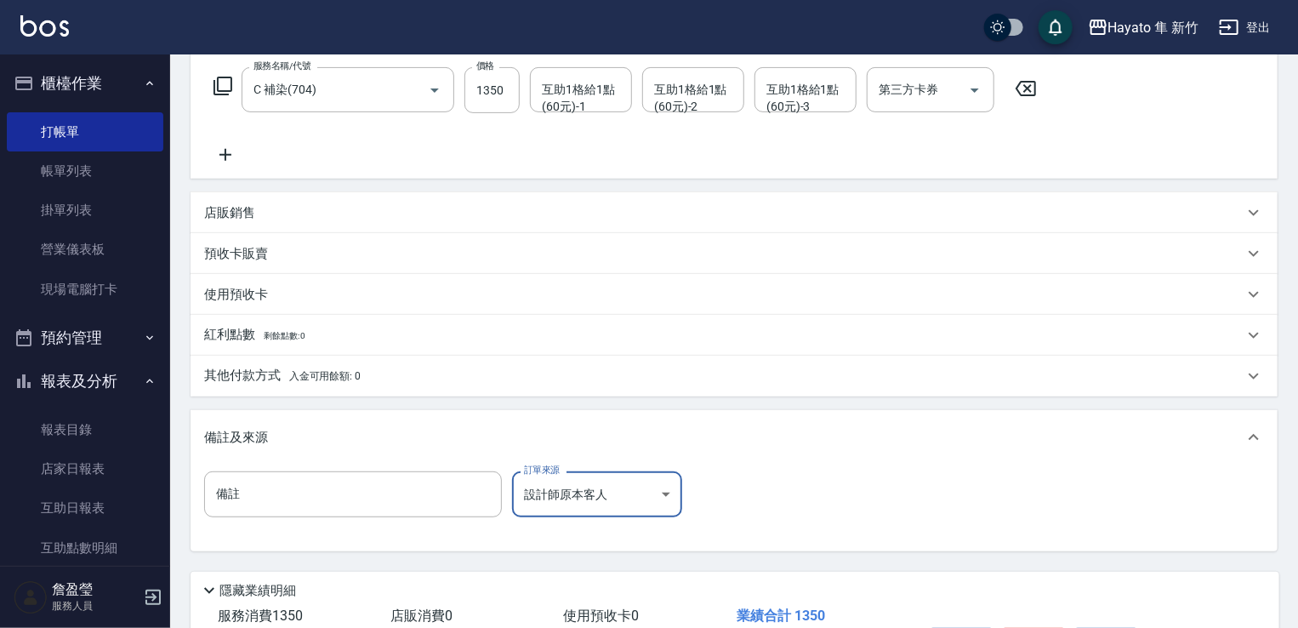
click at [936, 494] on div "備註 備註 訂單來源 設計師原本客人 設計師原本客人 訂單來源" at bounding box center [733, 504] width 1059 height 66
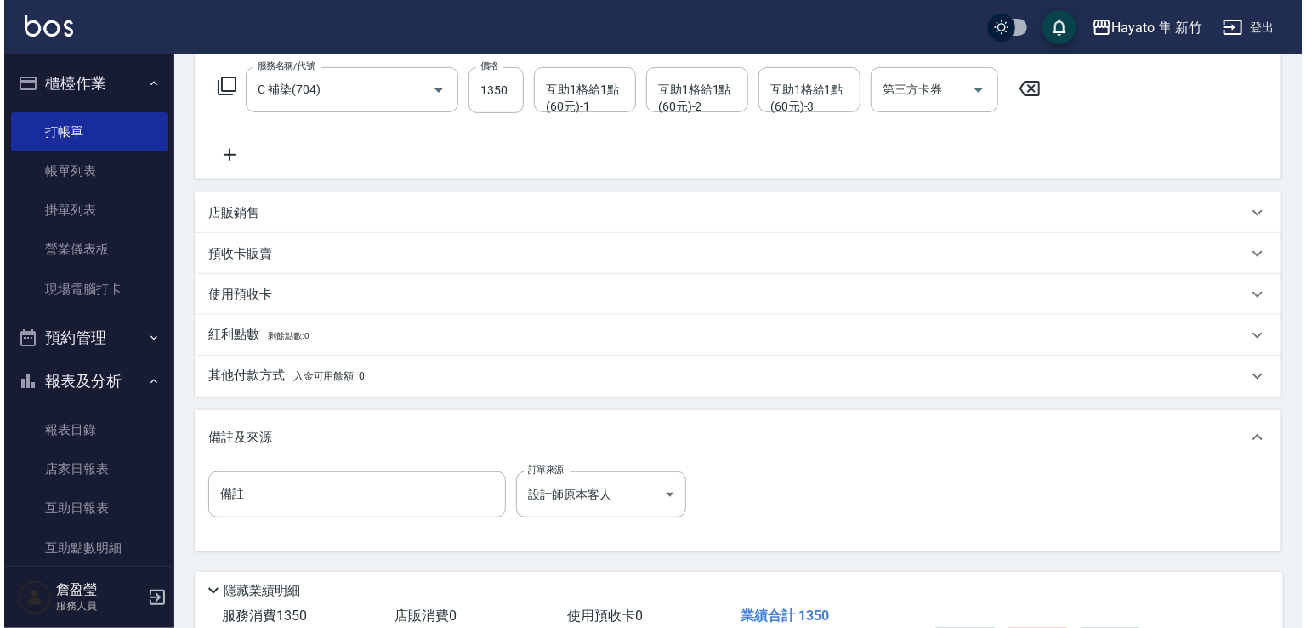
scroll to position [383, 0]
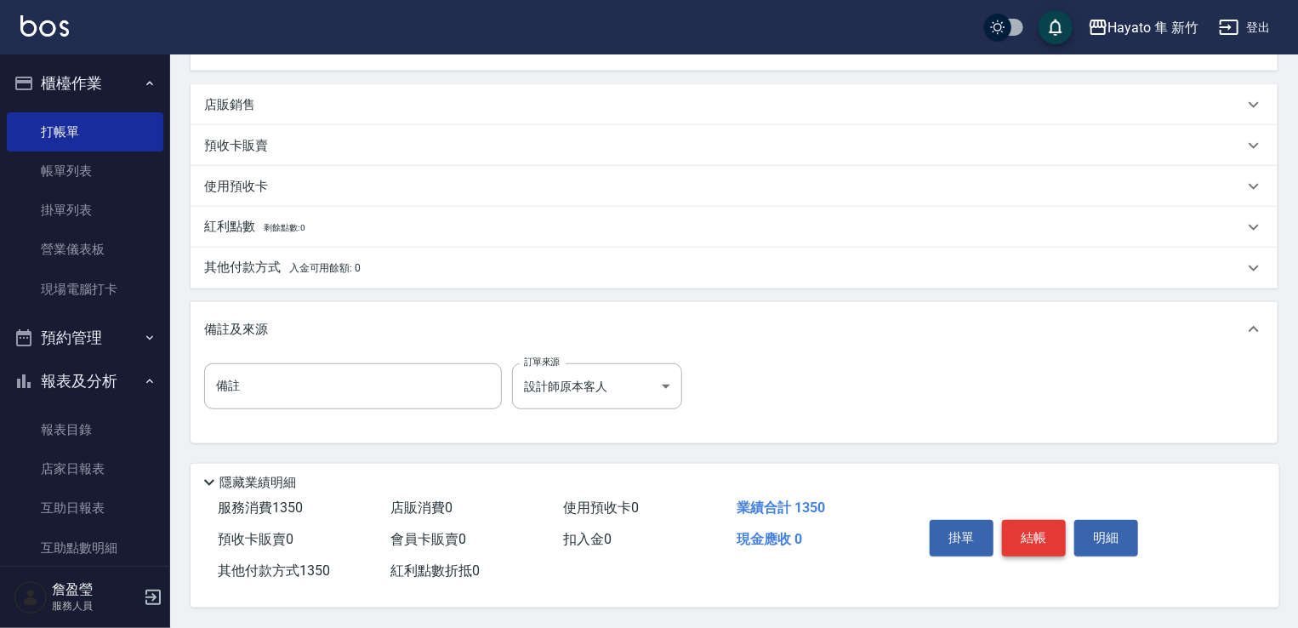
click at [1022, 542] on button "結帳" at bounding box center [1034, 538] width 64 height 36
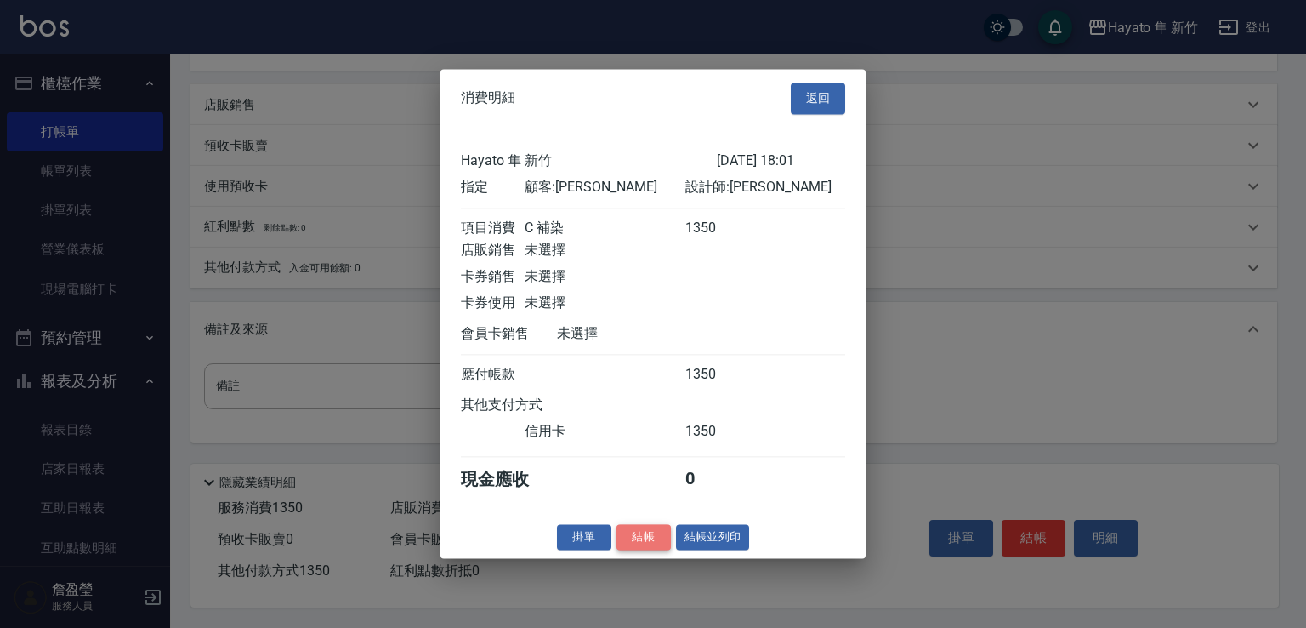
click at [639, 541] on button "結帳" at bounding box center [643, 537] width 54 height 26
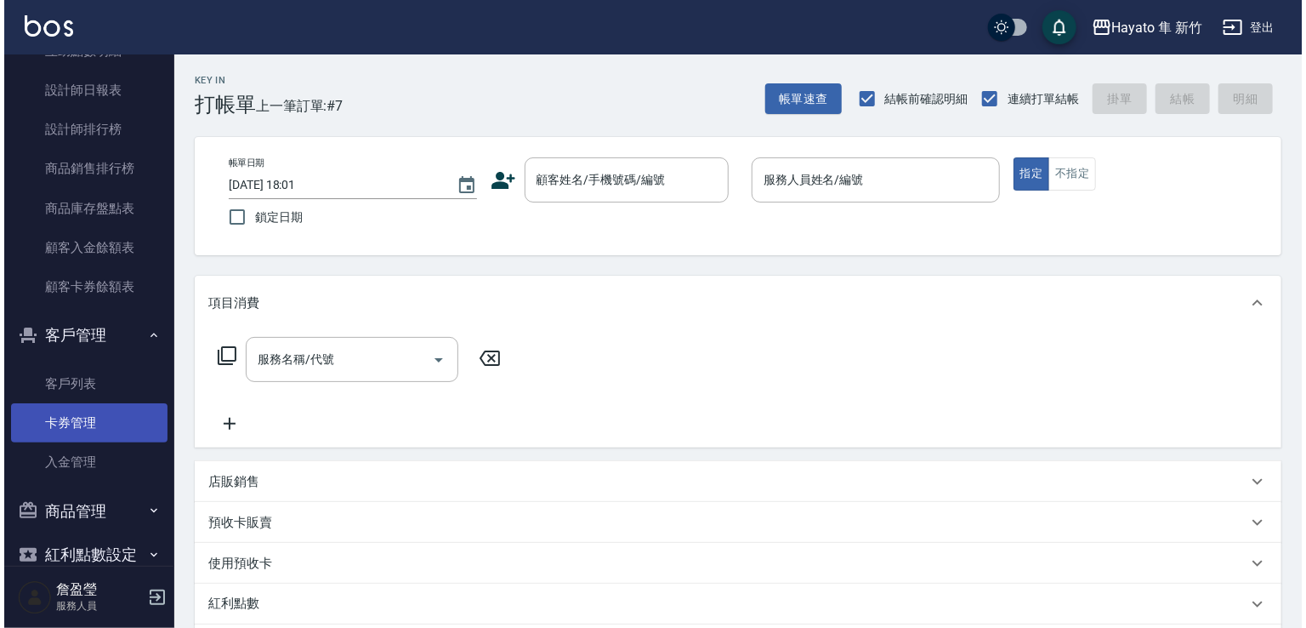
scroll to position [527, 0]
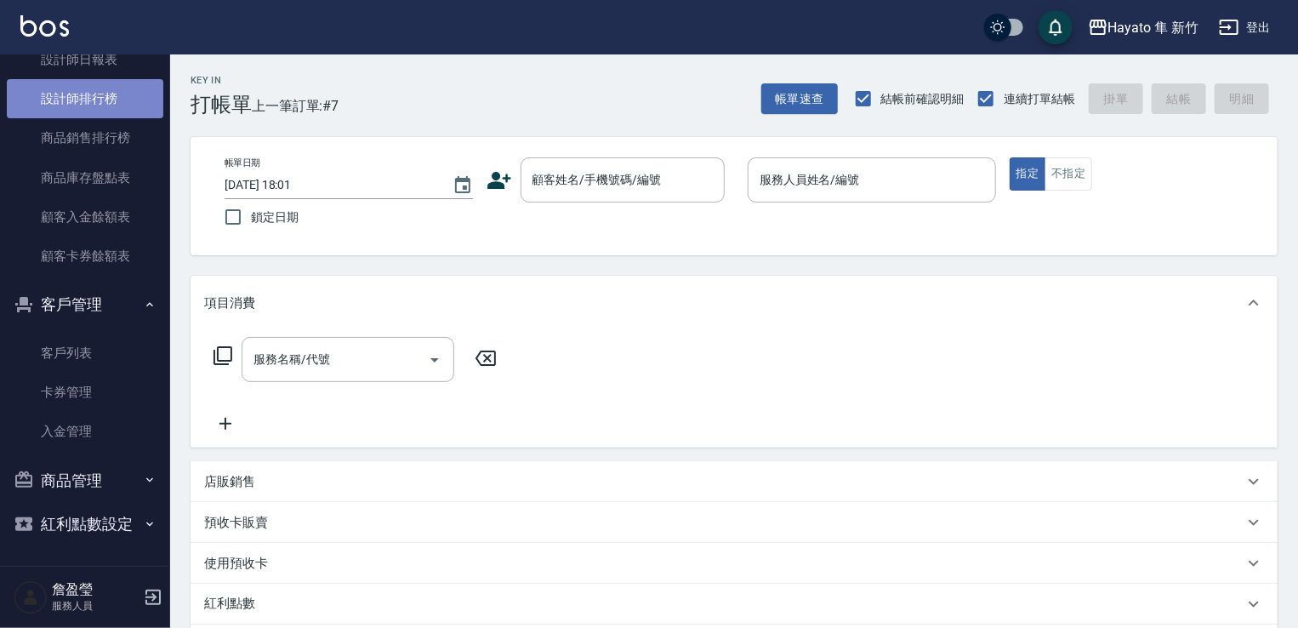
click at [101, 99] on link "設計師排行榜" at bounding box center [85, 98] width 156 height 39
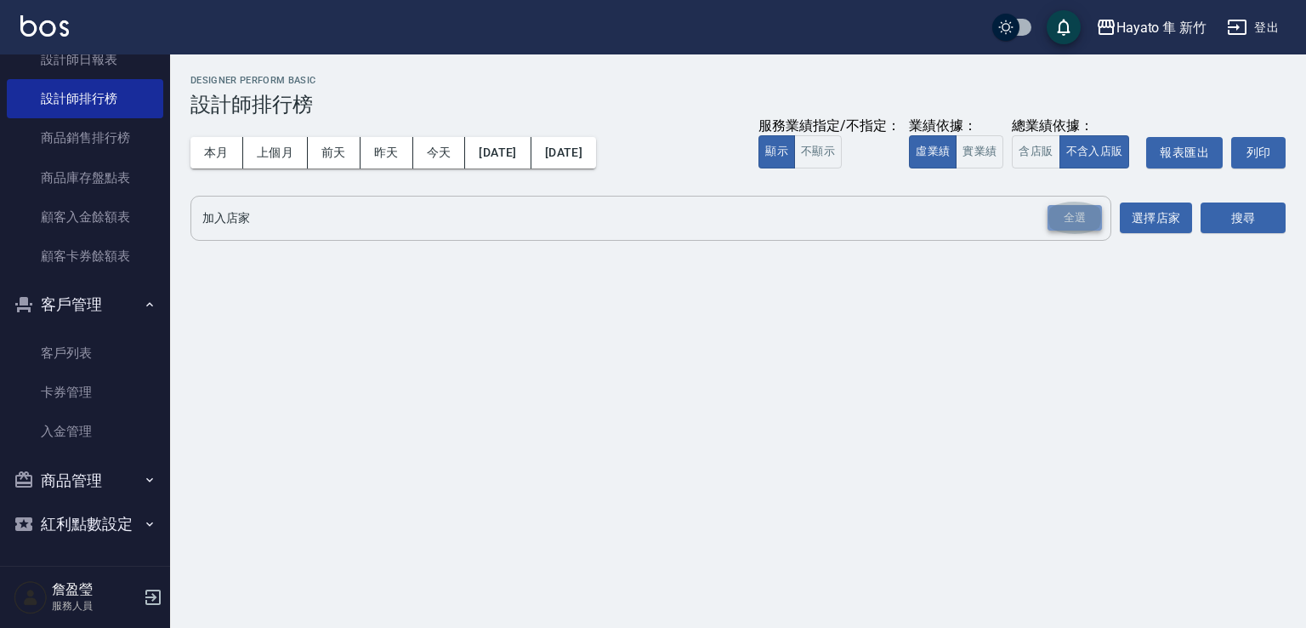
click at [1078, 212] on div "全選" at bounding box center [1075, 218] width 54 height 26
click at [1221, 207] on button "搜尋" at bounding box center [1243, 217] width 85 height 31
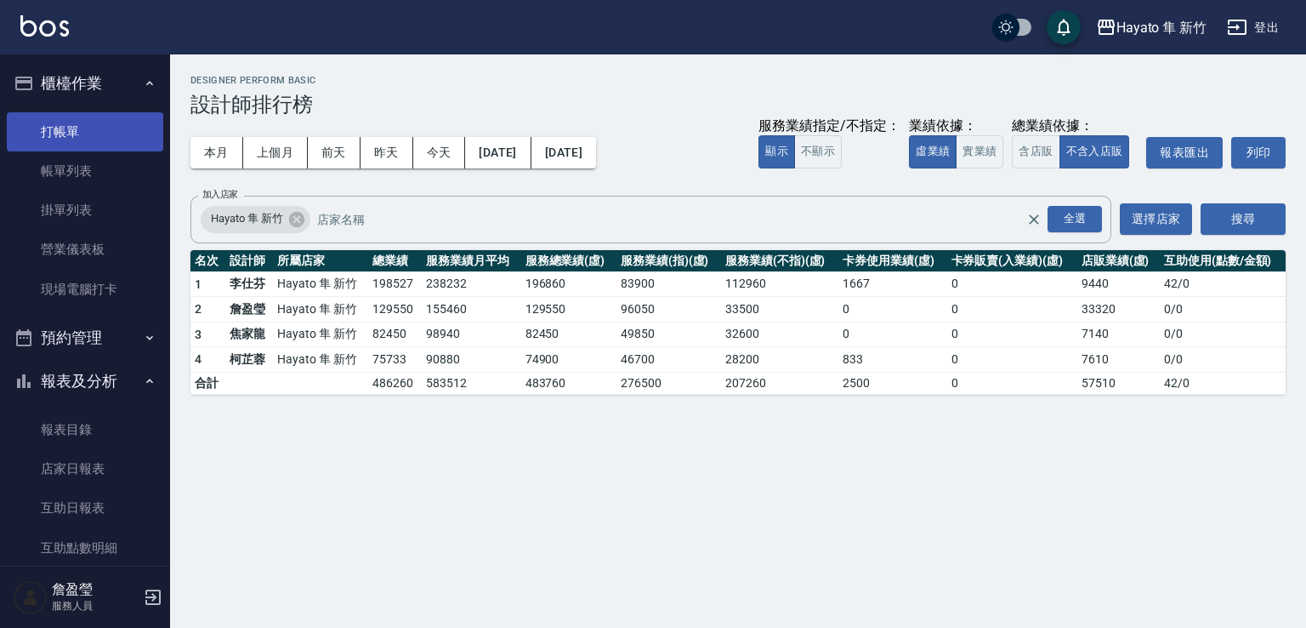
click at [81, 123] on link "打帳單" at bounding box center [85, 131] width 156 height 39
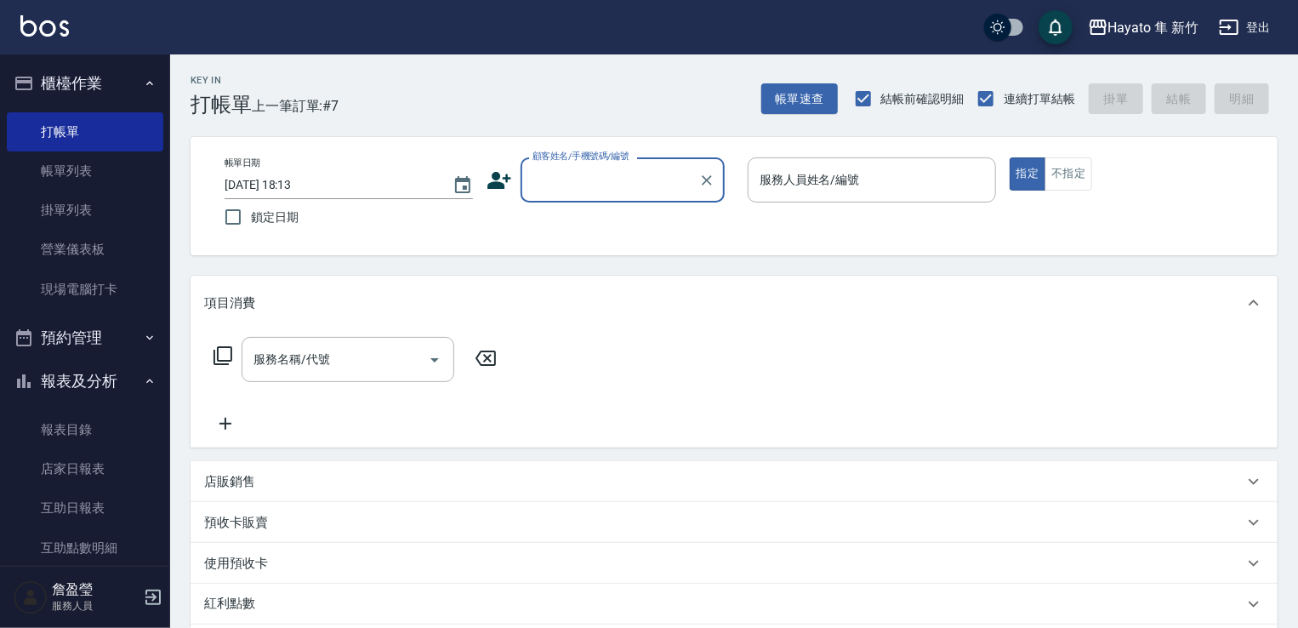
click at [490, 171] on icon at bounding box center [499, 181] width 26 height 26
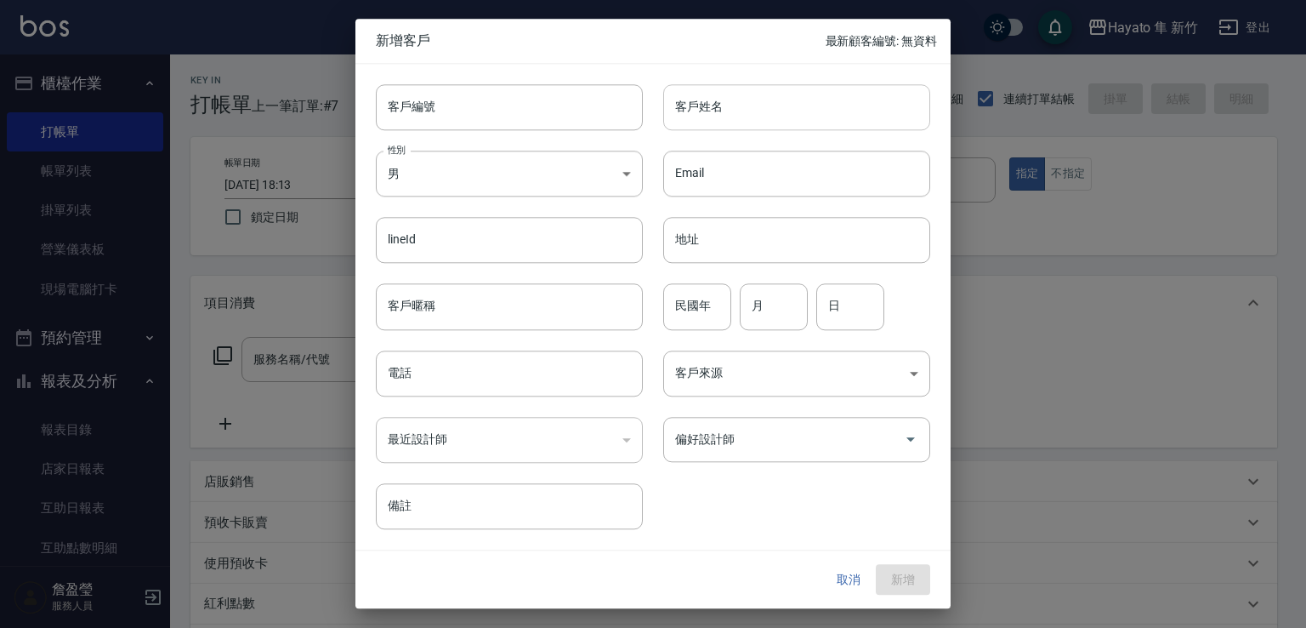
click at [730, 115] on input "客戶姓名" at bounding box center [796, 107] width 267 height 46
type input "[PERSON_NAME]因"
click at [465, 185] on body "Hayato 隼 新竹 登出 櫃檯作業 打帳單 帳單列表 掛單列表 營業儀表板 現場電腦打卡 預約管理 預約管理 報表及分析 報表目錄 店家日報表 互助日報表…" at bounding box center [653, 445] width 1306 height 890
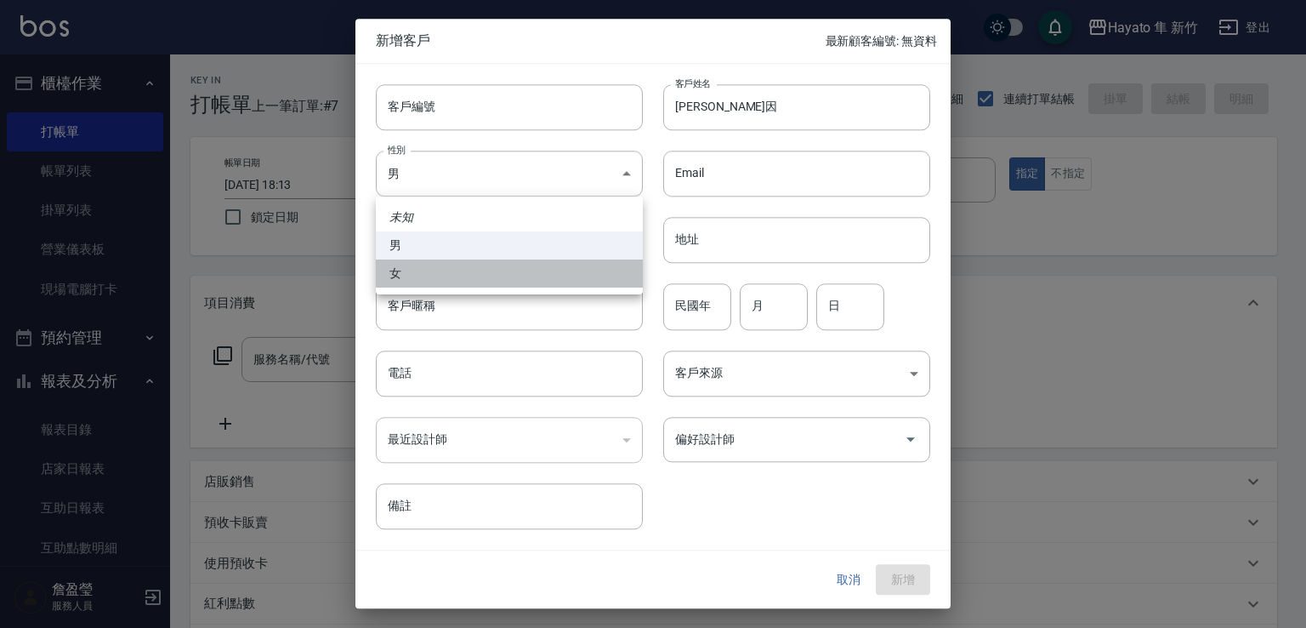
click at [448, 282] on li "女" at bounding box center [509, 273] width 267 height 28
type input "[DEMOGRAPHIC_DATA]"
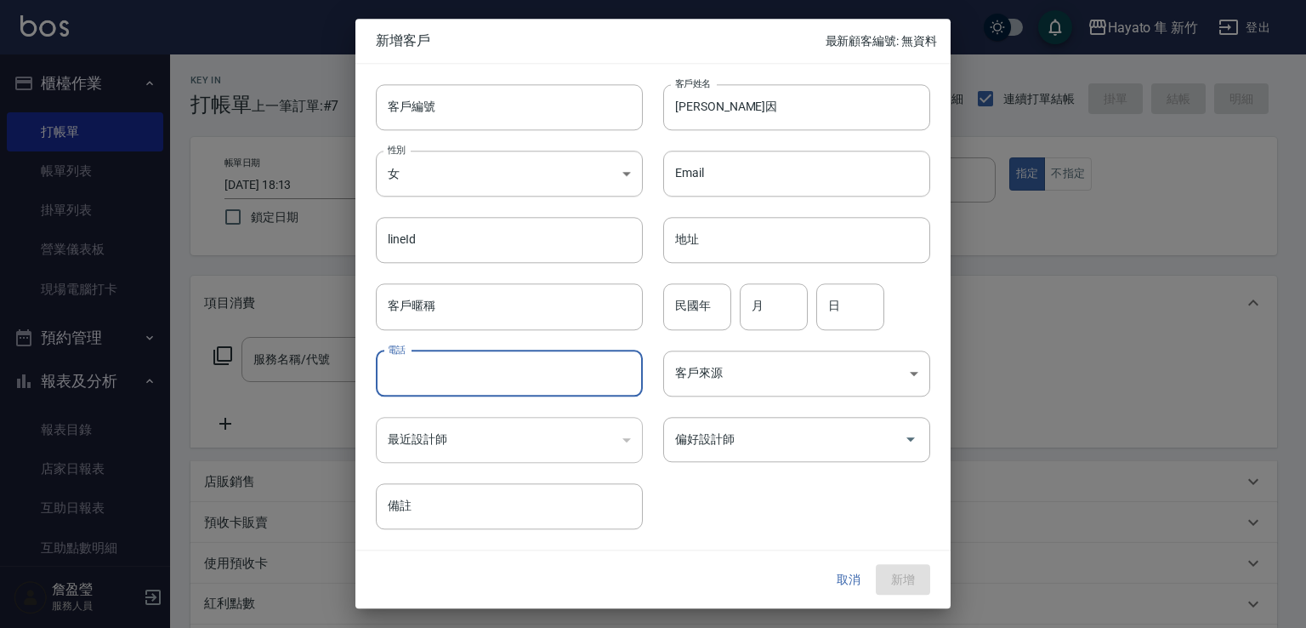
click at [448, 376] on input "電話" at bounding box center [509, 373] width 267 height 46
type input "0938910358"
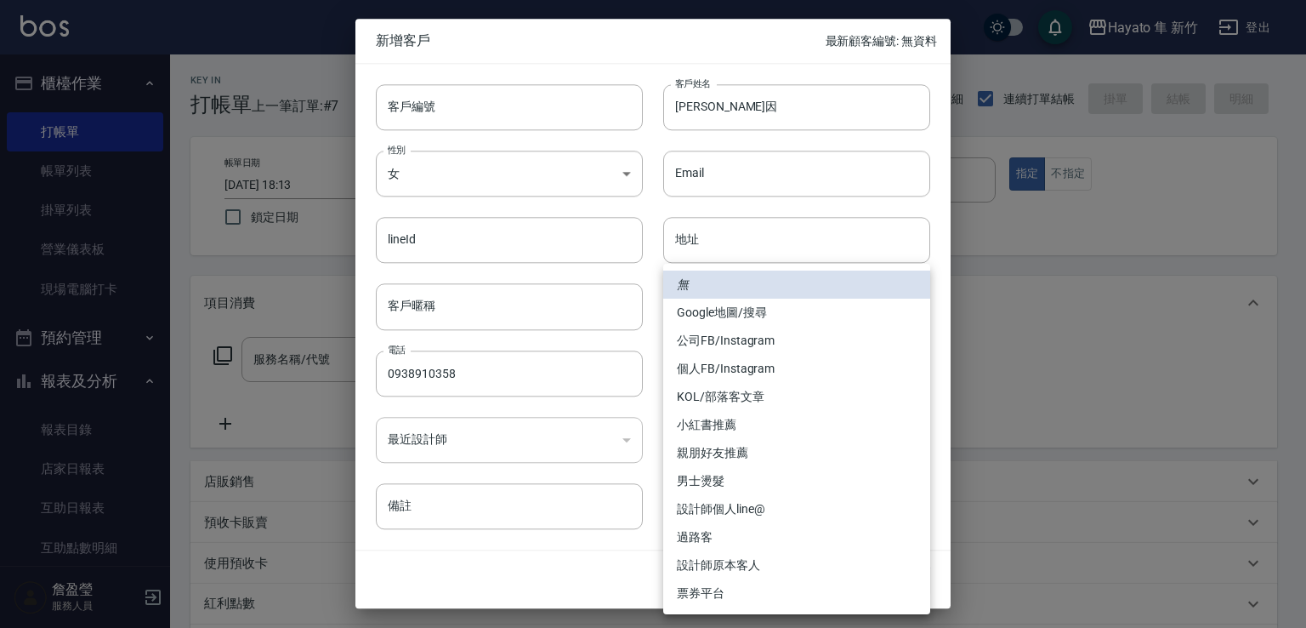
click at [816, 358] on body "Hayato 隼 新竹 登出 櫃檯作業 打帳單 帳單列表 掛單列表 營業儀表板 現場電腦打卡 預約管理 預約管理 報表及分析 報表目錄 店家日報表 互助日報表…" at bounding box center [653, 445] width 1306 height 890
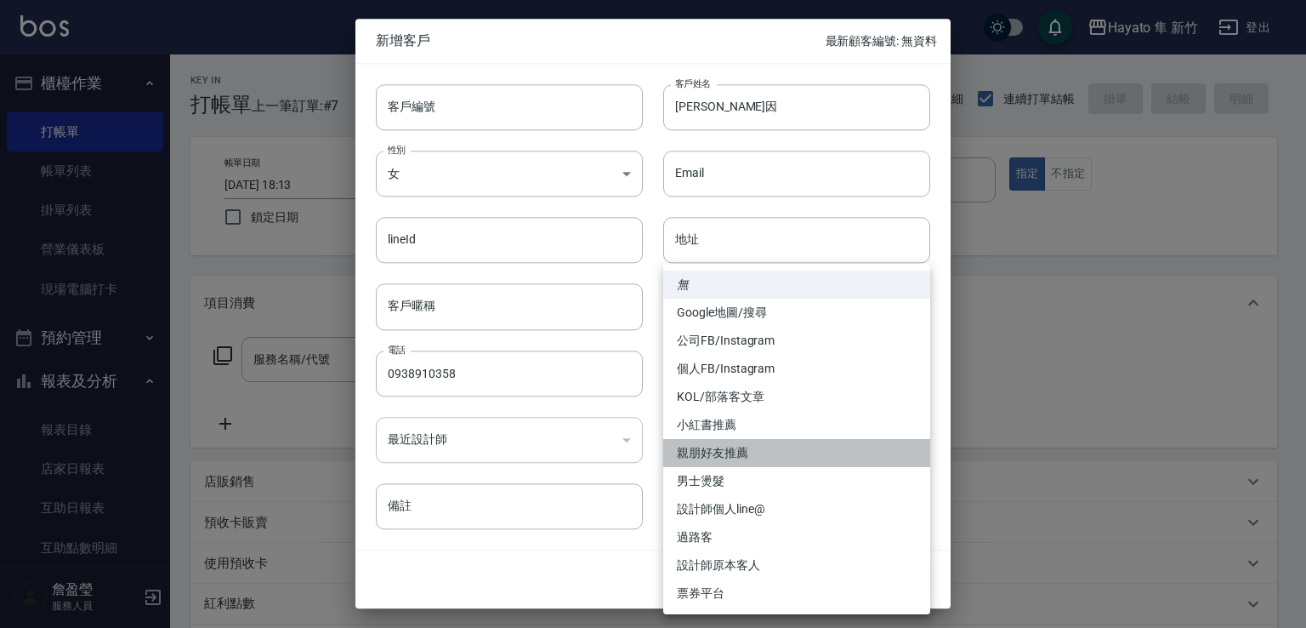
click at [733, 446] on li "親朋好友推薦" at bounding box center [796, 453] width 267 height 28
type input "親朋好友推薦"
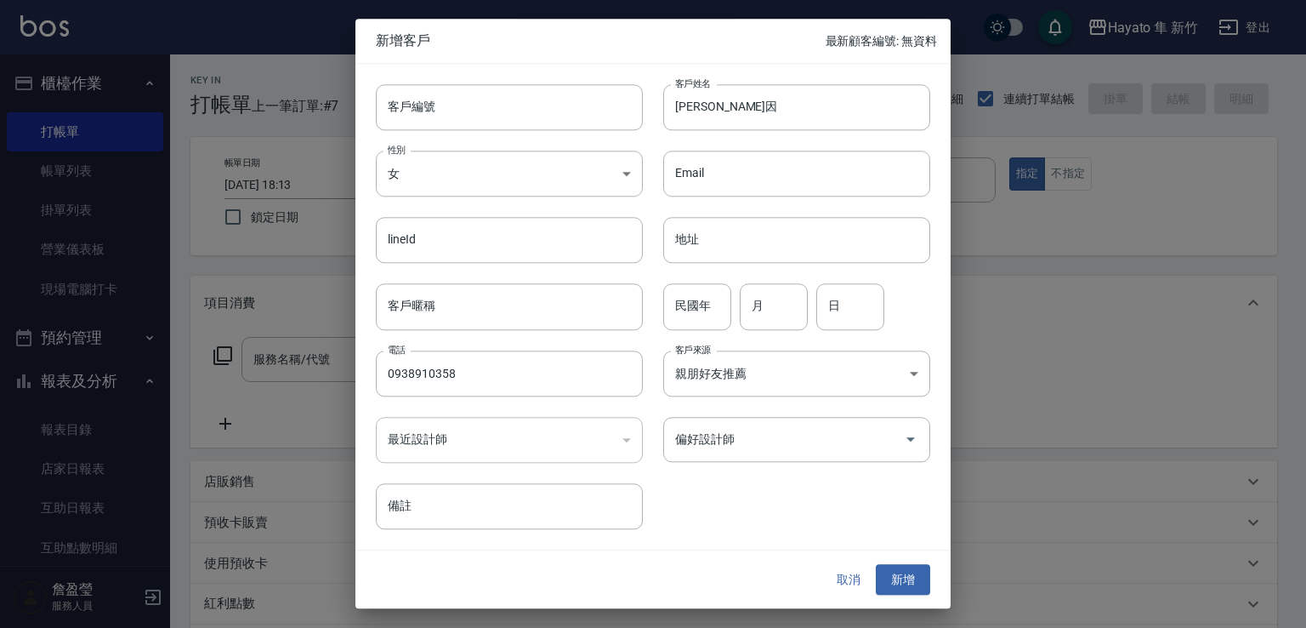
click at [737, 432] on input "偏好設計師" at bounding box center [784, 439] width 226 height 30
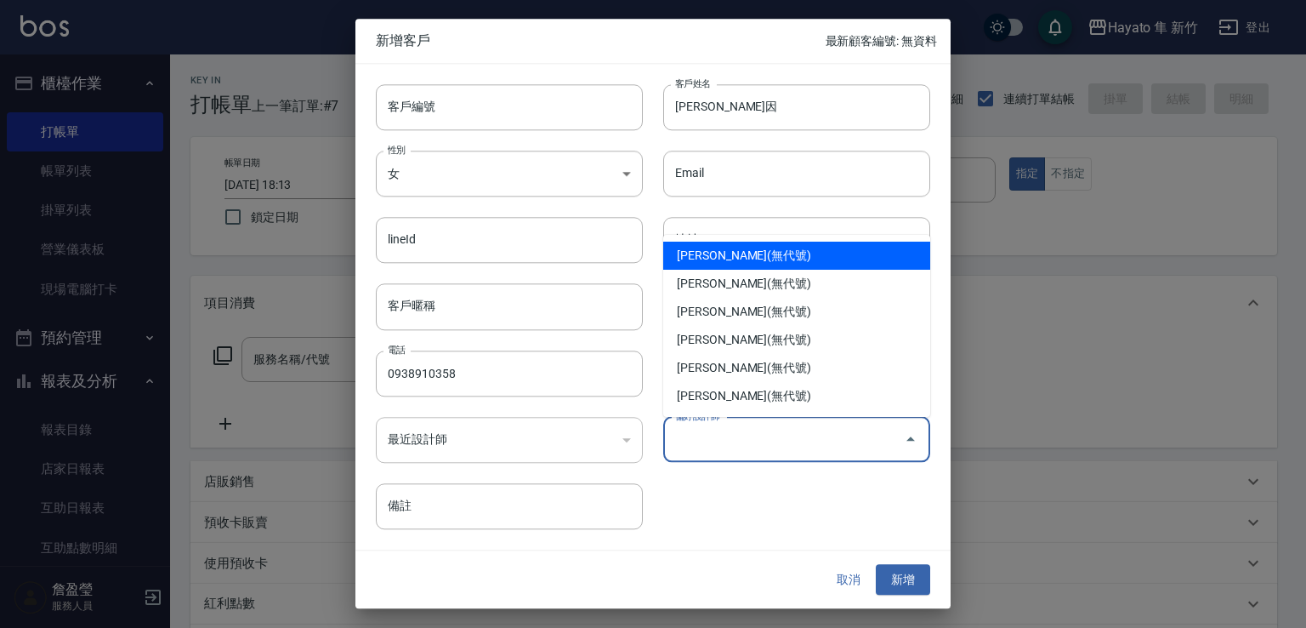
click at [754, 258] on li "[PERSON_NAME](無代號)" at bounding box center [796, 255] width 267 height 28
type input "詹盈瑩"
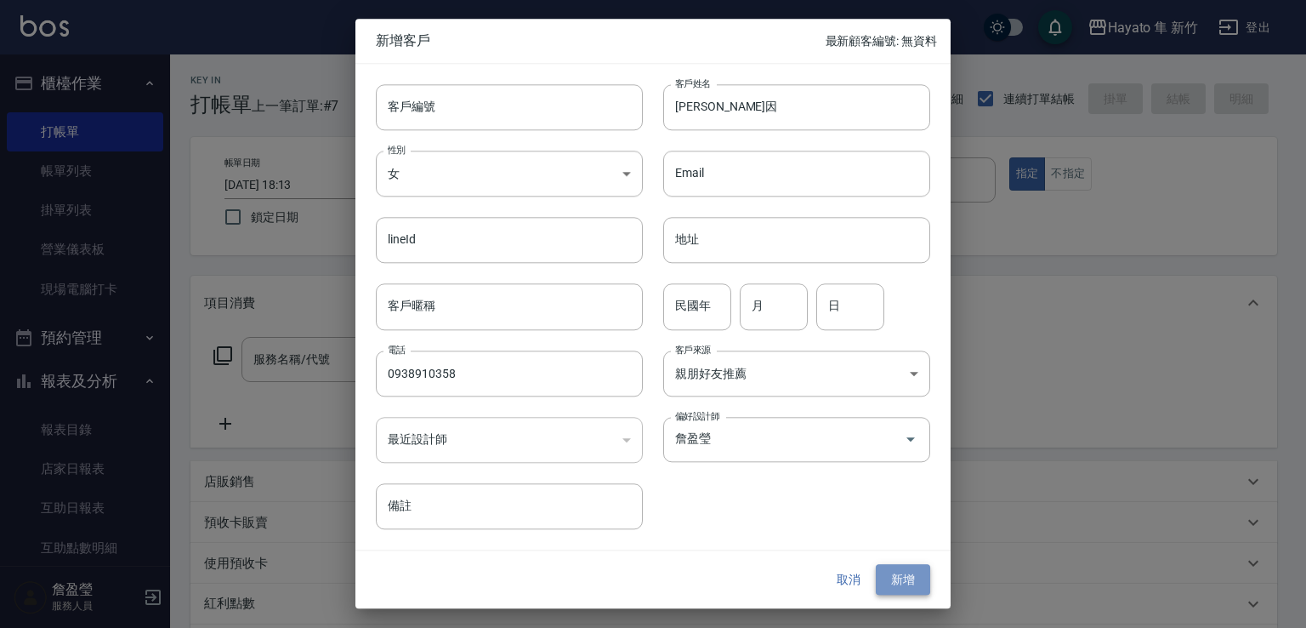
click at [893, 581] on button "新增" at bounding box center [903, 579] width 54 height 31
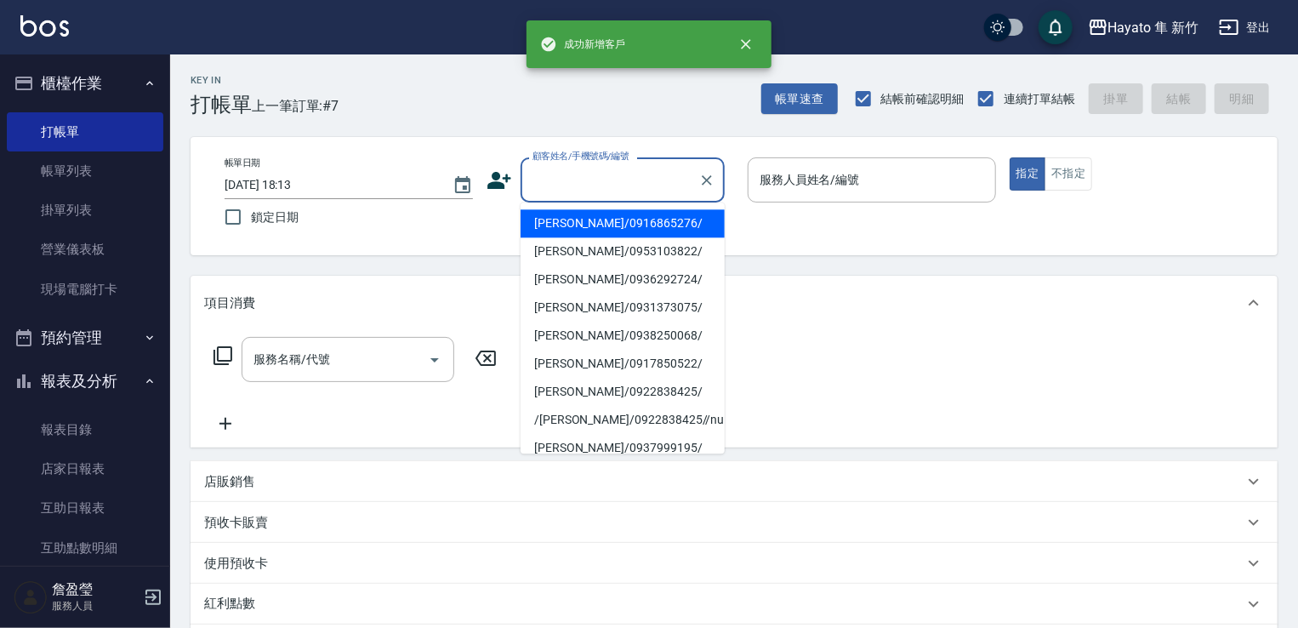
click at [611, 173] on input "顧客姓名/手機號碼/編號" at bounding box center [609, 180] width 163 height 30
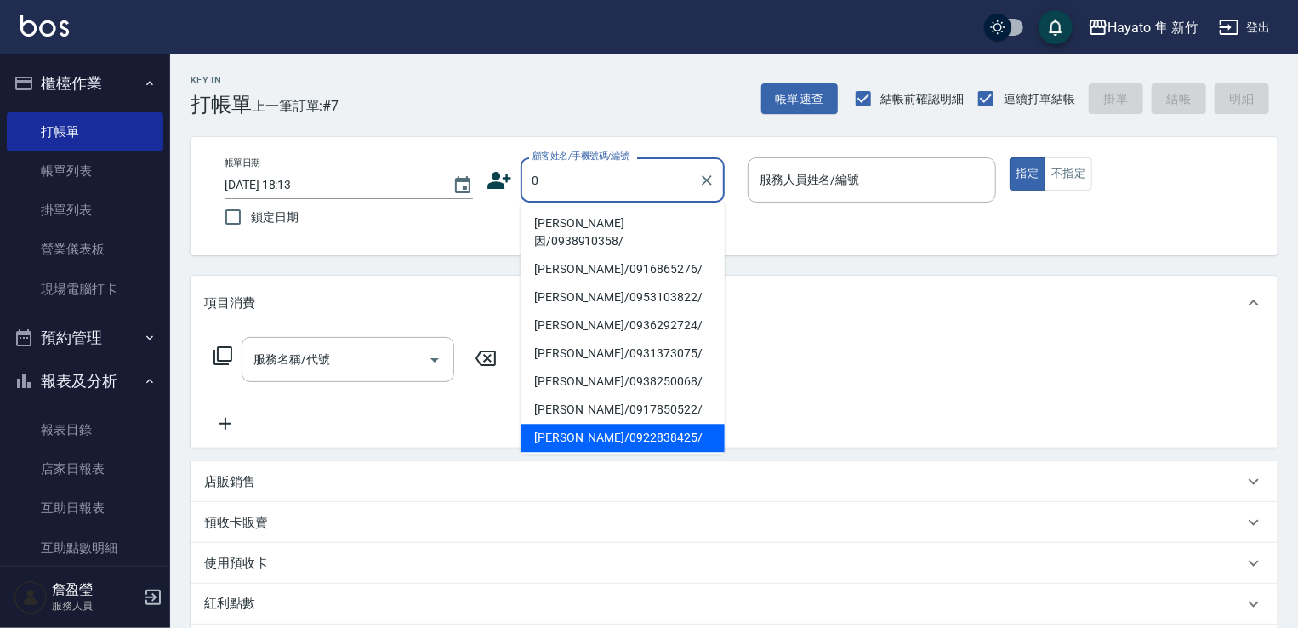
type input "0"
click at [1042, 338] on div "服務名稱/代號 服務名稱/代號" at bounding box center [733, 388] width 1087 height 117
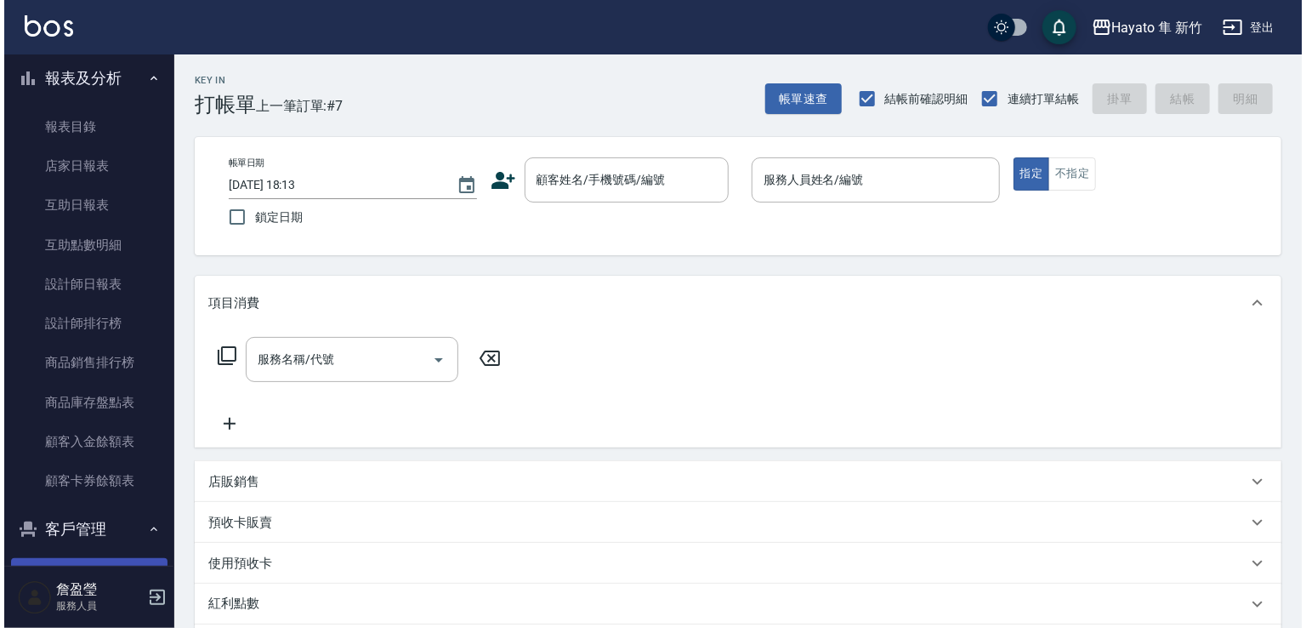
scroll to position [272, 0]
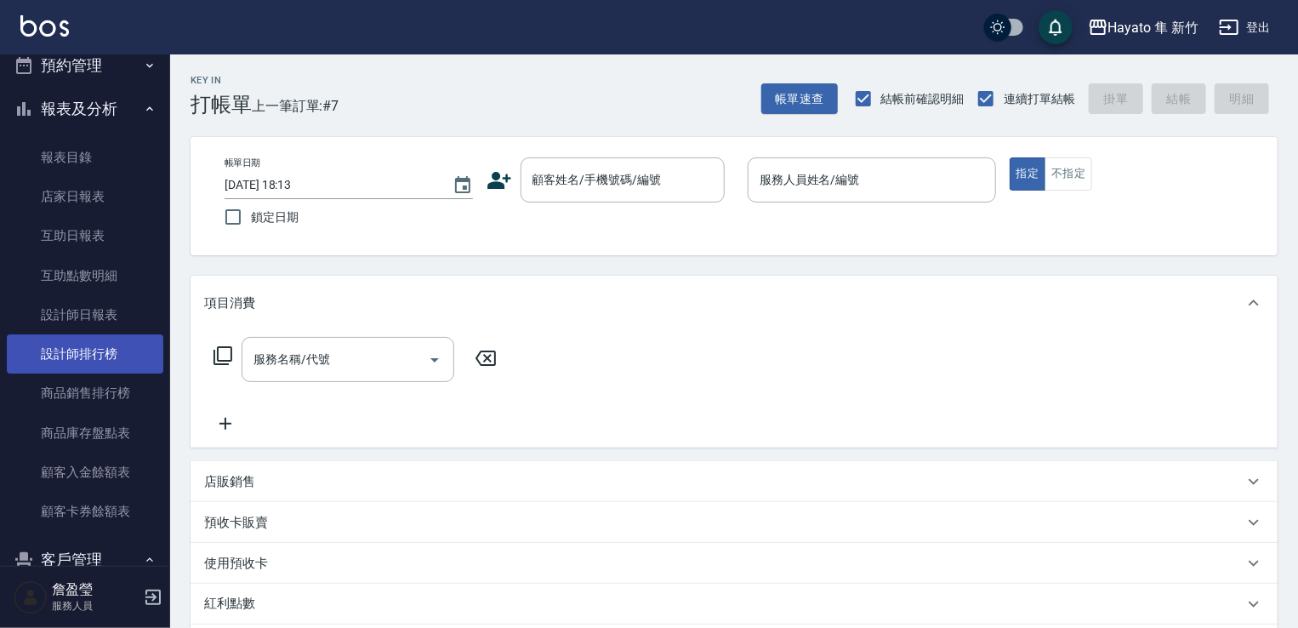
click at [126, 350] on link "設計師排行榜" at bounding box center [85, 353] width 156 height 39
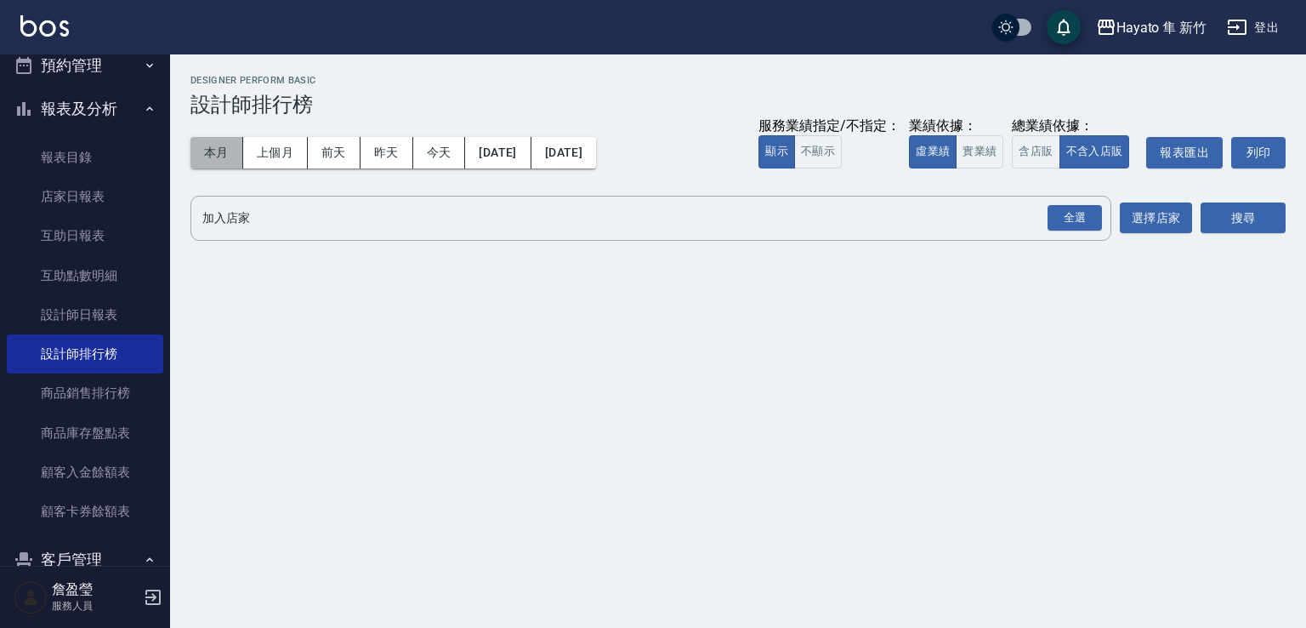
click at [213, 156] on button "本月" at bounding box center [216, 152] width 53 height 31
click at [1065, 224] on div "全選" at bounding box center [1075, 218] width 54 height 26
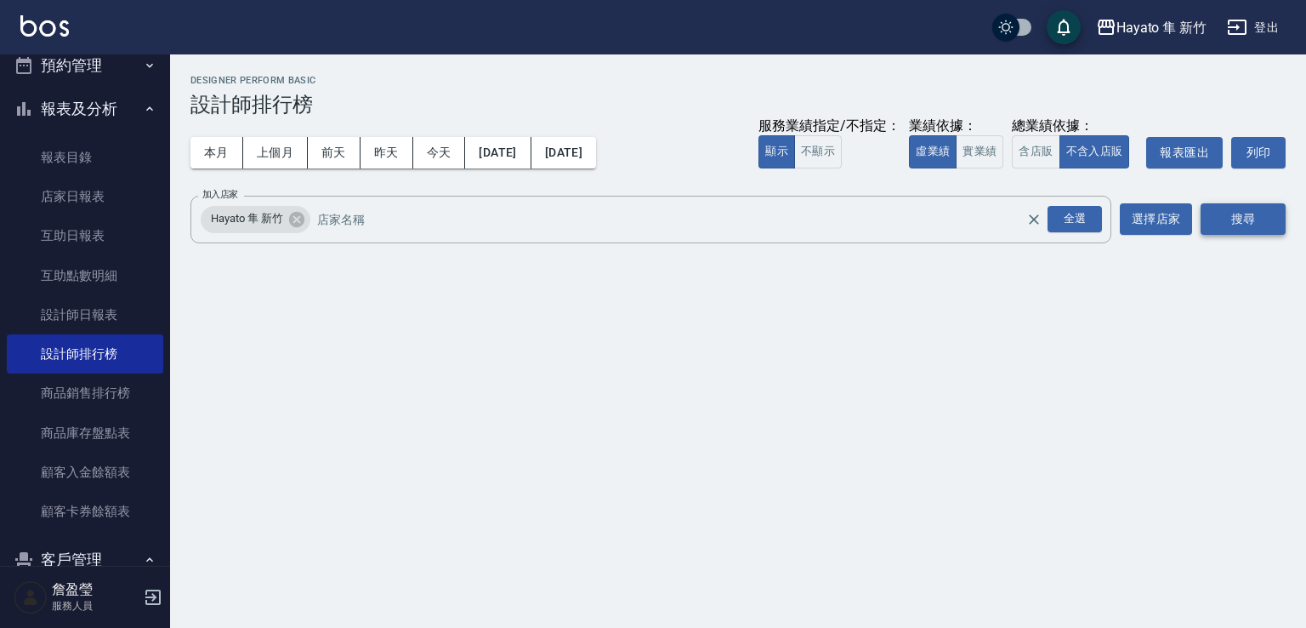
click at [1250, 215] on button "搜尋" at bounding box center [1243, 218] width 85 height 31
